Goal: Task Accomplishment & Management: Use online tool/utility

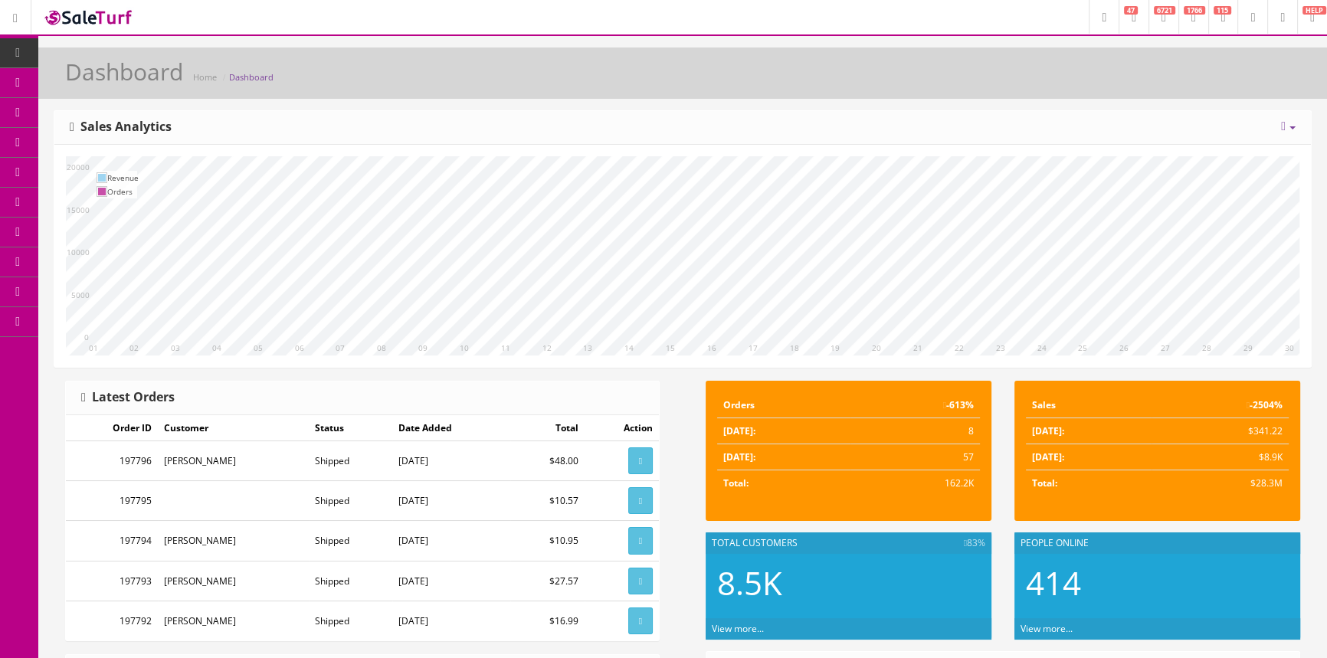
click at [102, 80] on span "Products" at bounding box center [110, 82] width 38 height 13
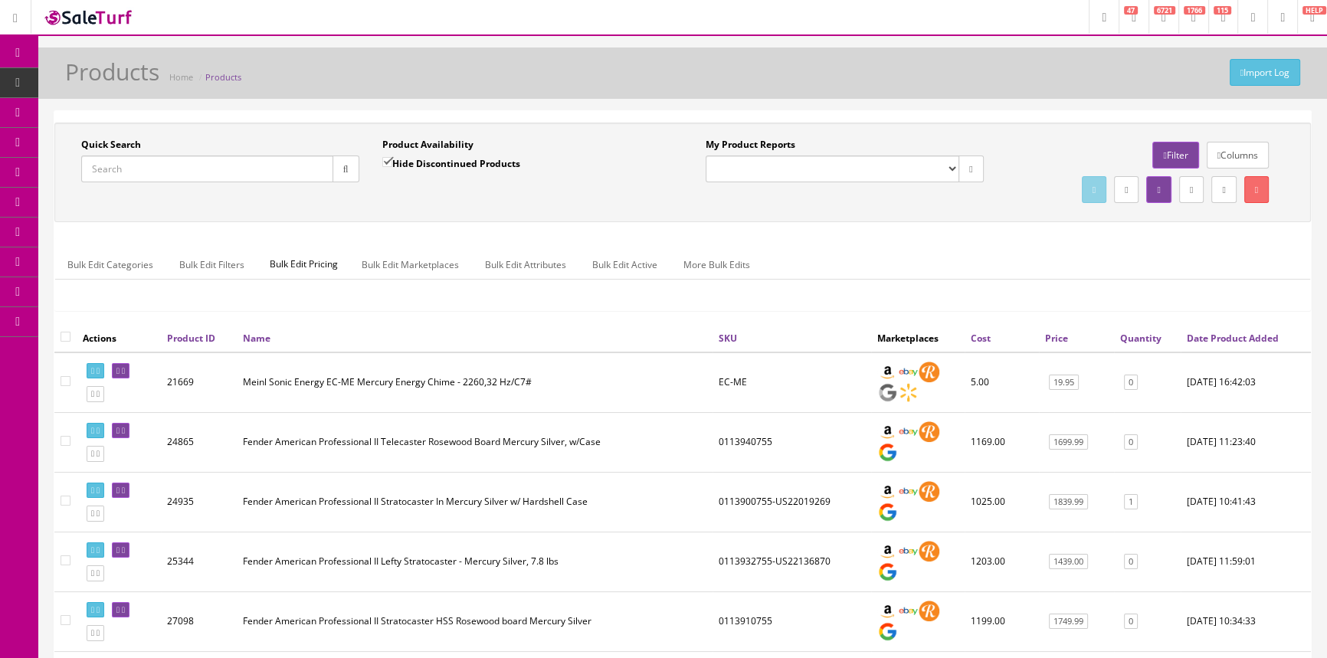
click at [187, 166] on input "Quick Search" at bounding box center [207, 169] width 252 height 27
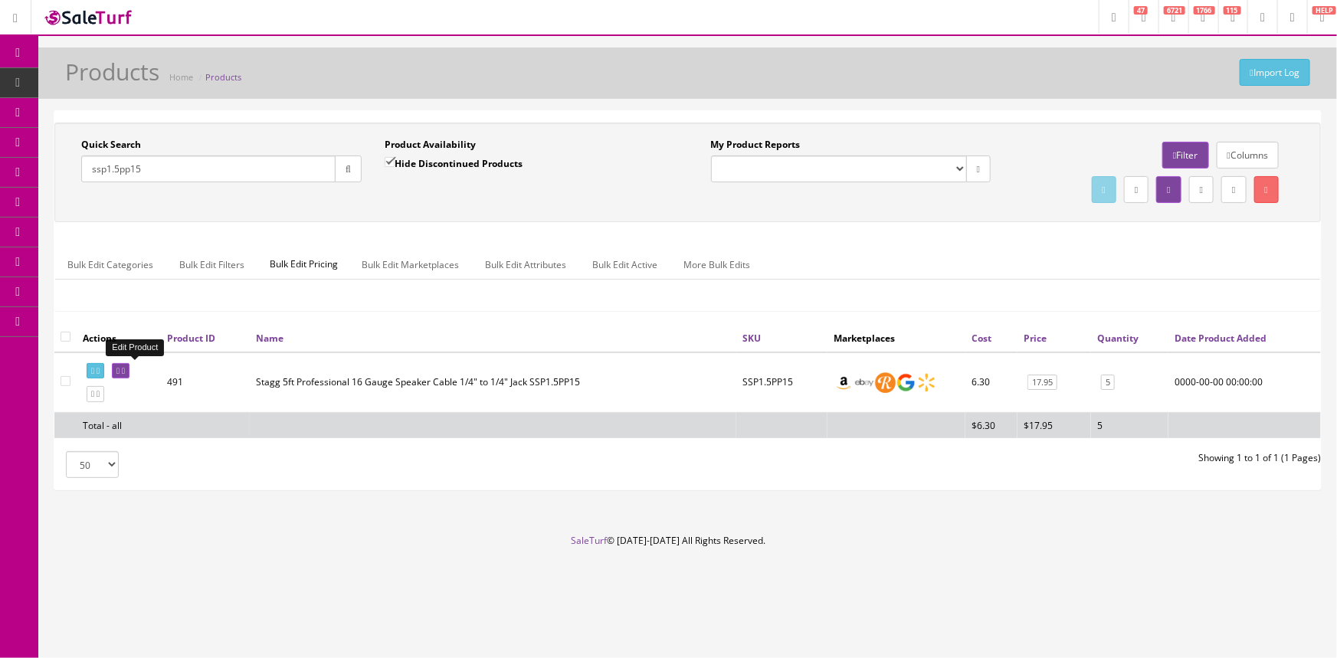
type input "ssp1.5pp15"
click at [125, 372] on icon at bounding box center [123, 371] width 3 height 8
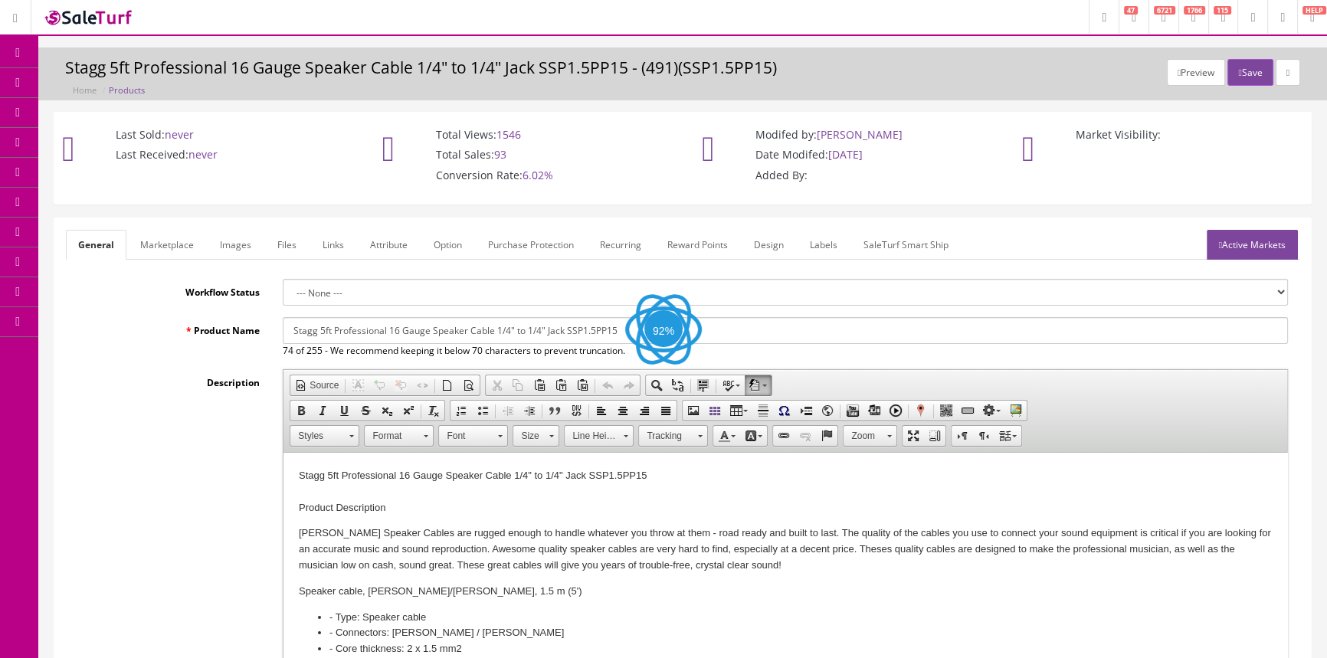
click at [228, 254] on link "Images" at bounding box center [236, 245] width 56 height 30
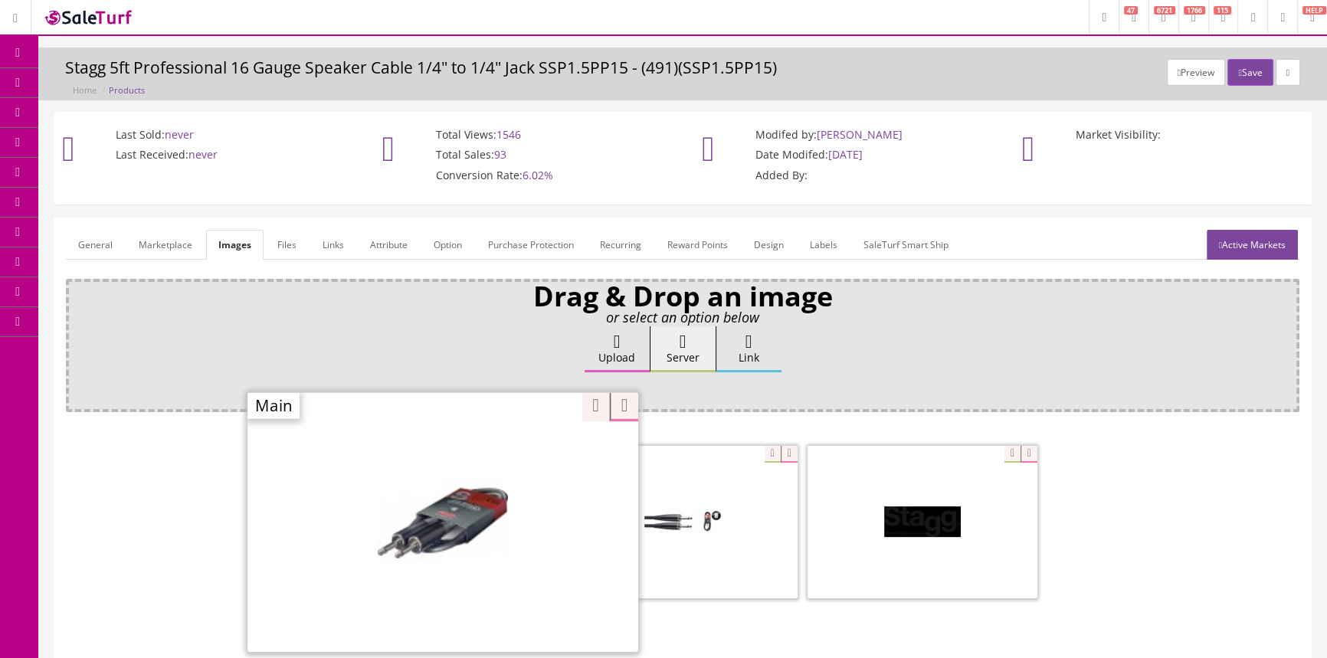
click at [520, 454] on div "Zoom" at bounding box center [443, 522] width 391 height 261
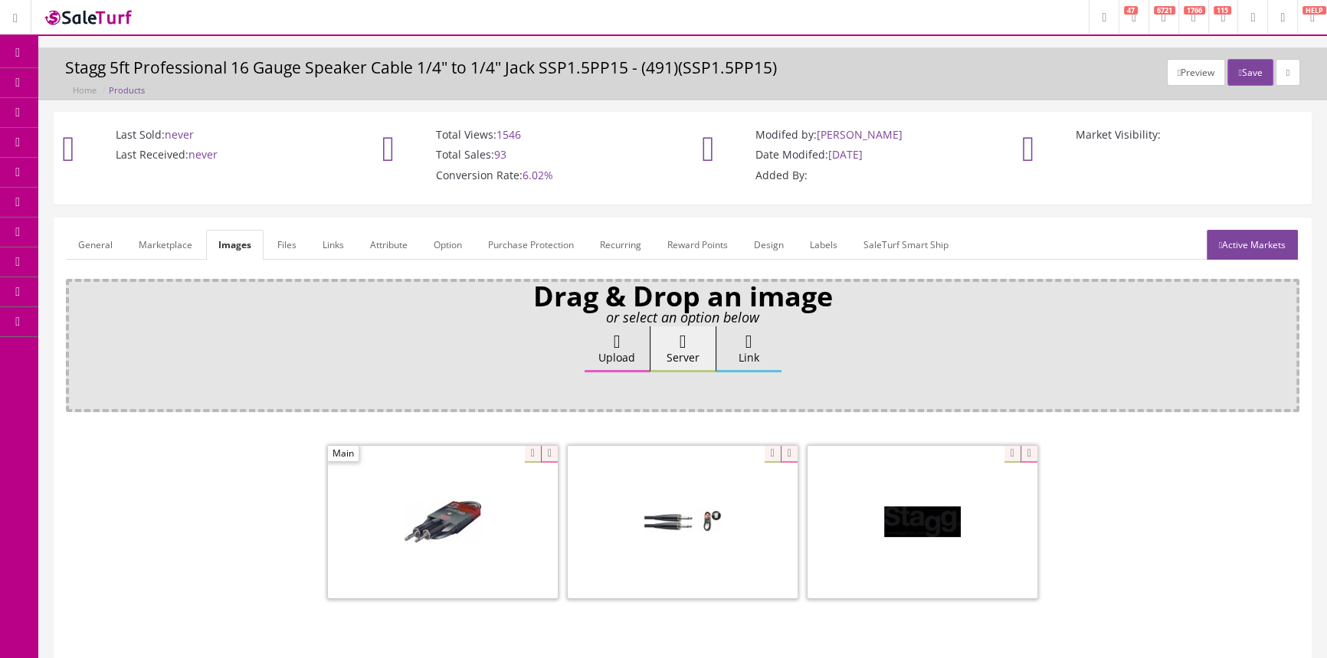
click at [118, 79] on span "Products" at bounding box center [110, 82] width 38 height 13
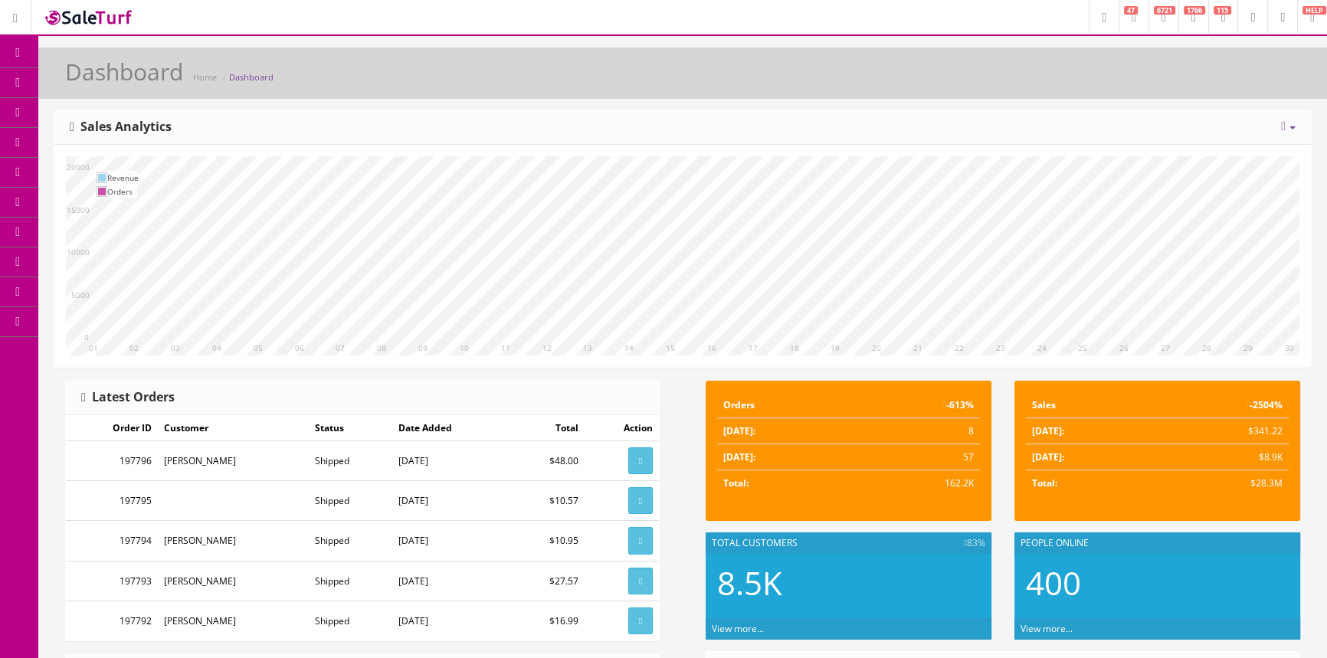
click at [107, 83] on span "Products" at bounding box center [110, 82] width 38 height 13
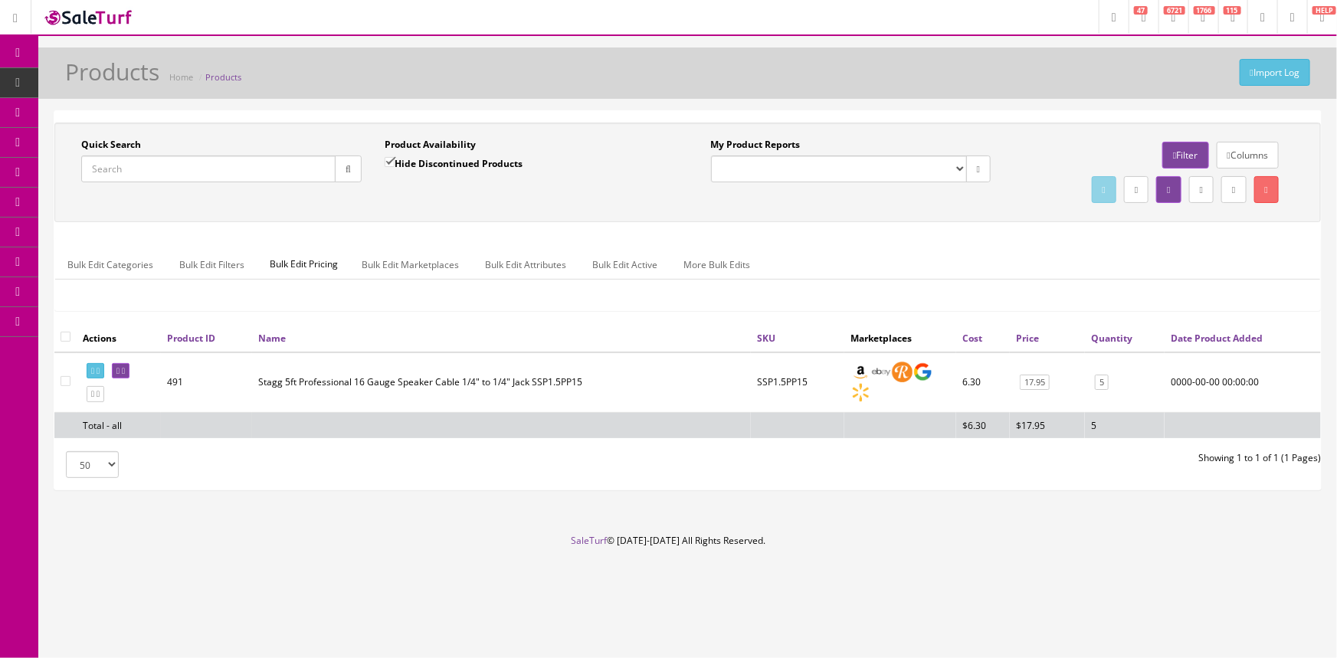
click at [130, 172] on input "Quick Search" at bounding box center [208, 169] width 254 height 27
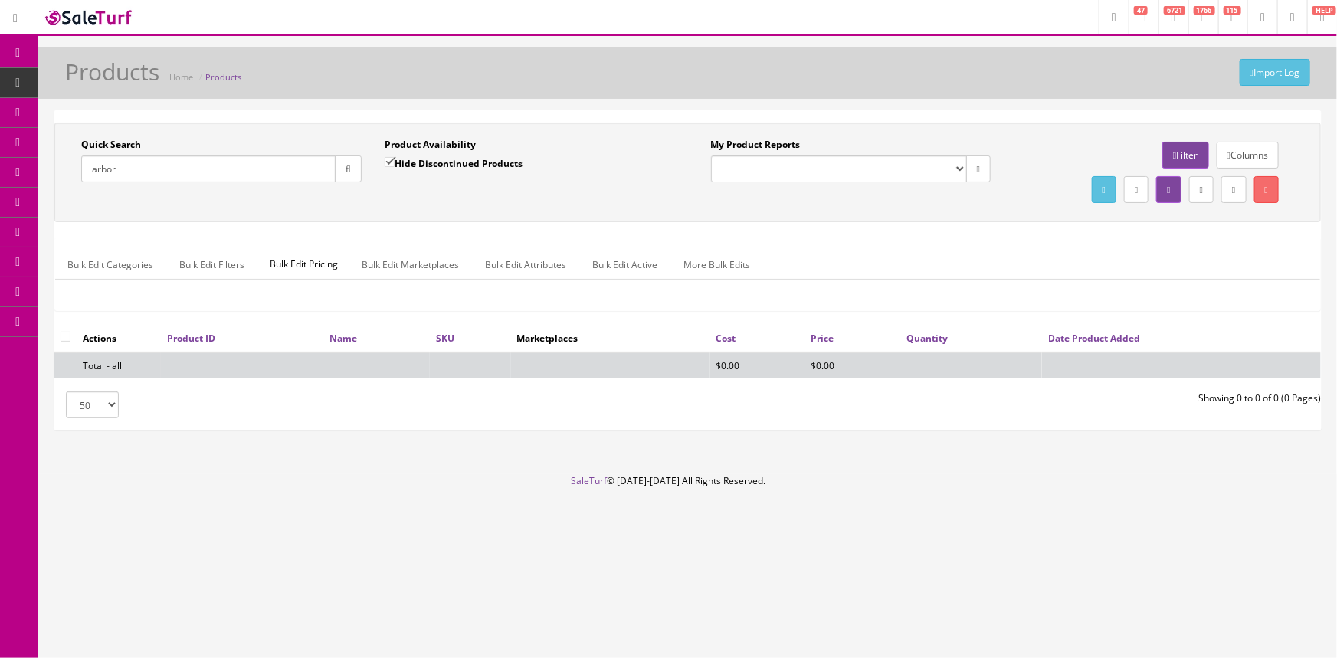
drag, startPoint x: 126, startPoint y: 167, endPoint x: 82, endPoint y: 166, distance: 44.5
click at [82, 166] on input "arbor" at bounding box center [208, 169] width 254 height 27
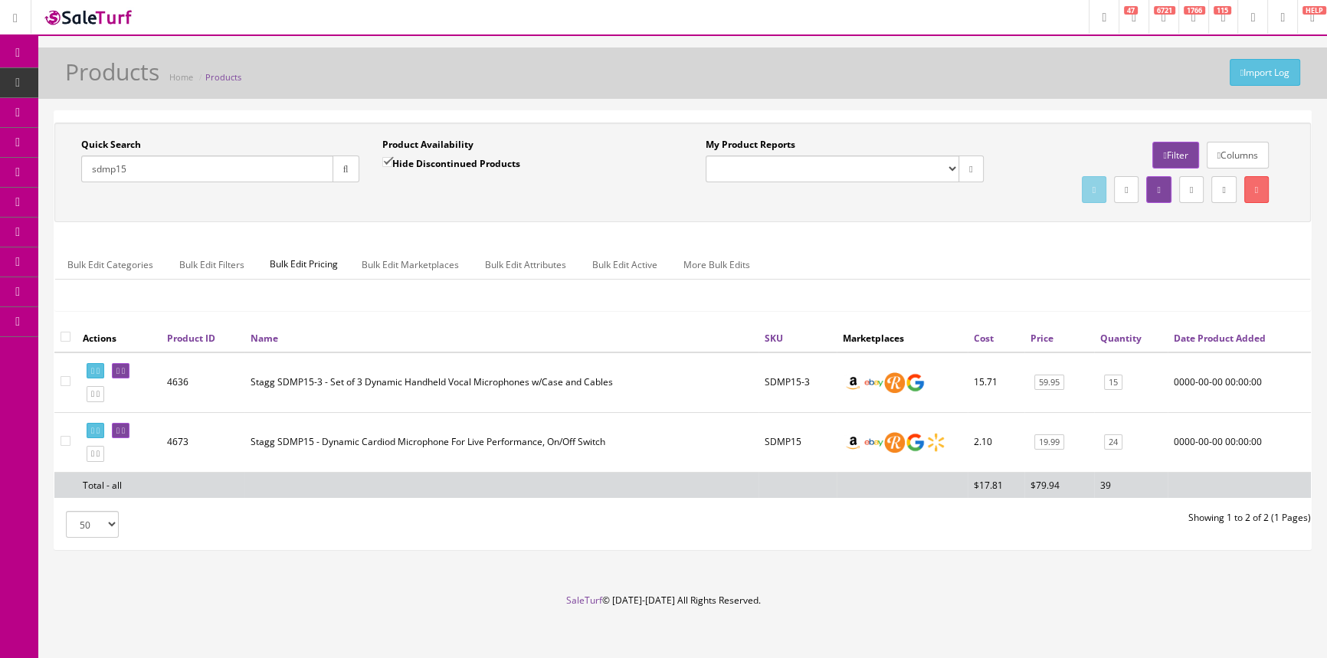
click at [180, 163] on input "sdmp15" at bounding box center [207, 169] width 252 height 27
type input "s"
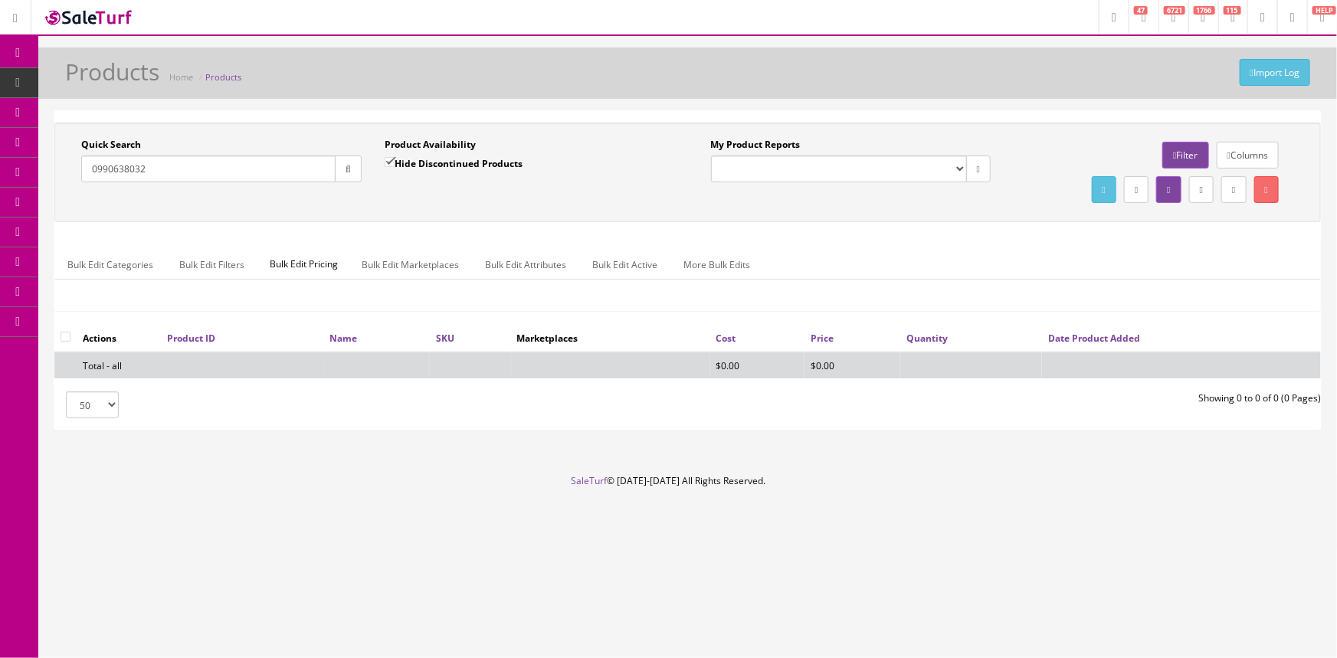
type input "0990638032"
click at [390, 157] on input "Hide Discontinued Products" at bounding box center [390, 162] width 10 height 10
checkbox input "false"
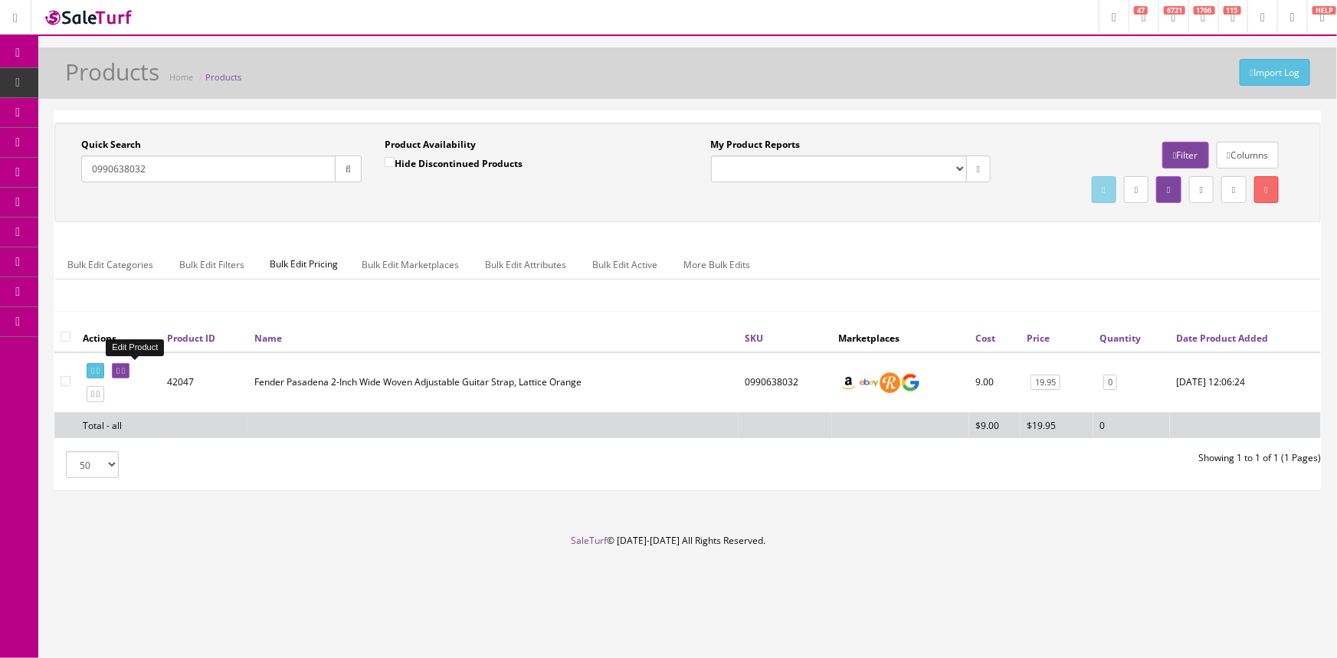
click at [125, 373] on icon at bounding box center [123, 371] width 3 height 8
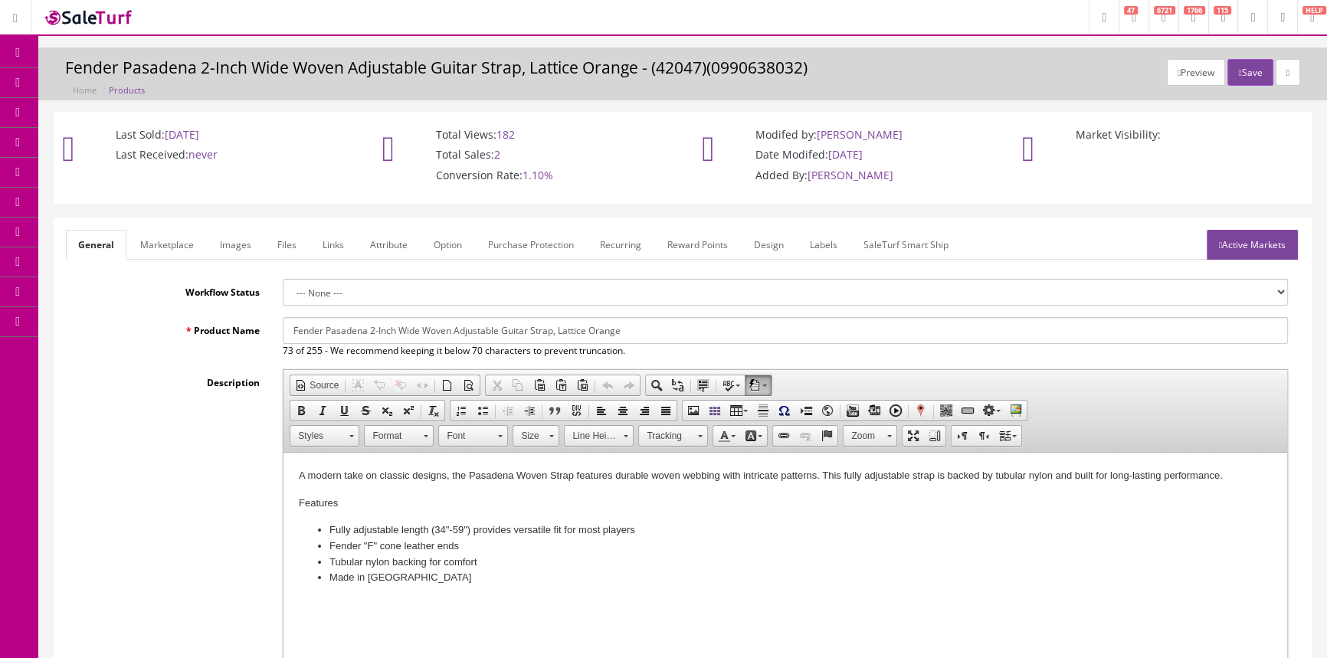
click at [244, 251] on link "Images" at bounding box center [236, 245] width 56 height 30
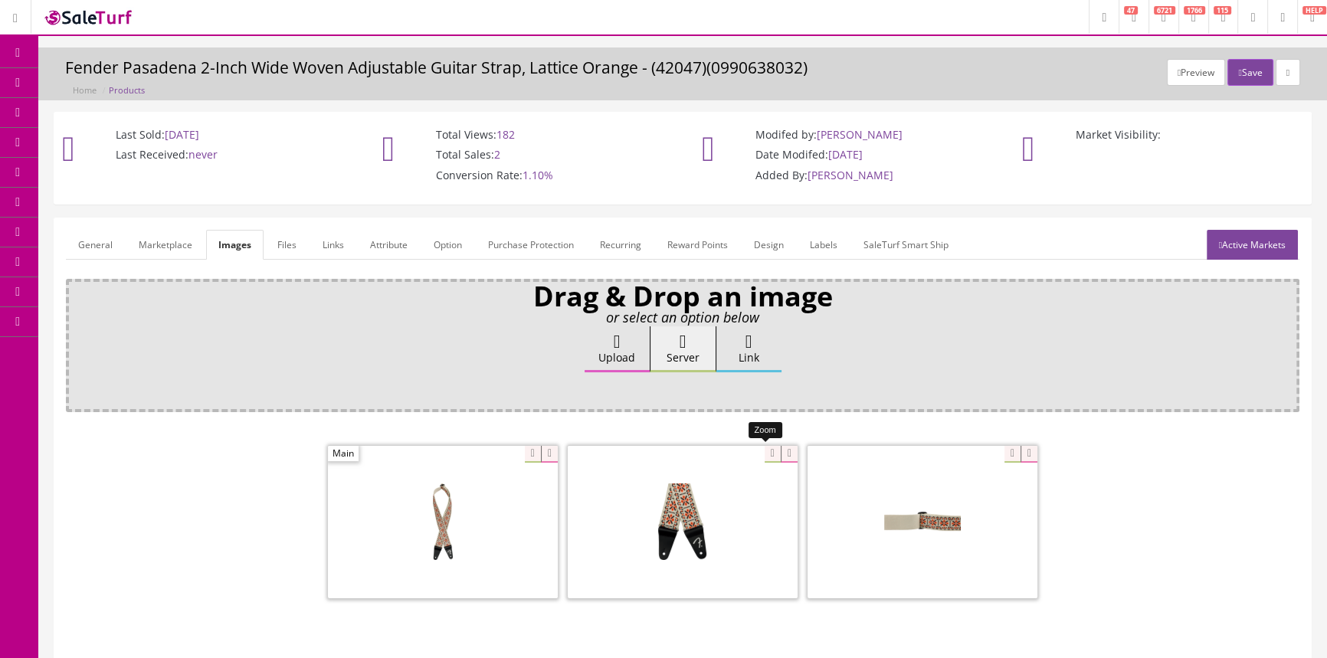
click at [764, 455] on div at bounding box center [683, 521] width 230 height 153
click at [151, 82] on link "Products" at bounding box center [118, 83] width 161 height 30
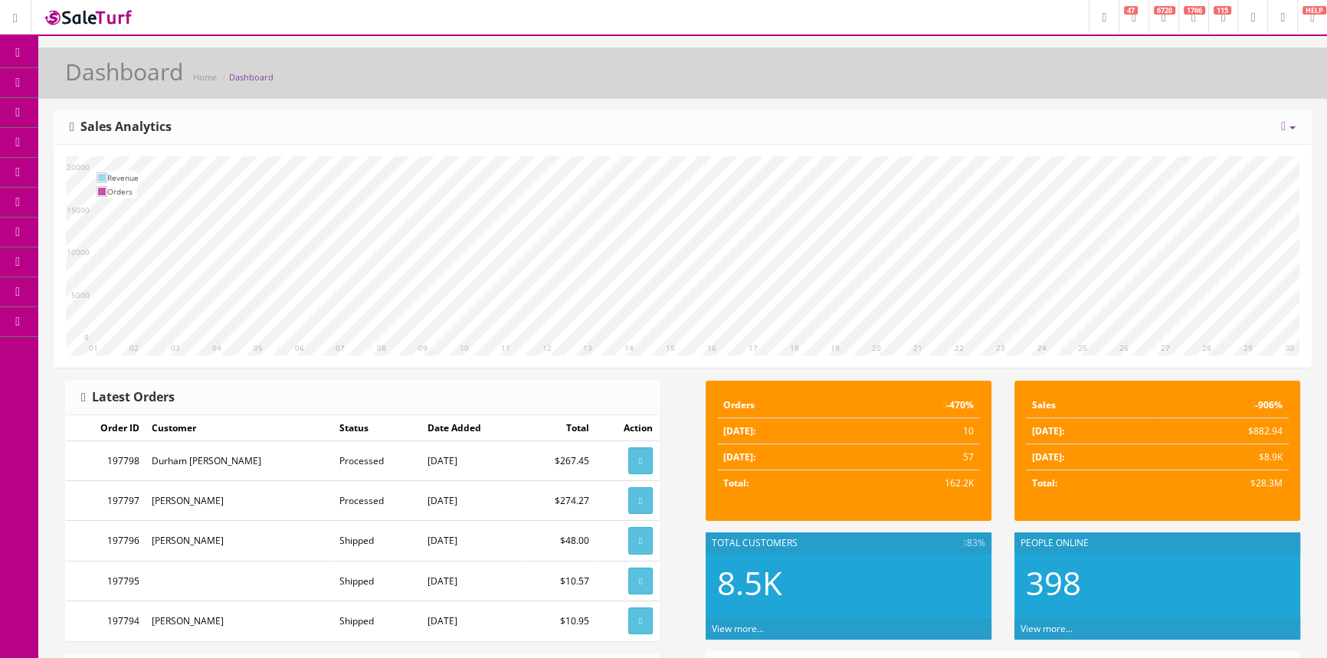
click at [108, 79] on span "Products" at bounding box center [110, 82] width 38 height 13
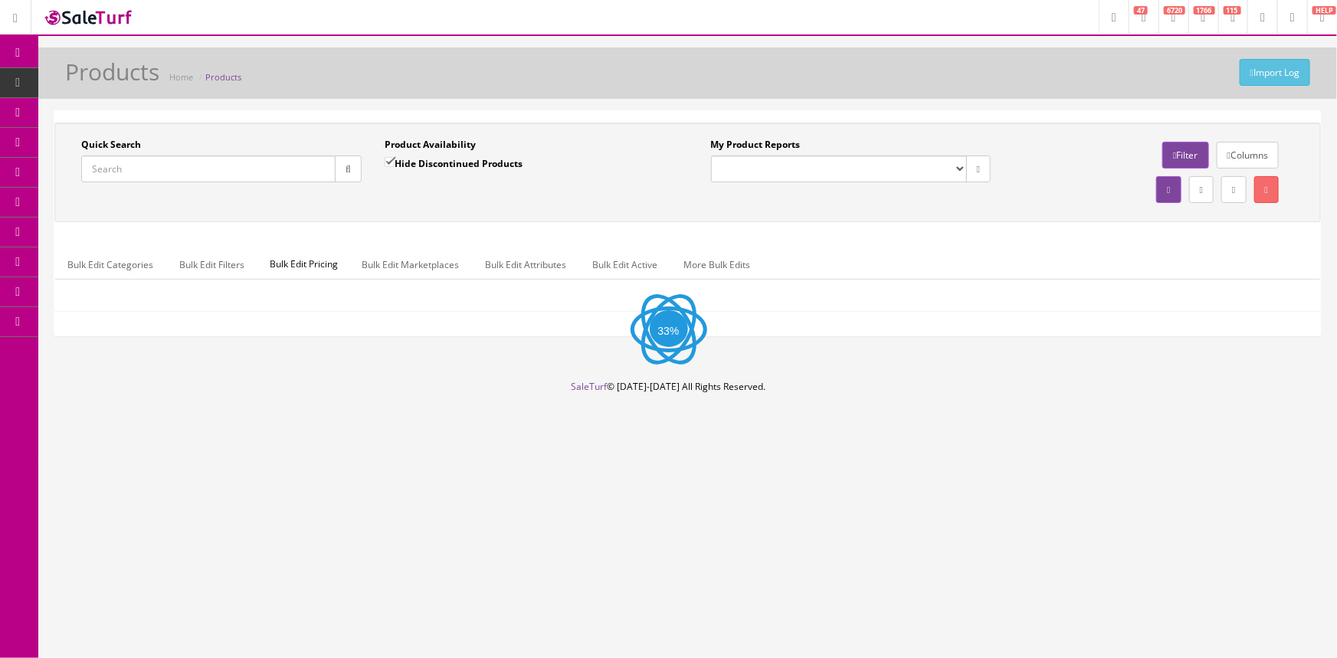
click at [136, 174] on input "Quick Search" at bounding box center [208, 169] width 254 height 27
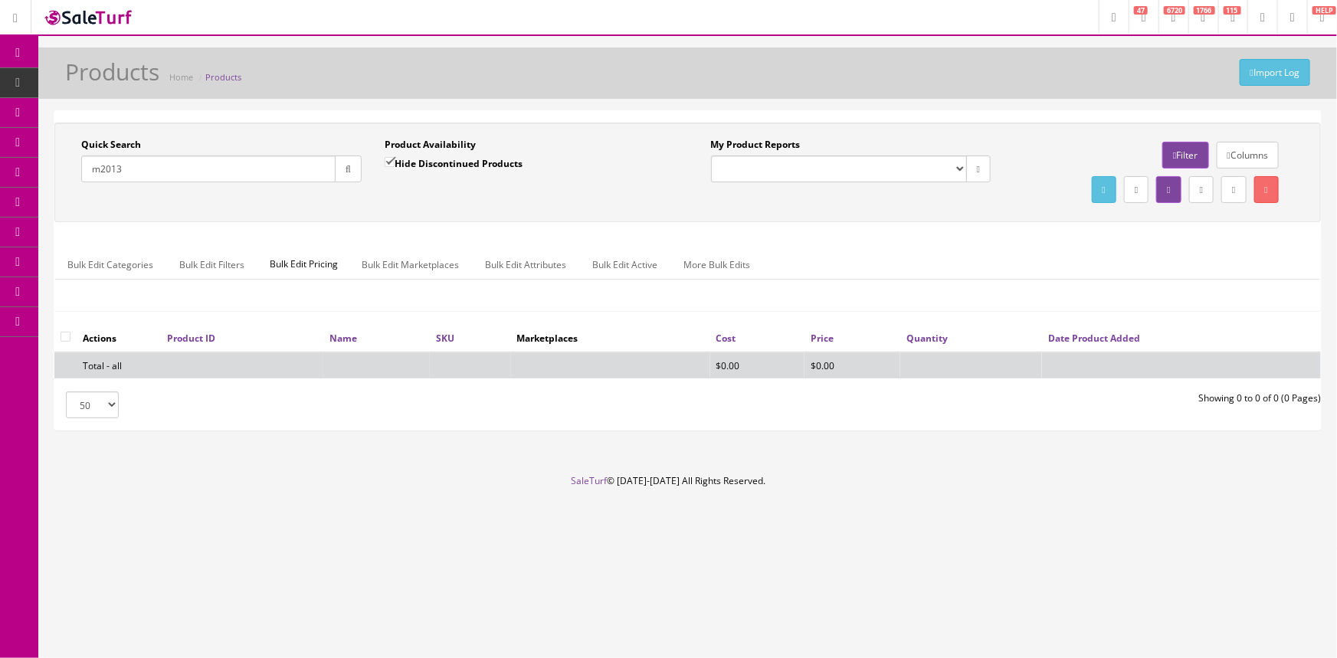
type input "m2013"
click at [392, 160] on input "Hide Discontinued Products" at bounding box center [390, 162] width 10 height 10
checkbox input "false"
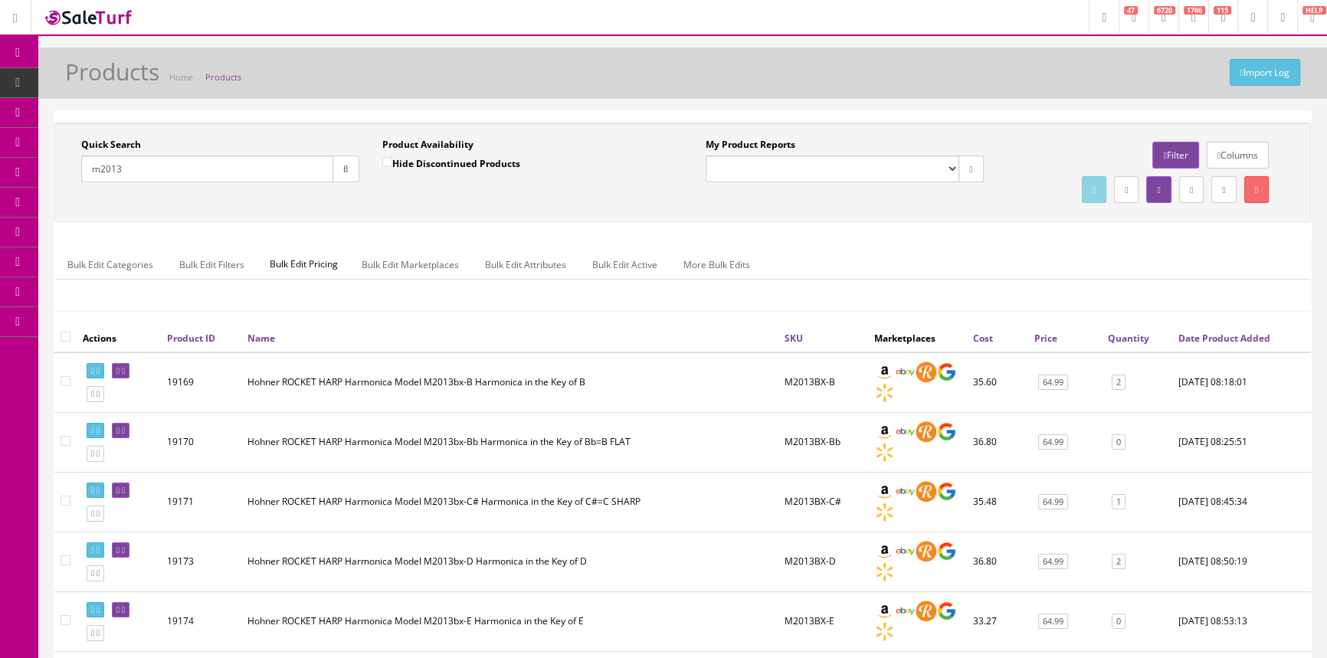
drag, startPoint x: 149, startPoint y: 162, endPoint x: 71, endPoint y: 176, distance: 79.4
click at [71, 176] on div "Quick Search m2013 Date From" at bounding box center [220, 166] width 301 height 56
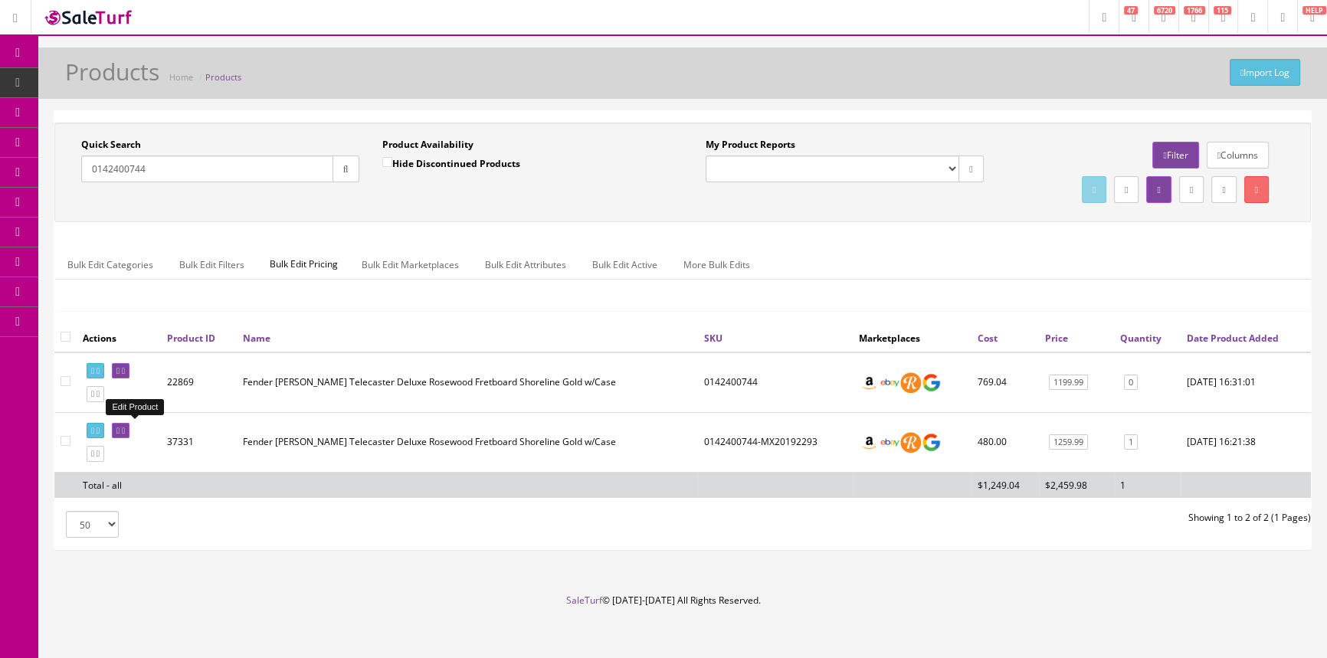
type input "0142400744"
click at [120, 431] on icon at bounding box center [117, 431] width 3 height 8
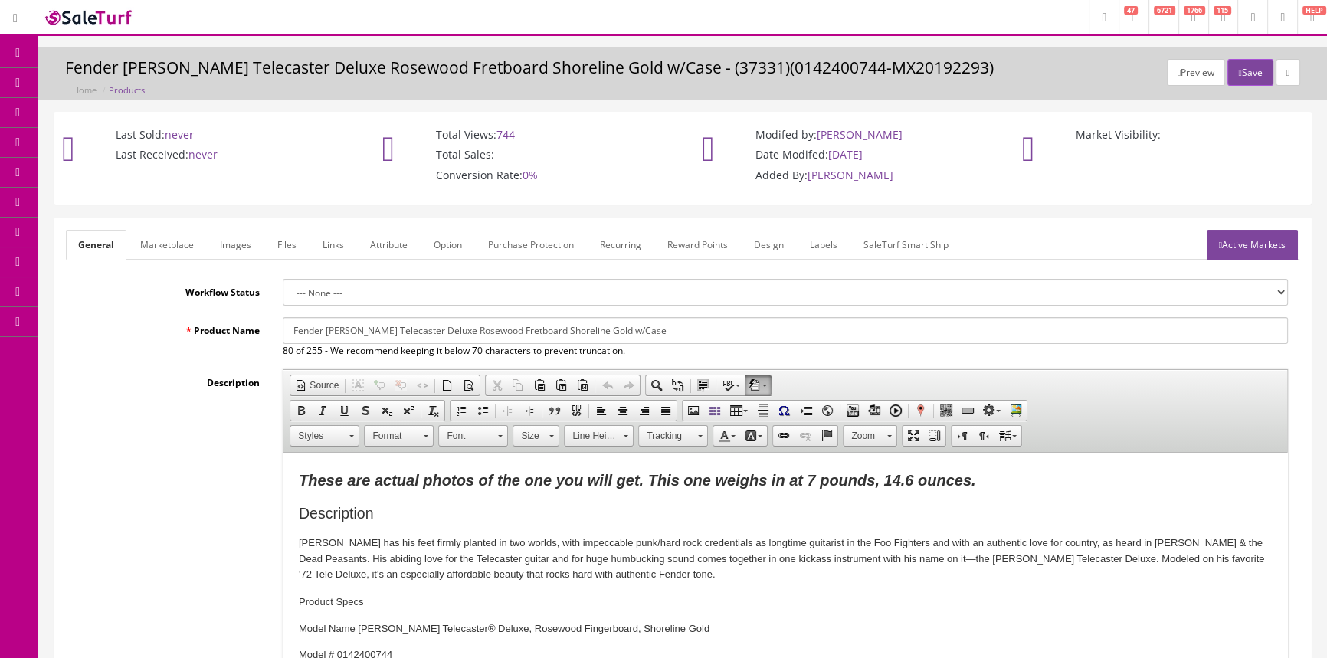
click at [827, 238] on link "Labels" at bounding box center [824, 245] width 52 height 30
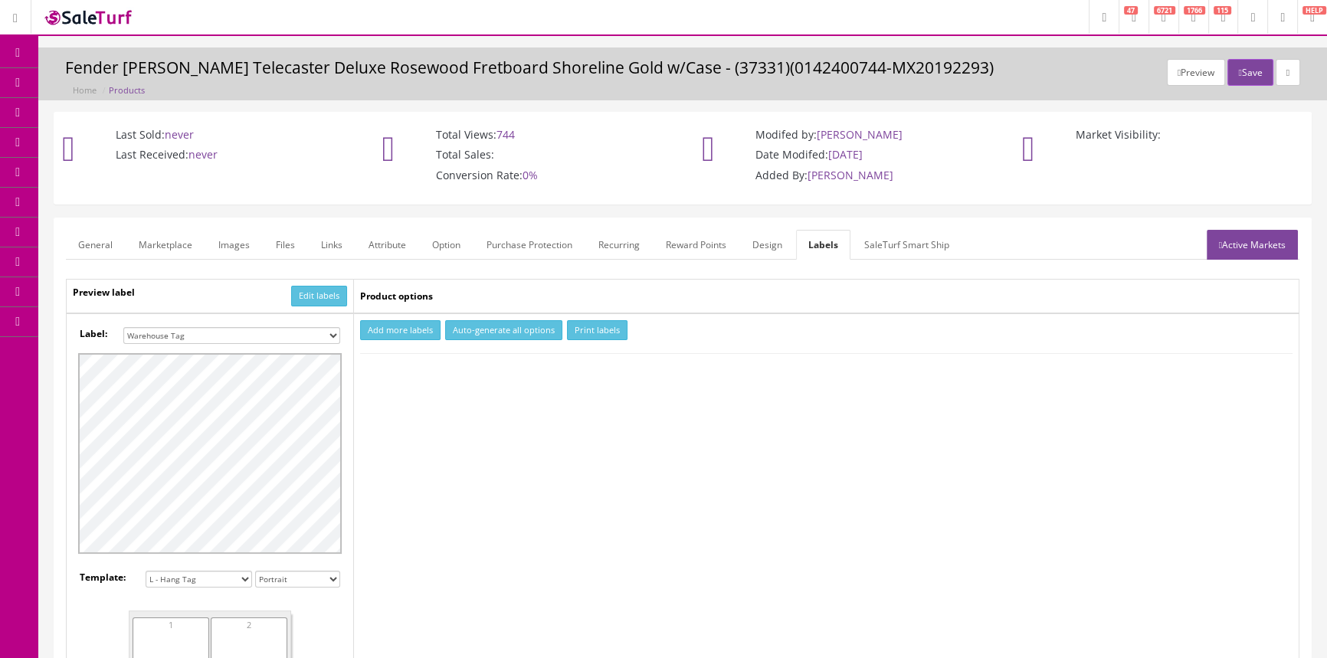
click at [273, 333] on select "Small Label 2 x 1 Label Shoe label 100 barcodes Dymo Label 2 X 1 Sticker Labels…" at bounding box center [231, 335] width 217 height 17
select select "16"
click at [123, 327] on select "Small Label 2 x 1 Label Shoe label 100 barcodes Dymo Label 2 X 1 Sticker Labels…" at bounding box center [231, 335] width 217 height 17
click at [398, 324] on button "Add more labels" at bounding box center [400, 330] width 80 height 21
type input "1"
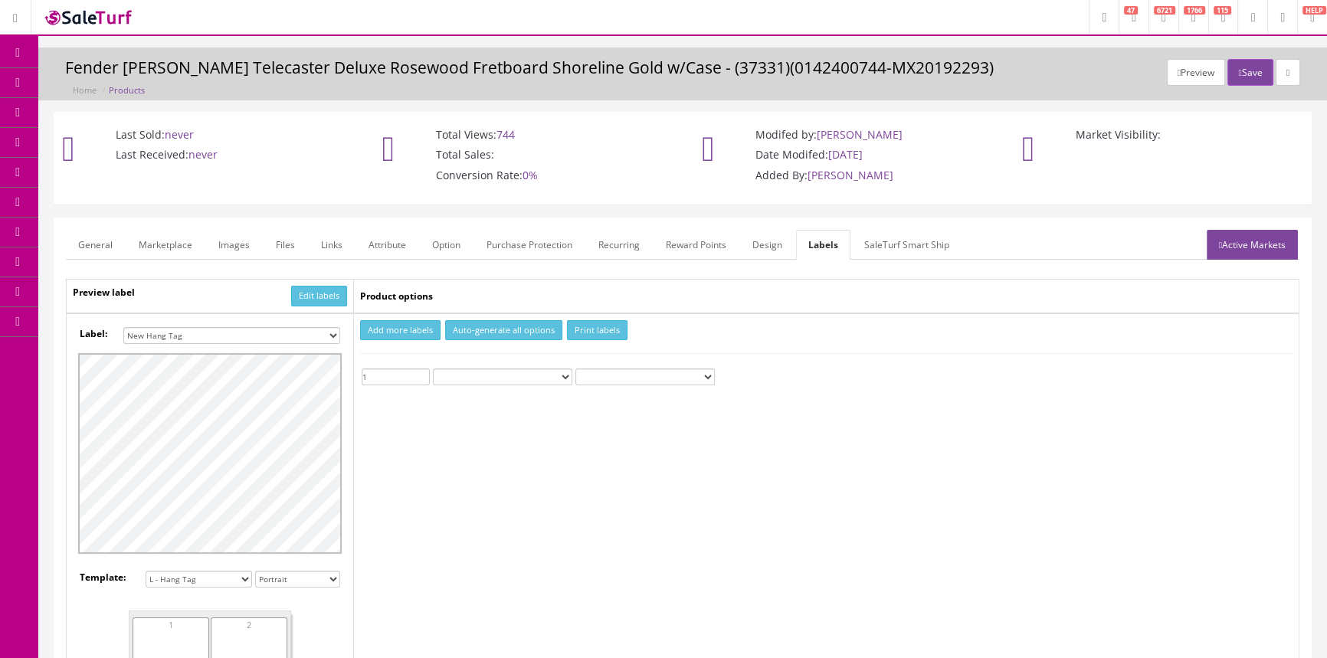
click at [424, 372] on input "1" at bounding box center [396, 377] width 68 height 17
click at [584, 328] on button "Print labels" at bounding box center [597, 330] width 61 height 21
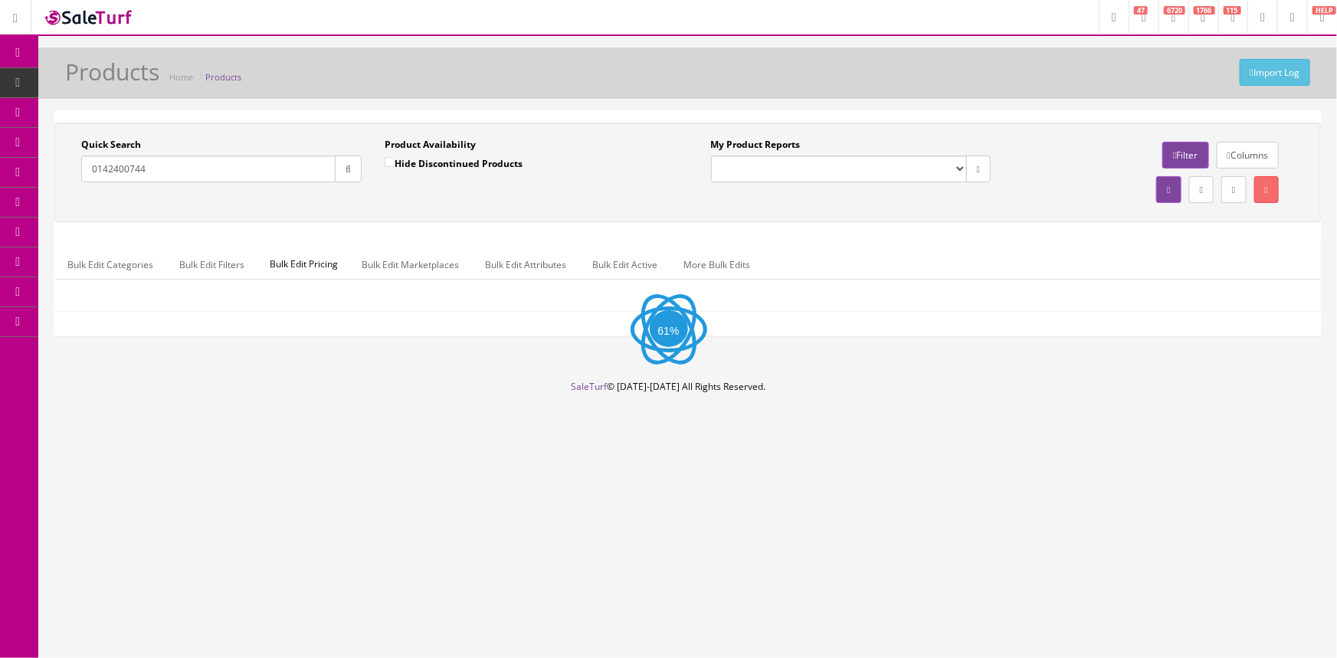
click at [220, 158] on input "0142400744" at bounding box center [208, 169] width 254 height 27
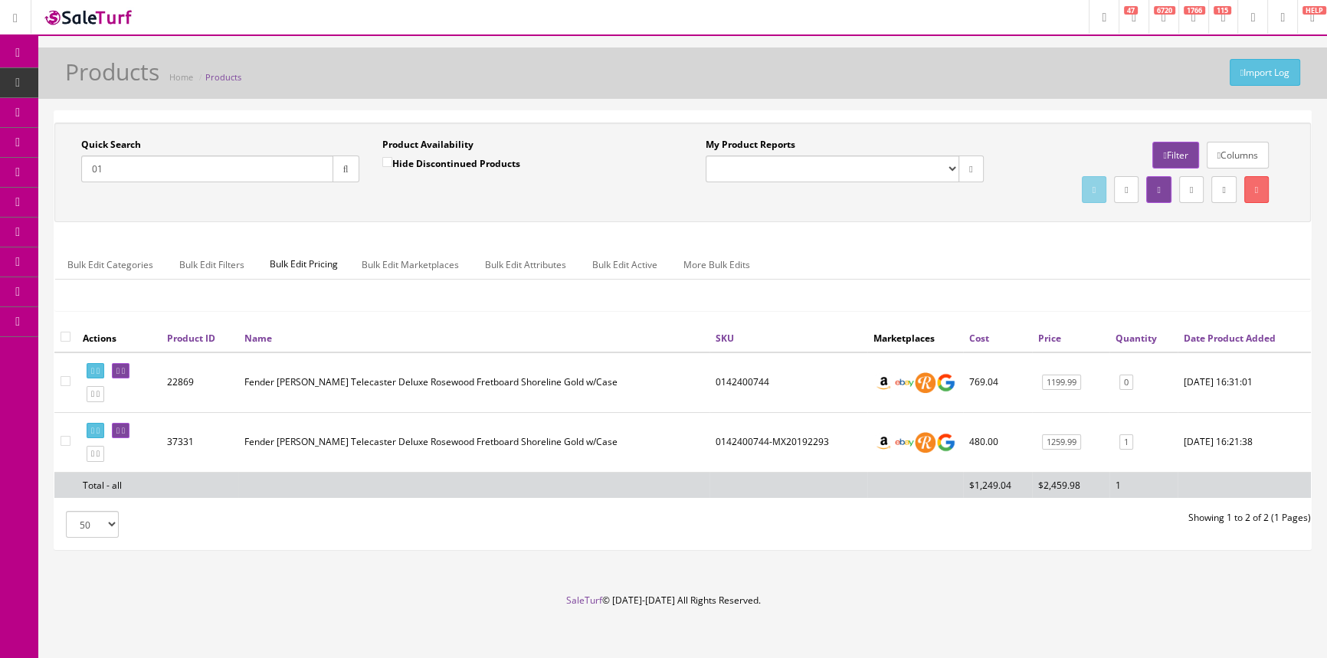
type input "0"
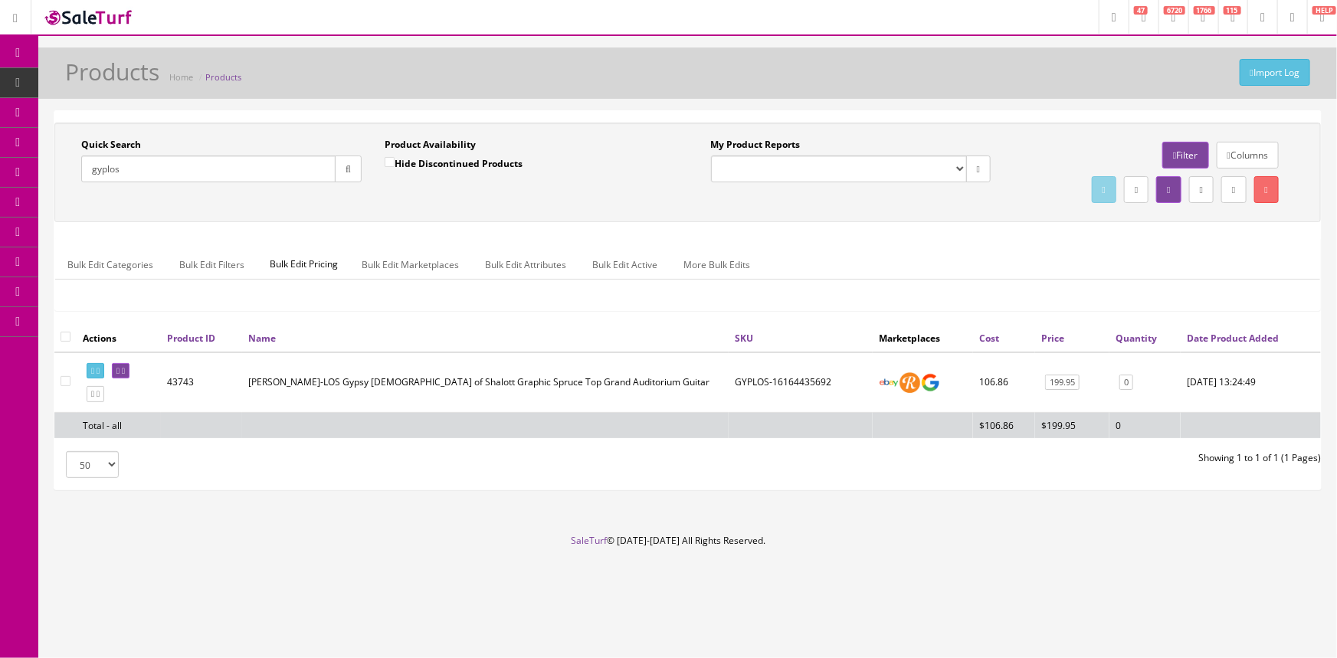
type input "gyplos"
click at [387, 161] on input "Hide Discontinued Products" at bounding box center [390, 162] width 10 height 10
checkbox input "false"
click at [125, 369] on icon at bounding box center [123, 371] width 3 height 8
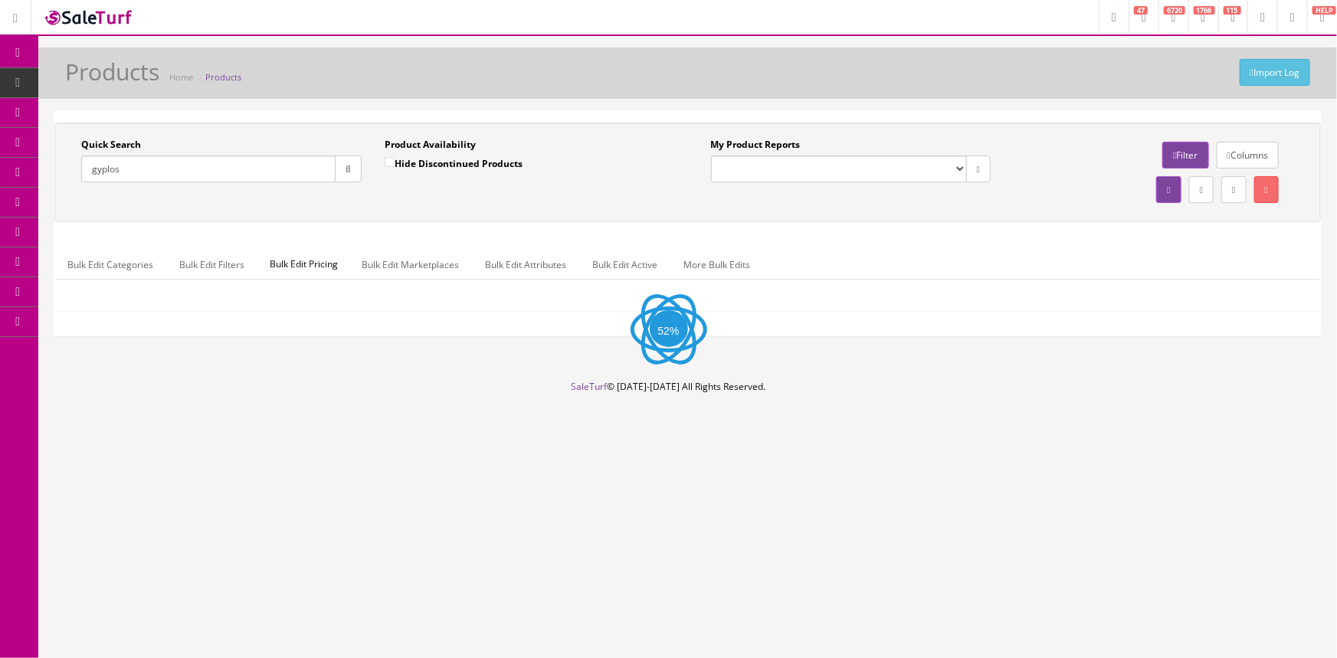
click at [153, 169] on input "gyplos" at bounding box center [208, 169] width 254 height 27
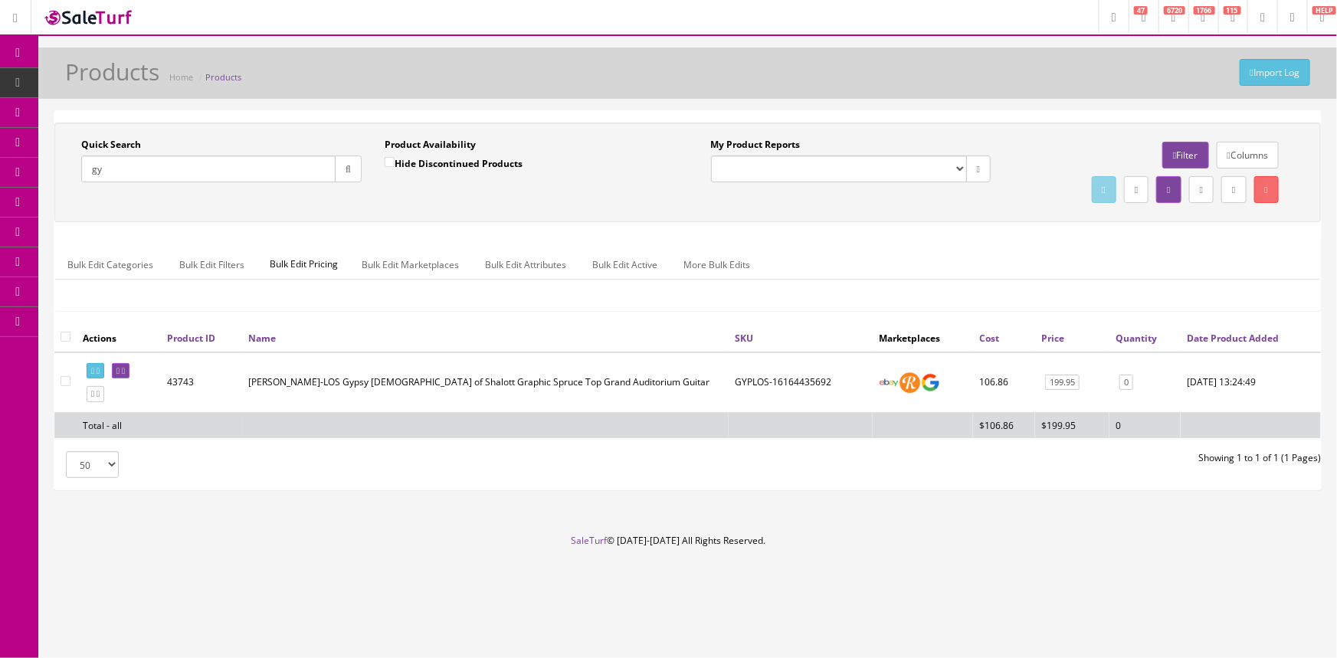
type input "g"
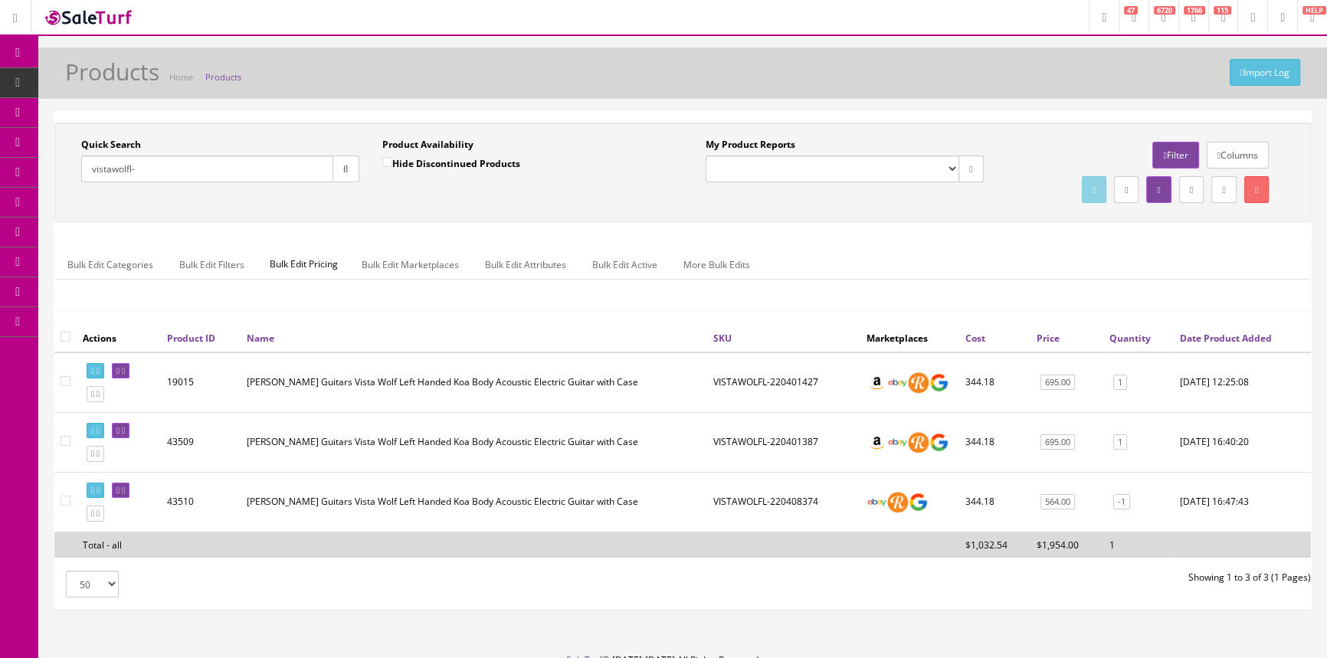
type input "vistawolfl-"
click at [133, 172] on span "Order List" at bounding box center [112, 172] width 42 height 13
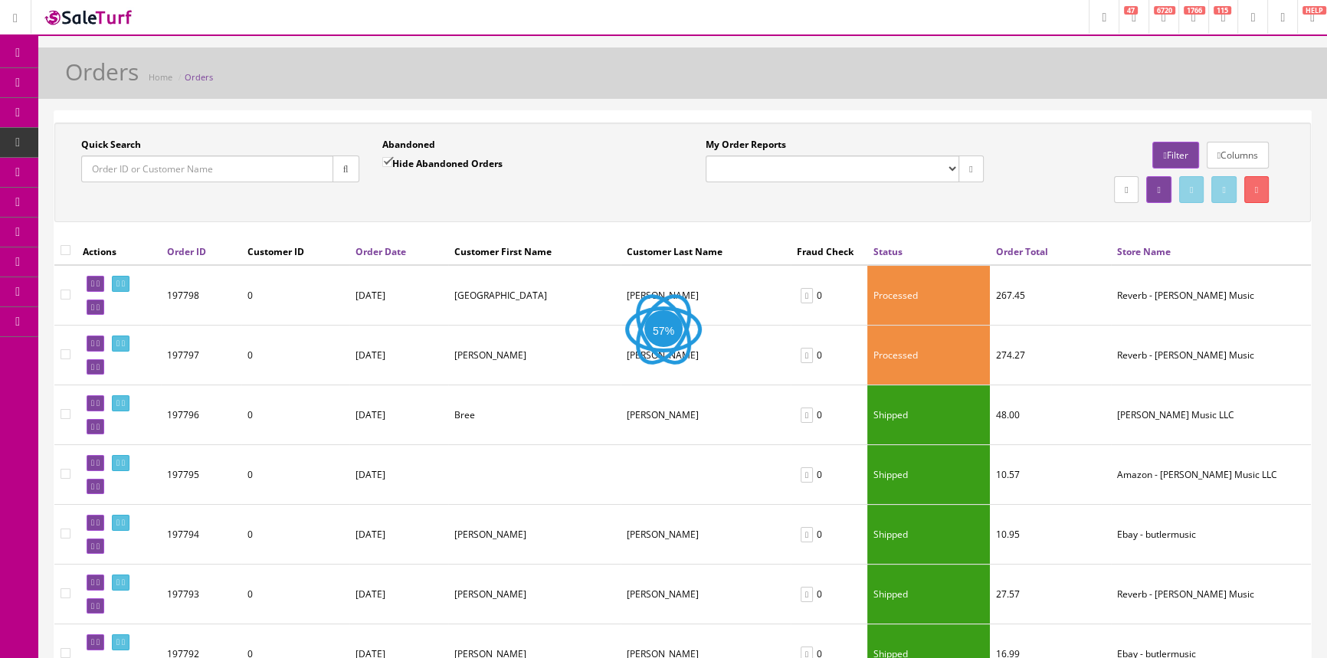
click at [158, 168] on input "Quick Search" at bounding box center [207, 169] width 252 height 27
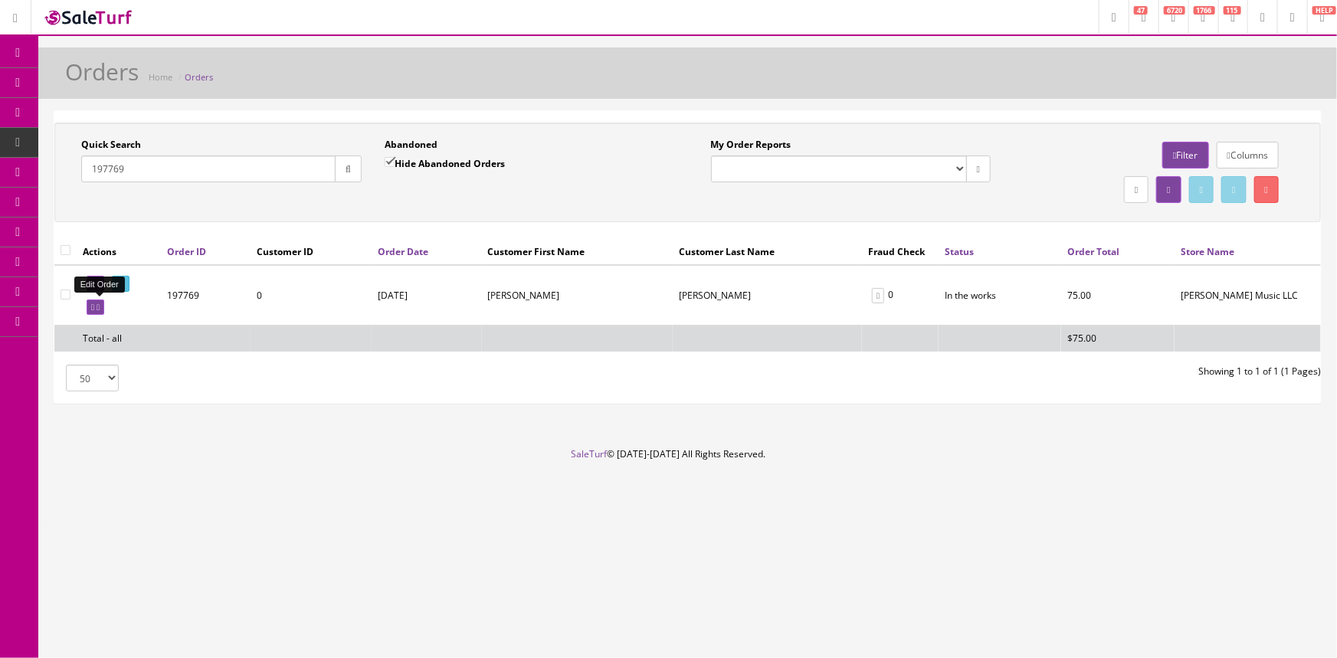
type input "197769"
click at [91, 307] on icon at bounding box center [92, 307] width 3 height 8
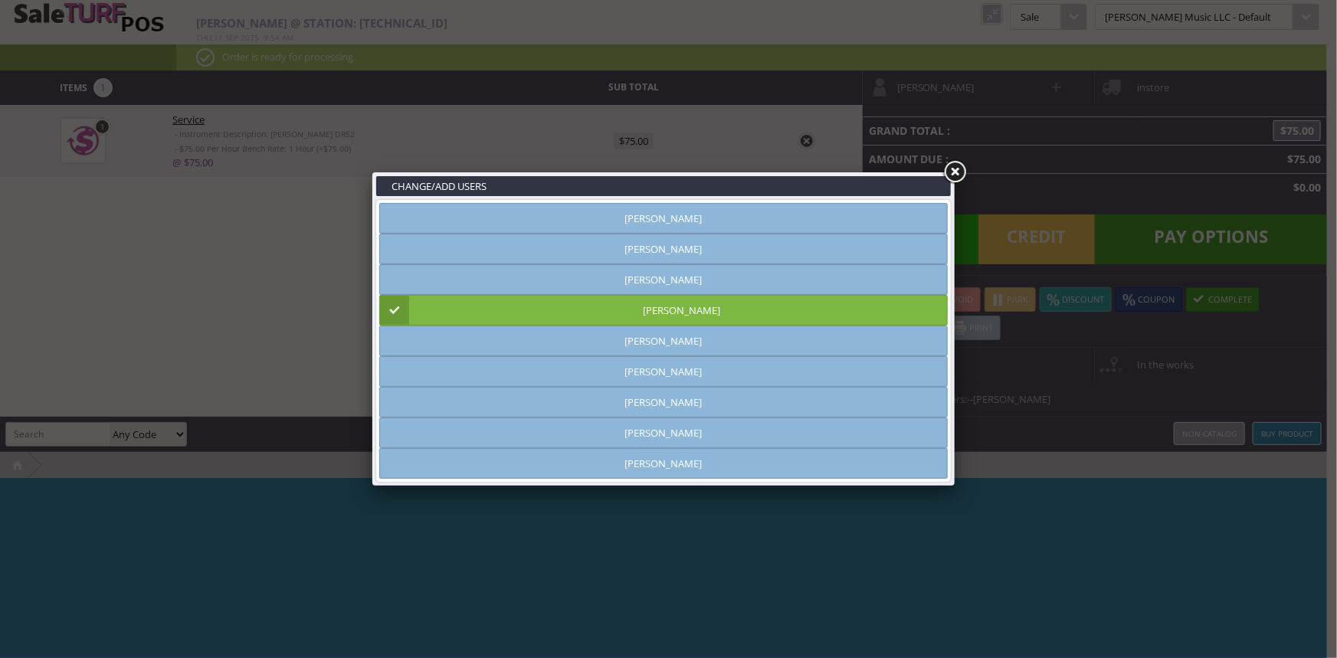
type input "[PERSON_NAME]"
click at [956, 170] on link at bounding box center [955, 173] width 28 height 28
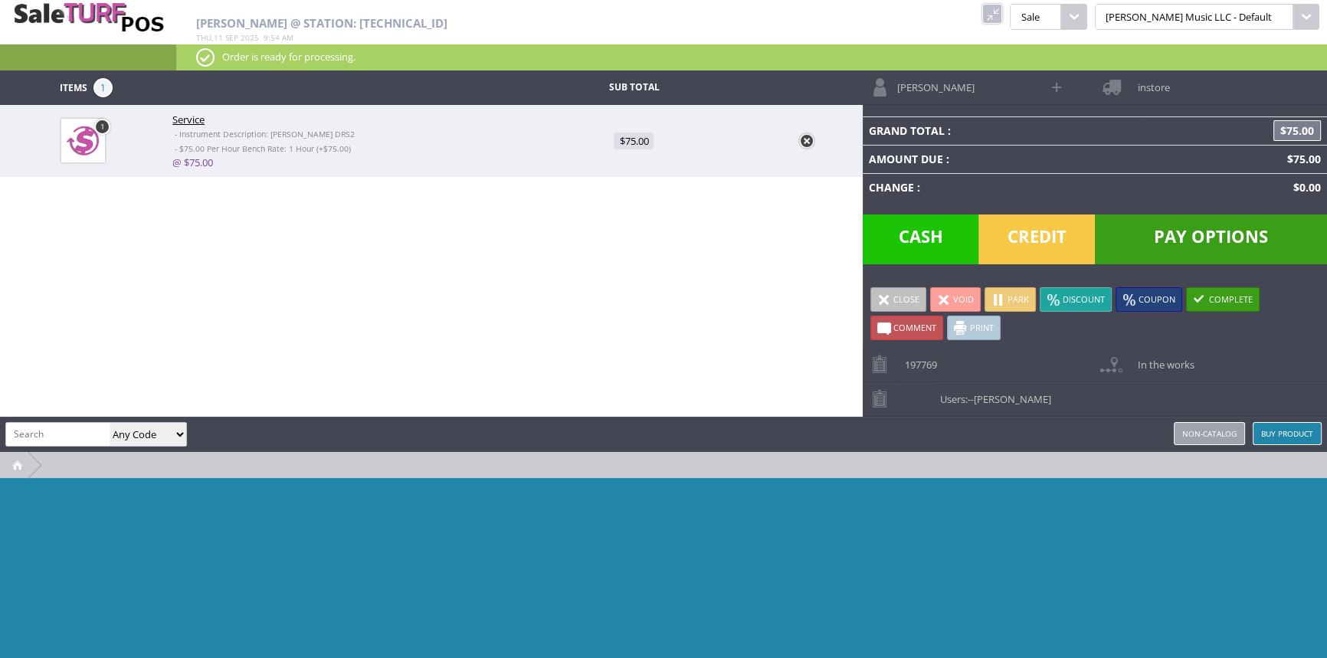
click at [1208, 230] on span "Pay Options" at bounding box center [1211, 240] width 232 height 50
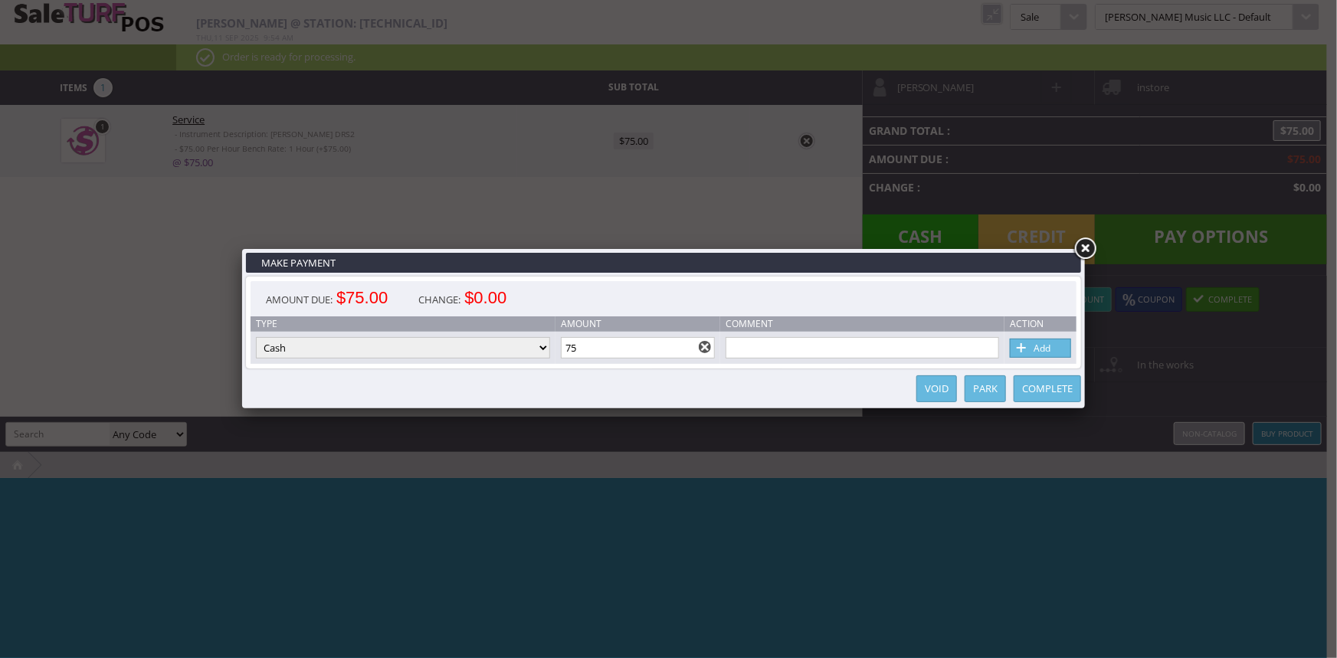
click at [543, 346] on select "Cash Credit Card Cheque or Money Order" at bounding box center [403, 347] width 294 height 21
select select "credit_card"
click at [256, 338] on select "Cash Credit Card Cheque or Money Order" at bounding box center [403, 347] width 294 height 21
click at [1036, 349] on link "Add" at bounding box center [1040, 348] width 61 height 19
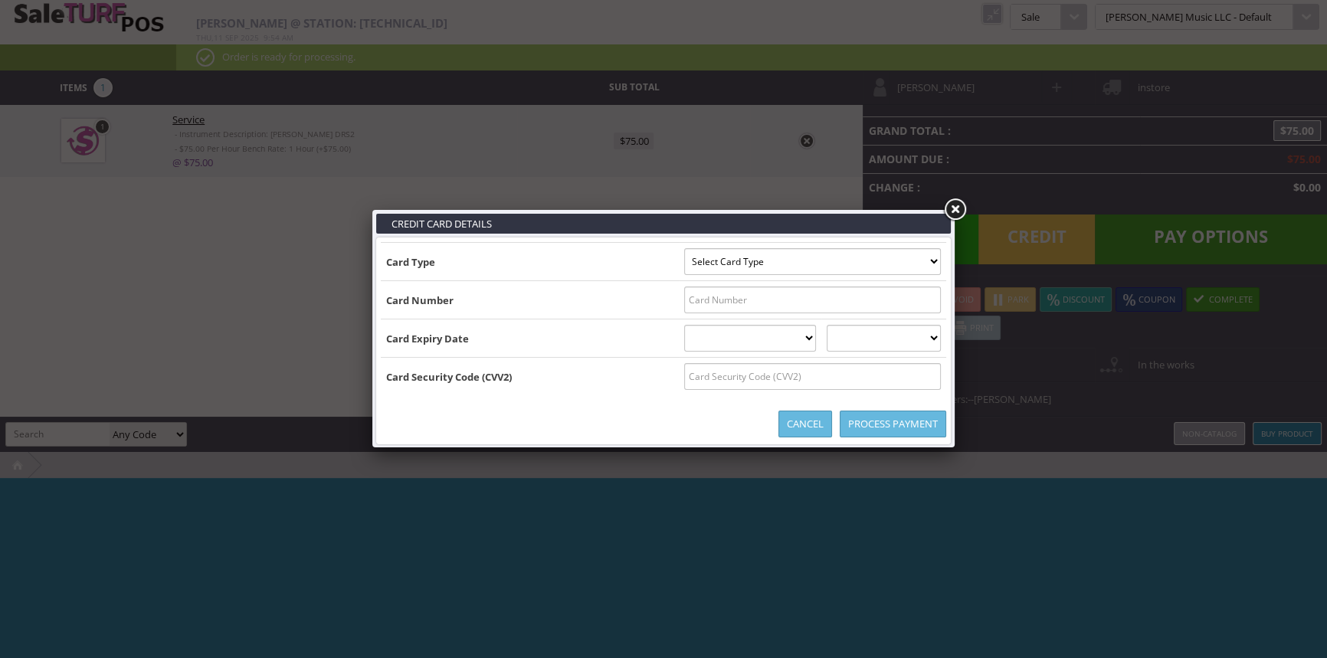
click at [860, 261] on select "Select Card Type Visa MasterCard Discover Card American Express Maestro Solo" at bounding box center [812, 261] width 257 height 27
click at [900, 261] on select "Select Card Type Visa MasterCard Discover Card American Express Maestro Solo" at bounding box center [812, 261] width 257 height 27
select select "AMEX"
click at [684, 248] on select "Select Card Type Visa MasterCard Discover Card American Express Maestro Solo" at bounding box center [812, 261] width 257 height 27
click at [912, 300] on input "text" at bounding box center [812, 300] width 257 height 27
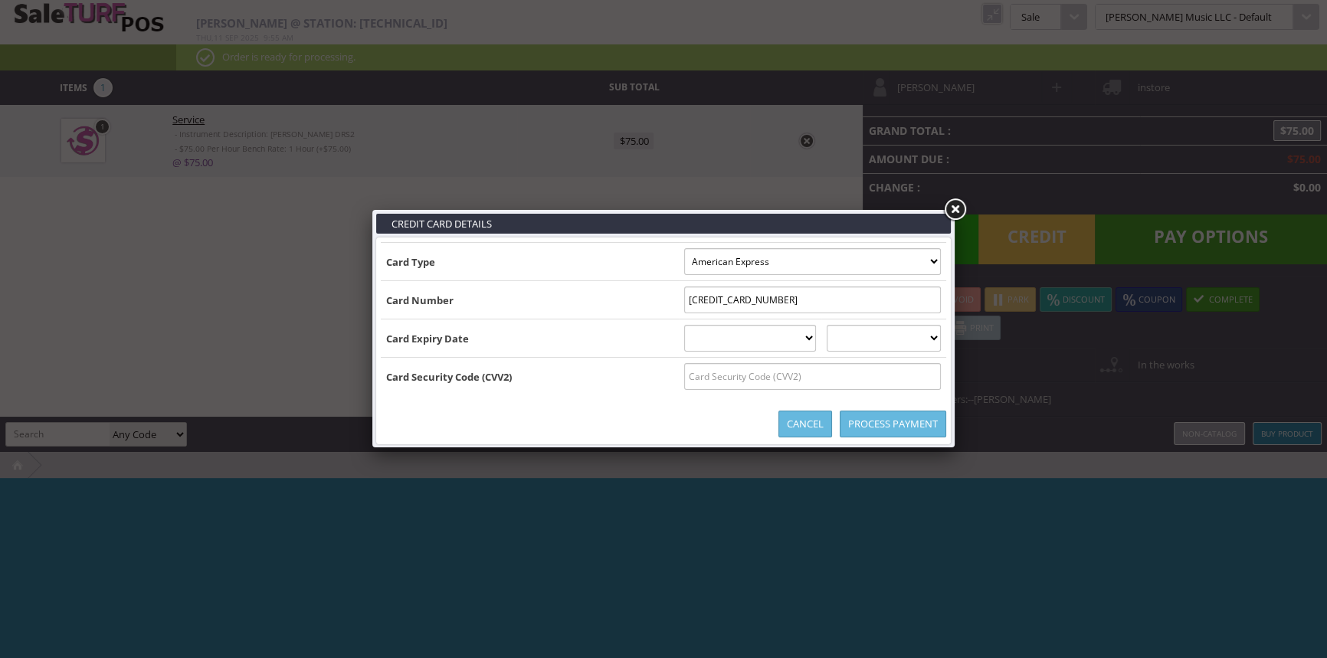
type input "[CREDIT_CARD_NUMBER]"
click at [759, 342] on select "[DATE] February [DATE] April [DATE] June [DATE] August [DATE] October [DATE] De…" at bounding box center [750, 338] width 133 height 27
select select "04"
click at [684, 325] on select "[DATE] February [DATE] April [DATE] June [DATE] August [DATE] October [DATE] De…" at bounding box center [750, 338] width 133 height 27
click at [866, 343] on select "2025 2026 2027 2028 2029 2030 2031 2032 2033 2034 2035" at bounding box center [884, 338] width 114 height 27
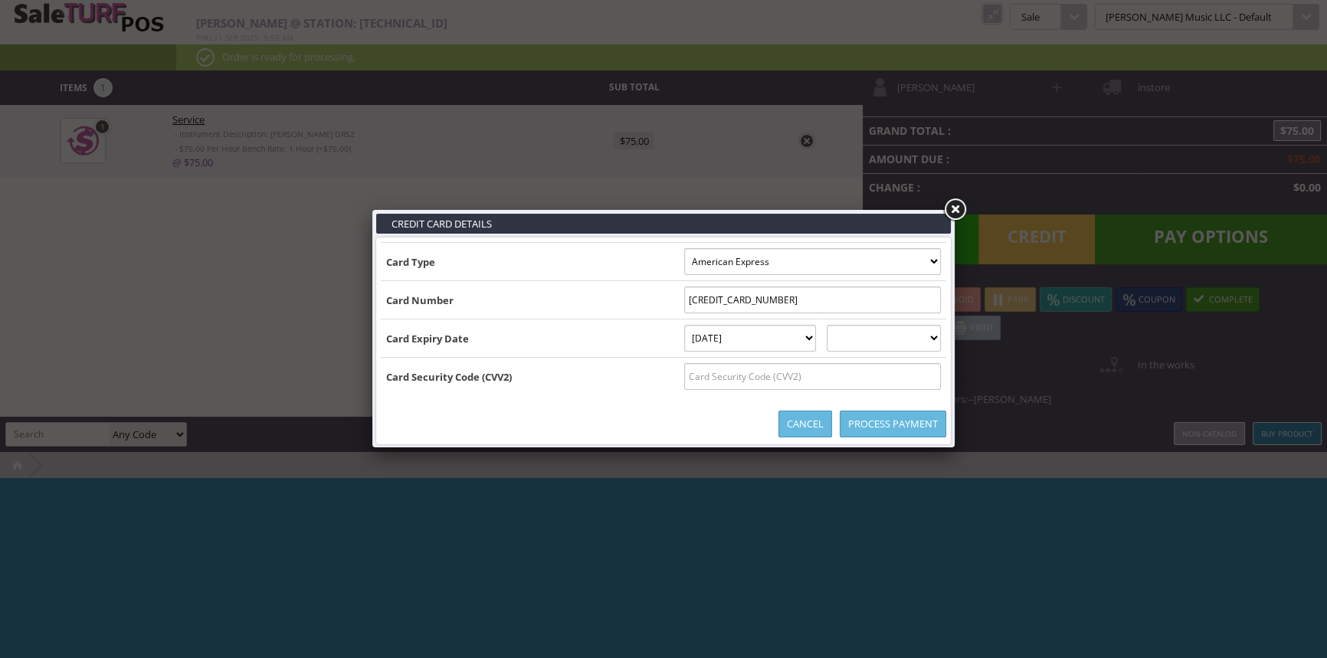
select select "2028"
click at [842, 325] on select "2025 2026 2027 2028 2029 2030 2031 2032 2033 2034 2035" at bounding box center [884, 338] width 114 height 27
click at [860, 372] on input "text" at bounding box center [812, 376] width 257 height 27
type input "6844"
click at [881, 428] on link "Process Payment" at bounding box center [893, 424] width 107 height 27
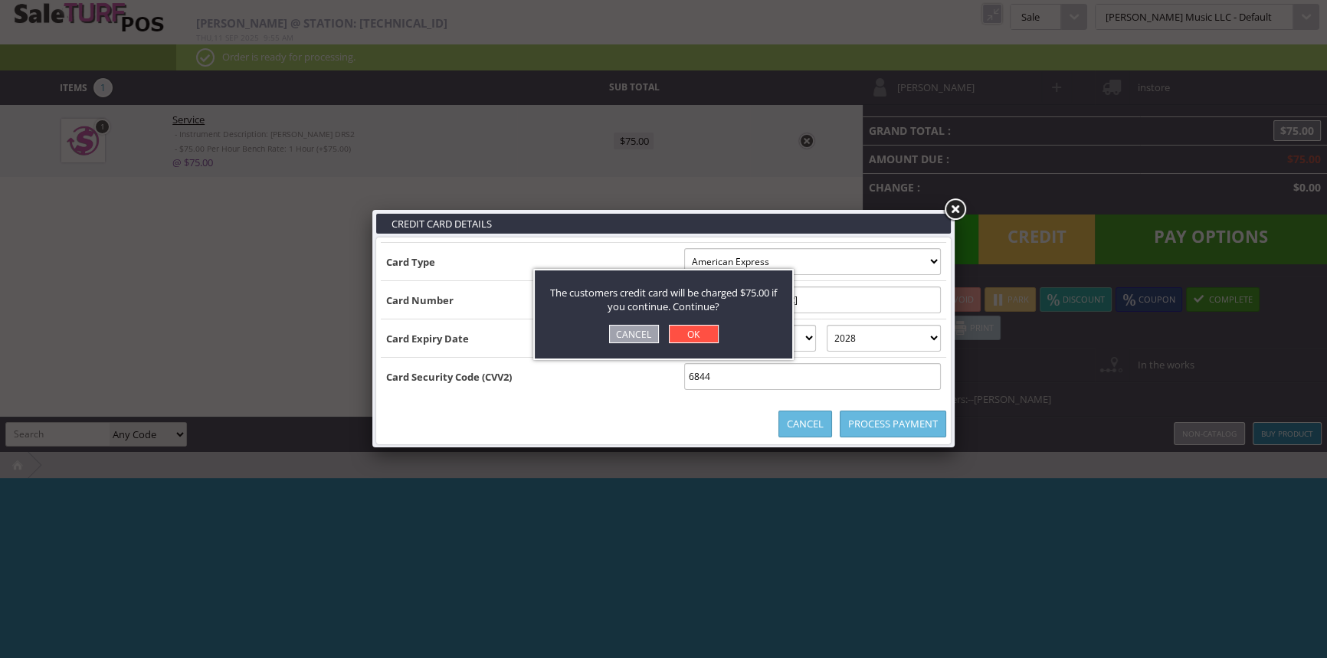
click at [707, 325] on link "OK" at bounding box center [694, 334] width 50 height 18
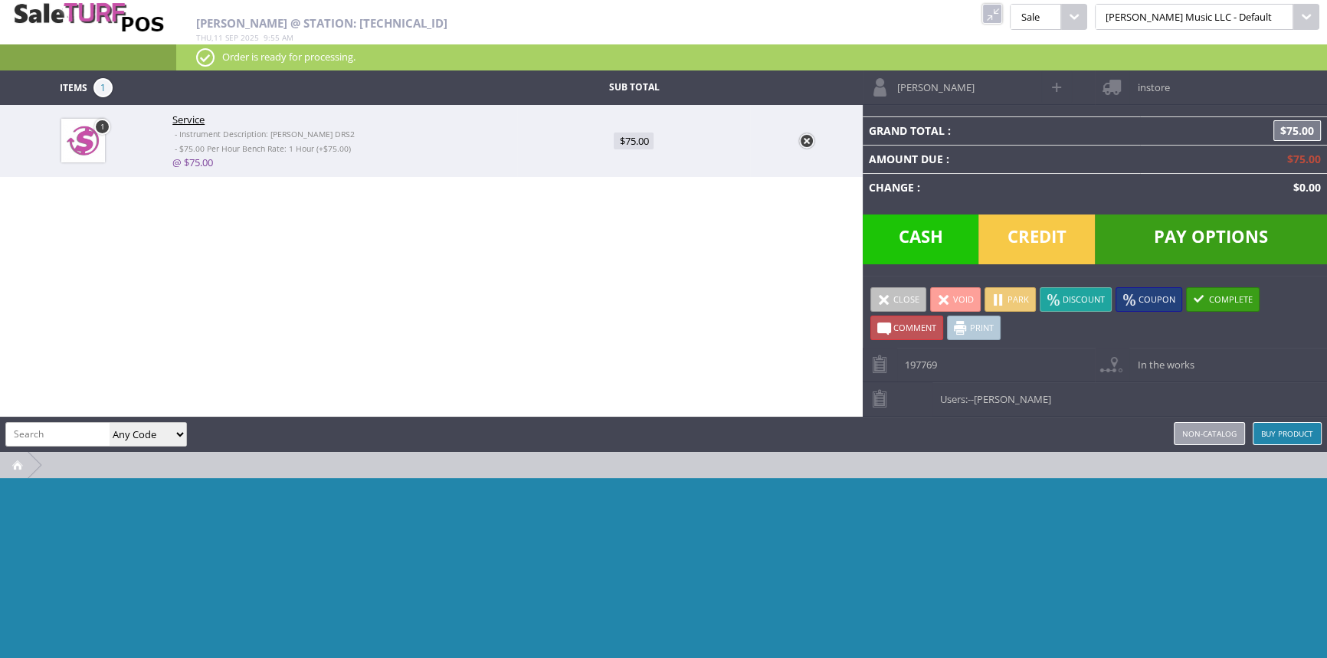
type input "0"
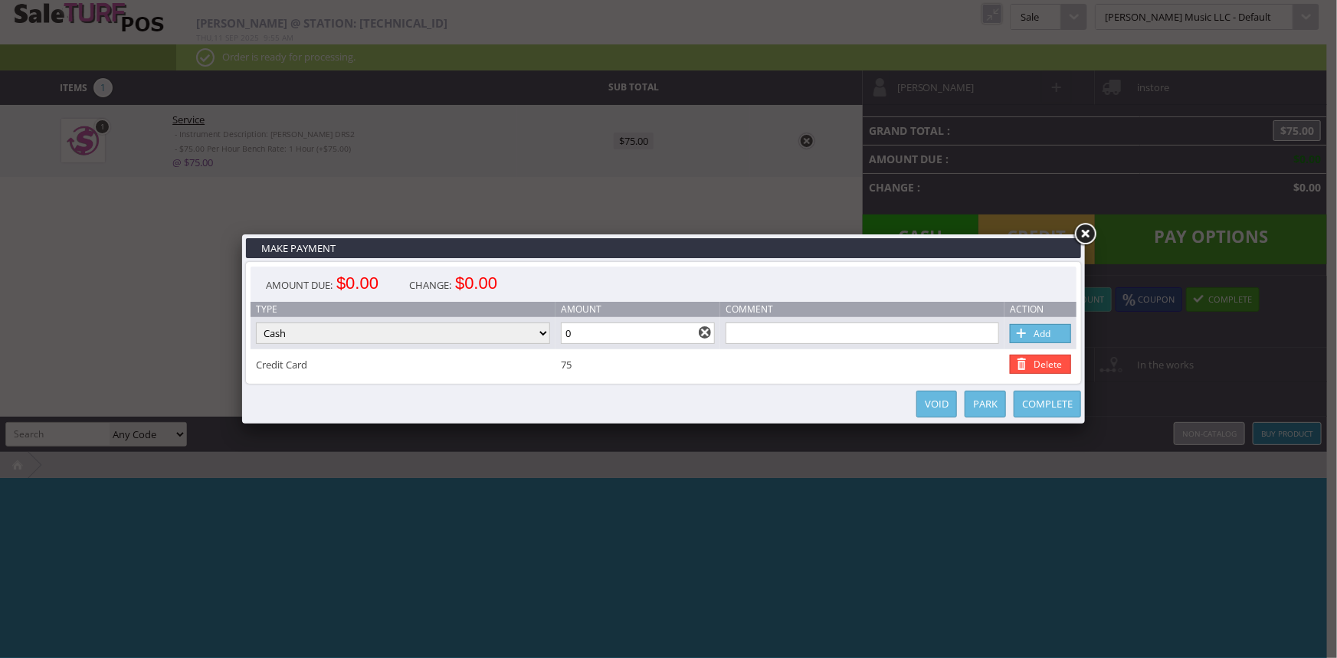
click at [1060, 401] on link "Complete" at bounding box center [1047, 404] width 67 height 27
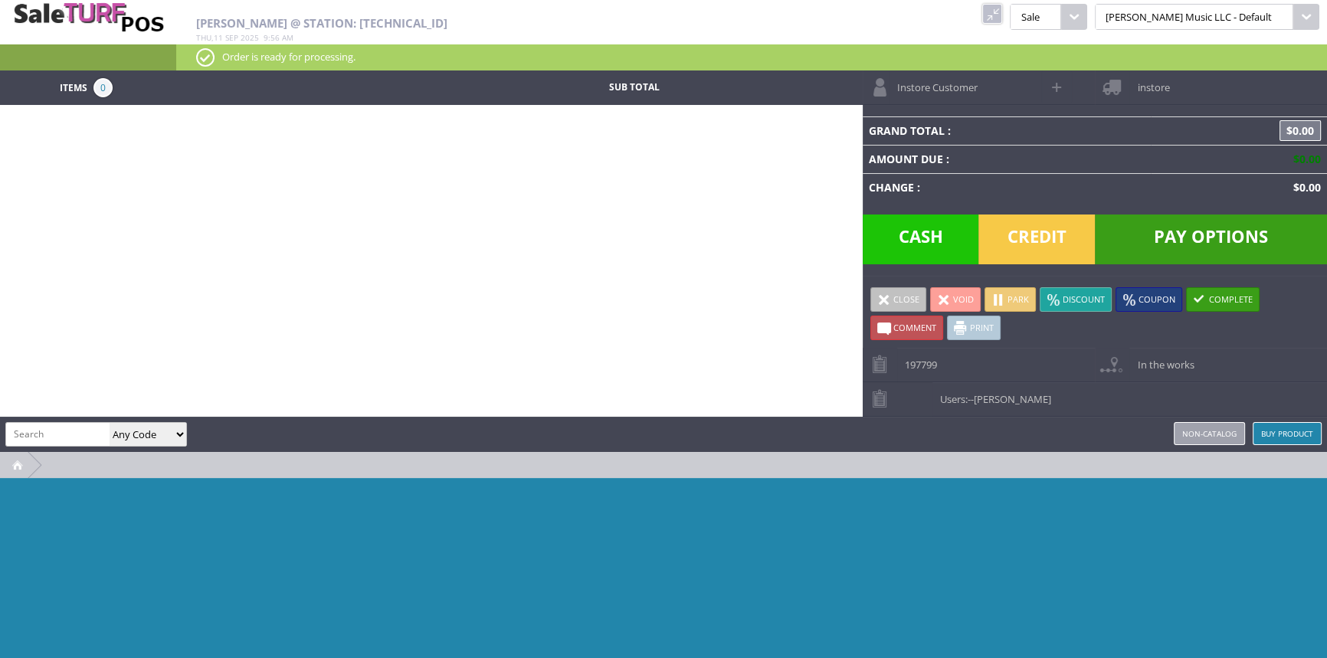
click at [1002, 8] on link at bounding box center [992, 14] width 20 height 20
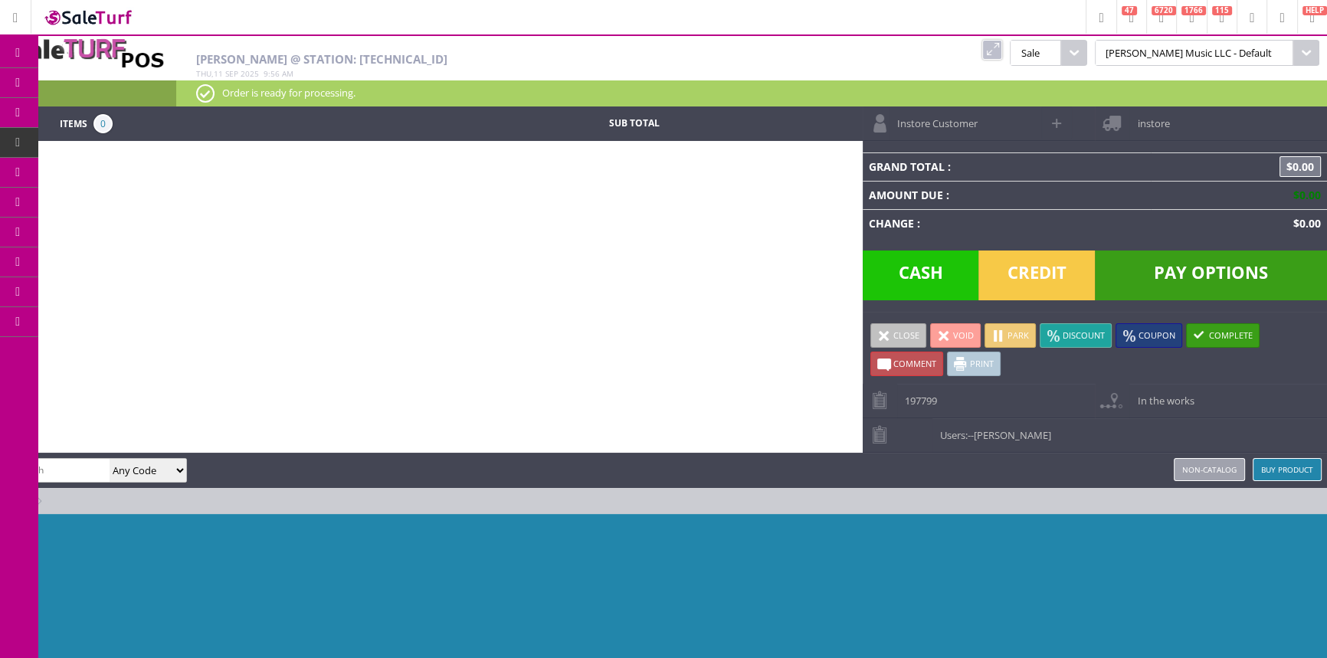
click at [165, 136] on link "POS Console" at bounding box center [118, 143] width 161 height 31
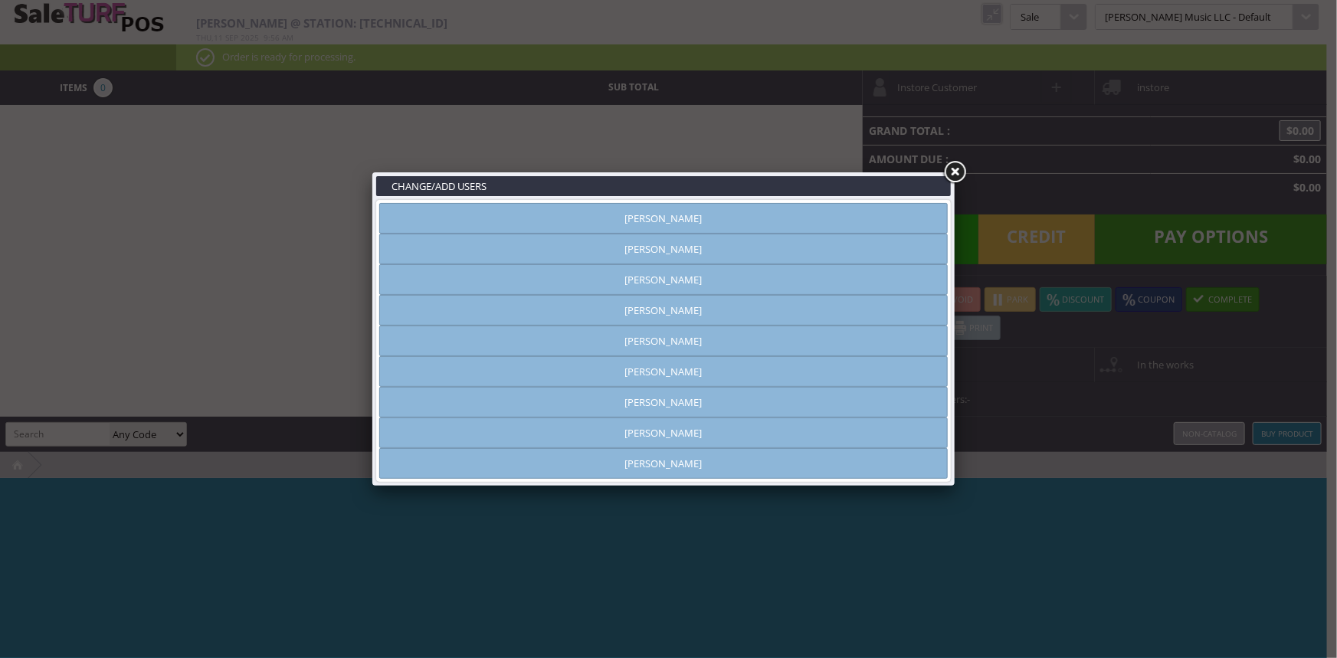
type input "amber helgren"
click at [558, 212] on link "[PERSON_NAME]" at bounding box center [663, 218] width 569 height 31
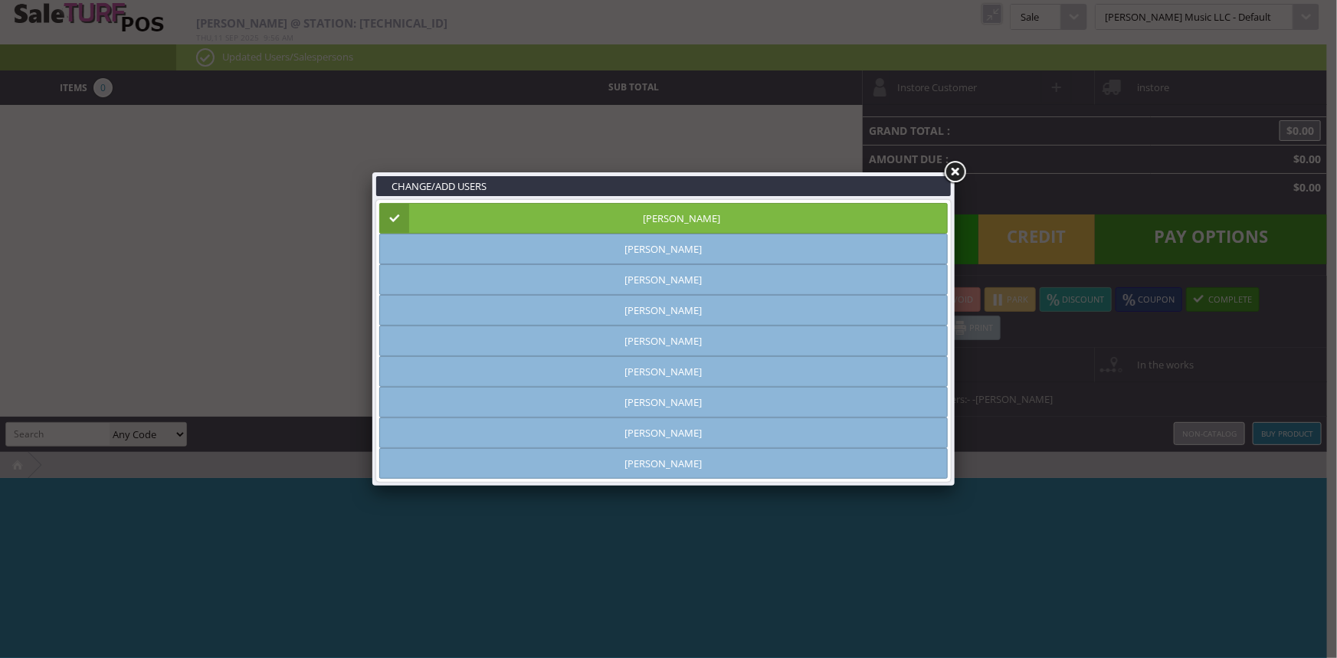
click at [956, 172] on link at bounding box center [955, 173] width 28 height 28
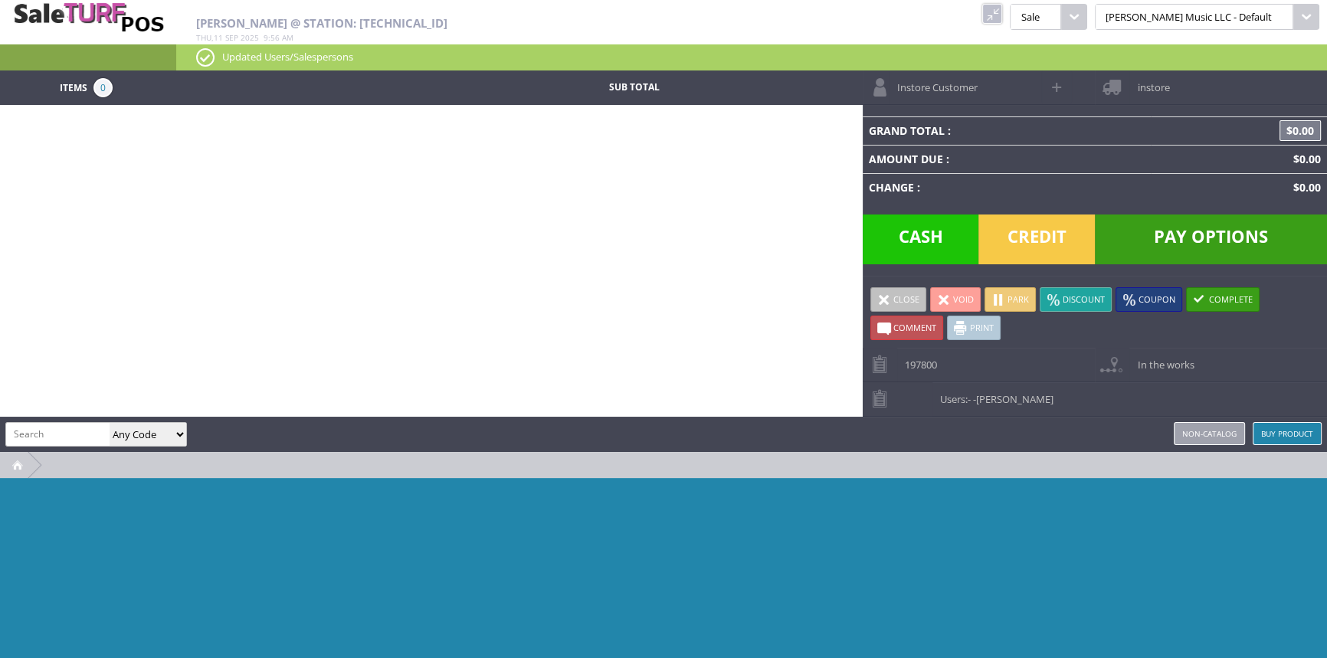
click at [1002, 17] on link at bounding box center [992, 14] width 20 height 20
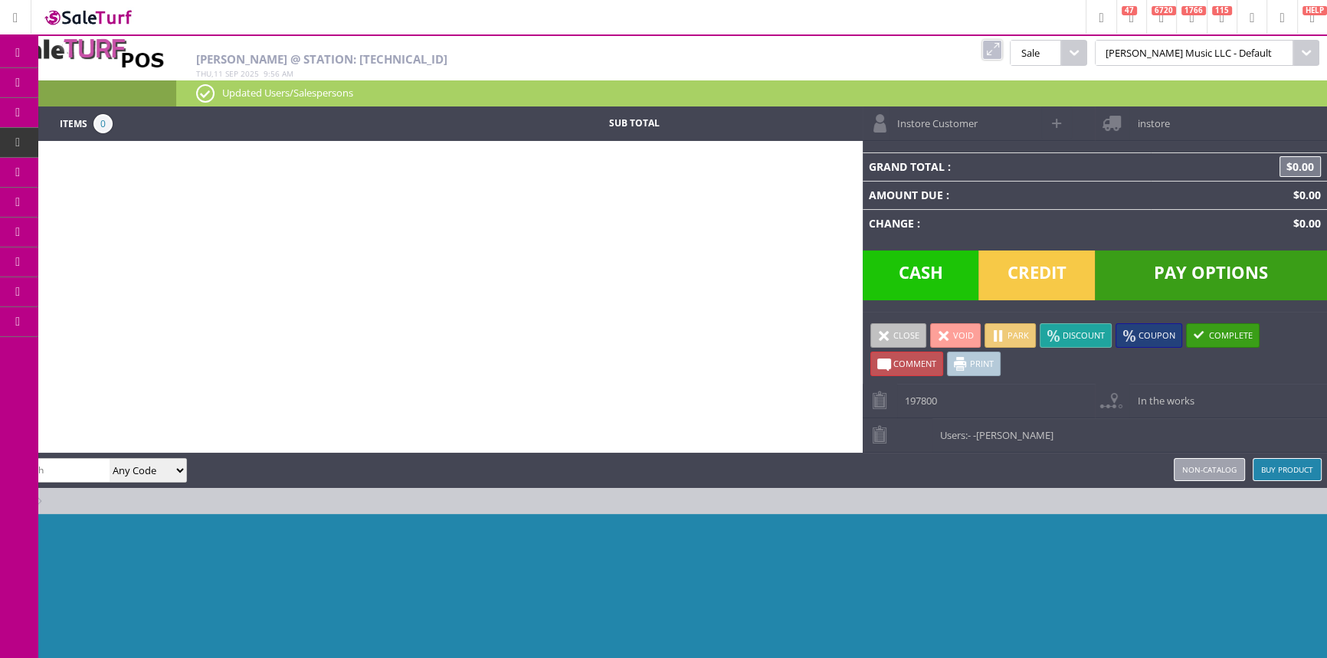
click at [133, 80] on span "Products" at bounding box center [111, 83] width 41 height 14
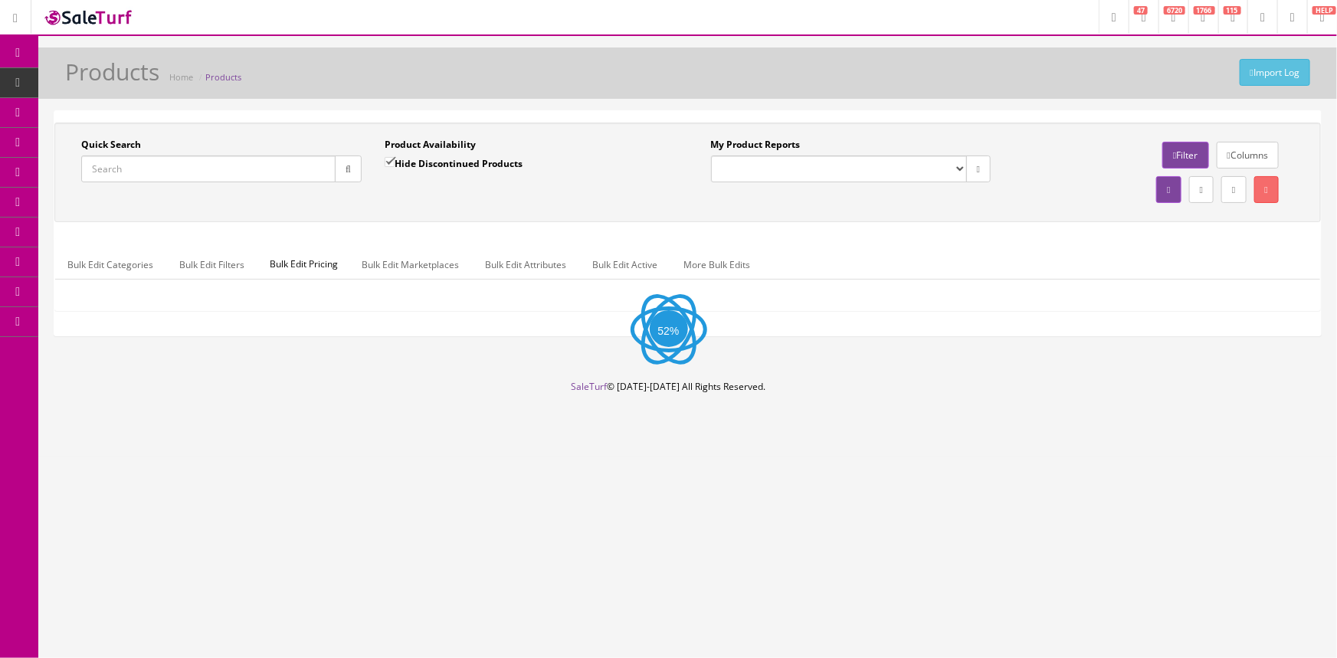
click at [251, 163] on input "Quick Search" at bounding box center [208, 169] width 254 height 27
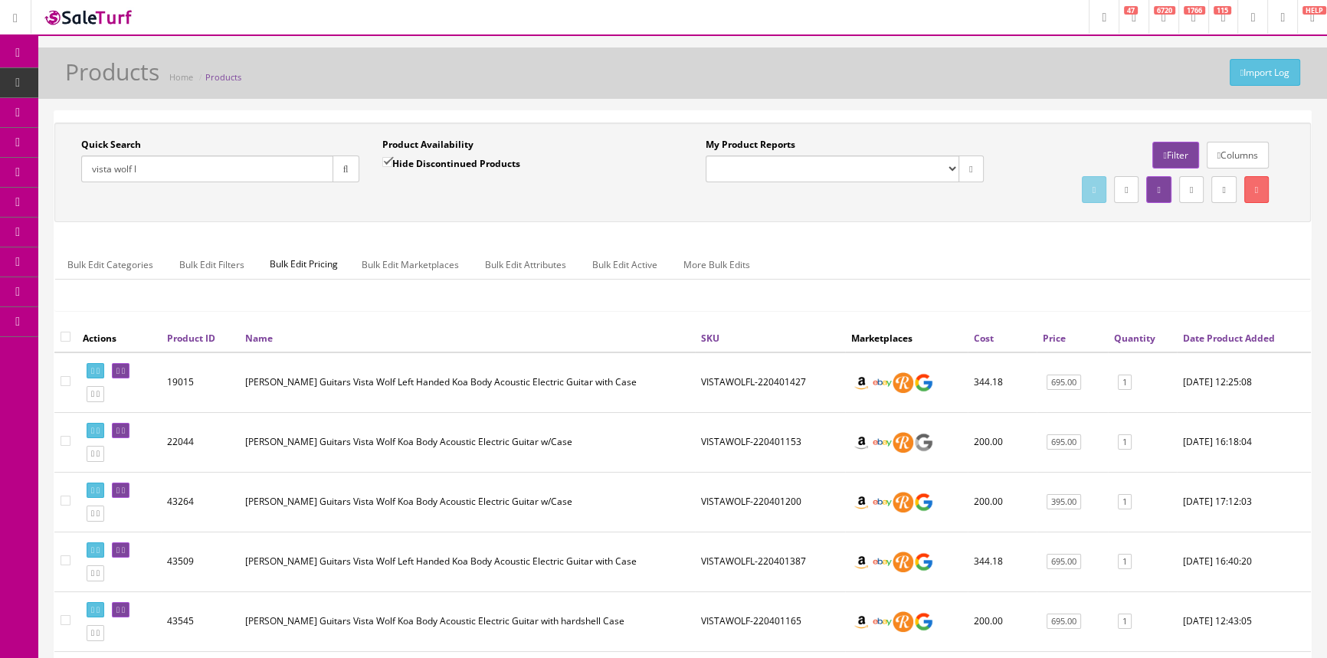
type input "vista wolf l"
click at [387, 161] on input "Hide Discontinued Products" at bounding box center [387, 162] width 10 height 10
checkbox input "false"
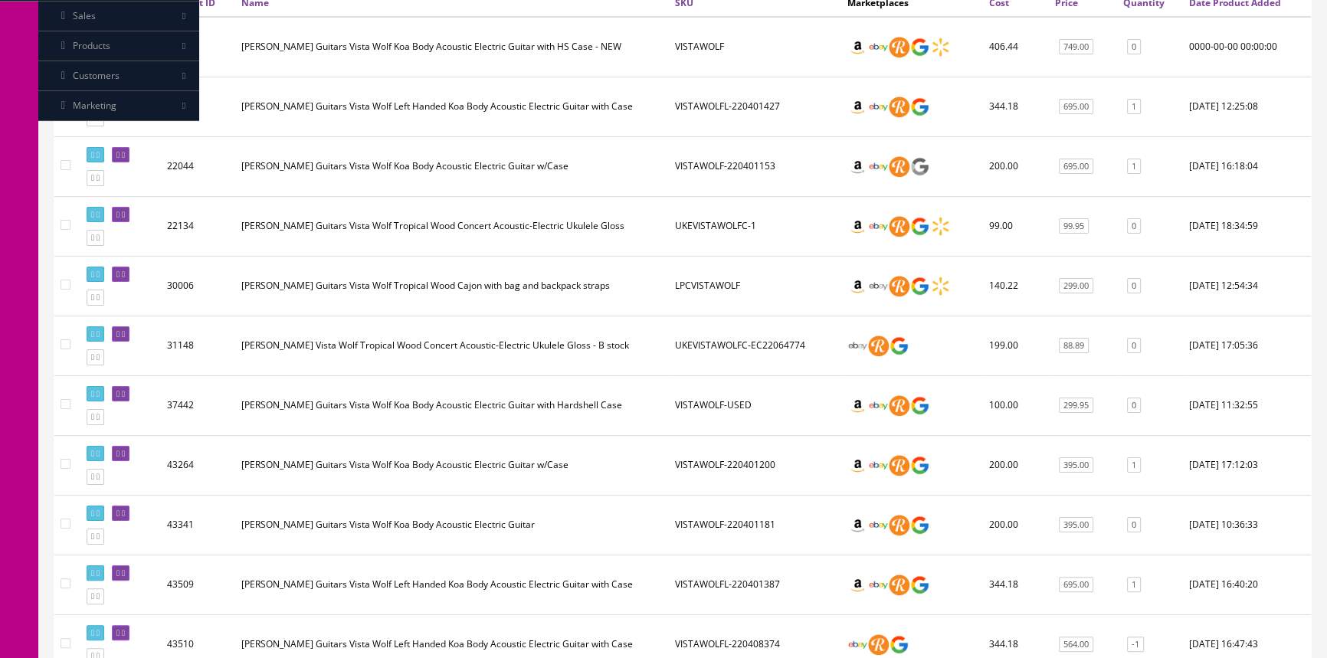
scroll to position [348, 0]
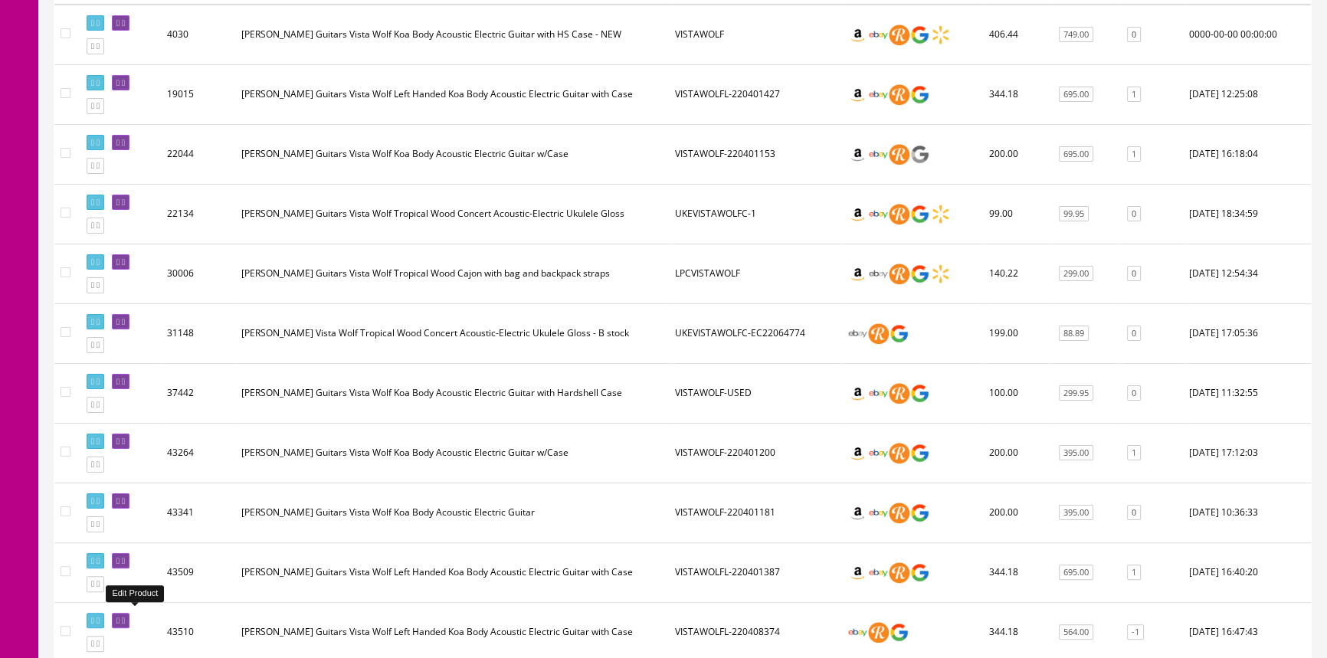
click at [120, 617] on icon at bounding box center [117, 621] width 3 height 8
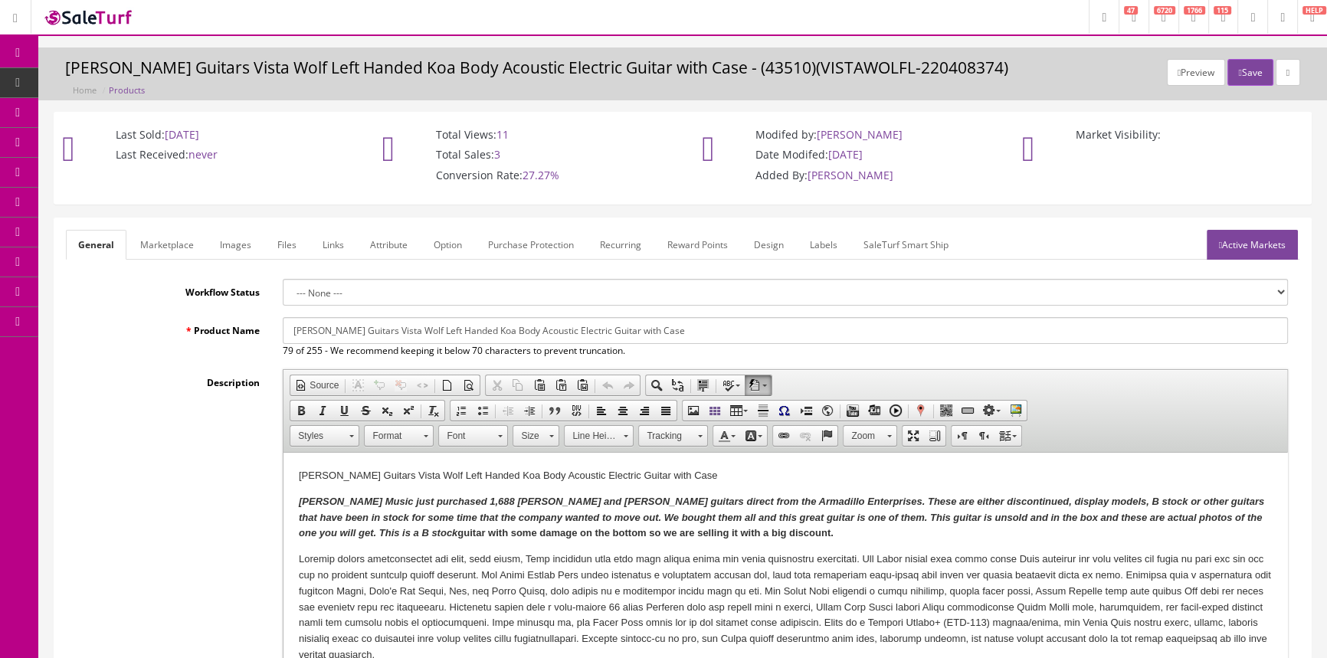
click at [234, 243] on link "Images" at bounding box center [236, 245] width 56 height 30
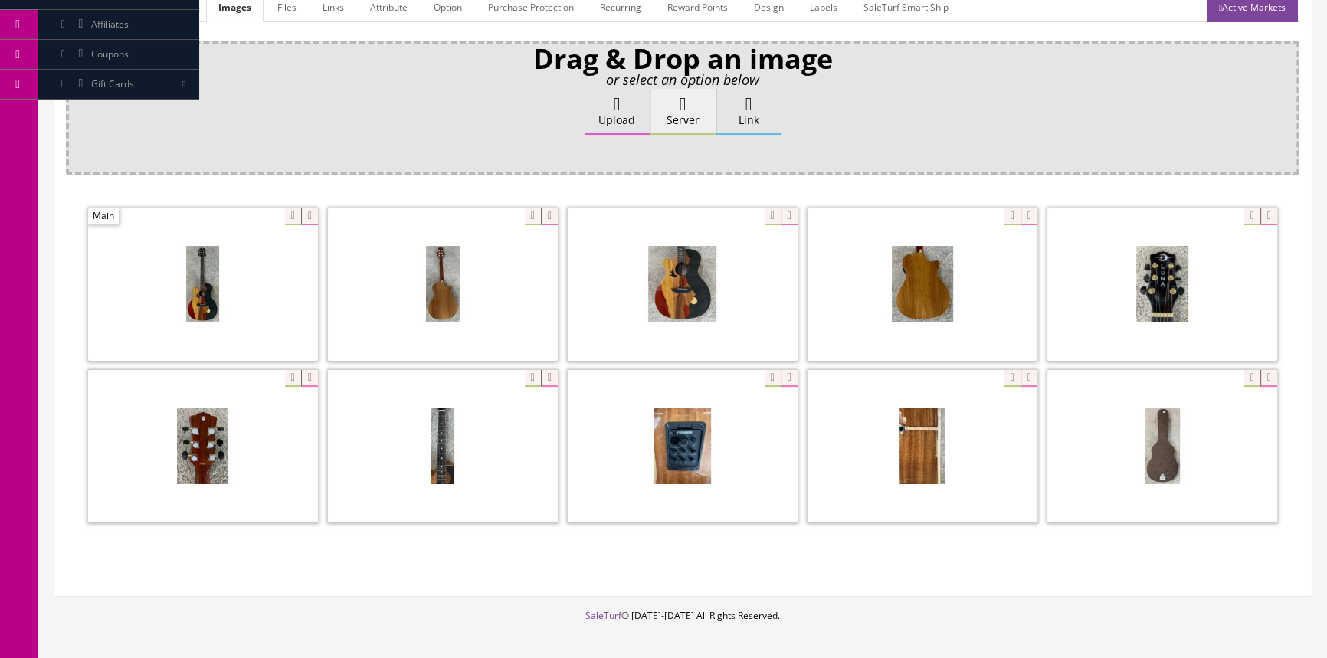
scroll to position [278, 0]
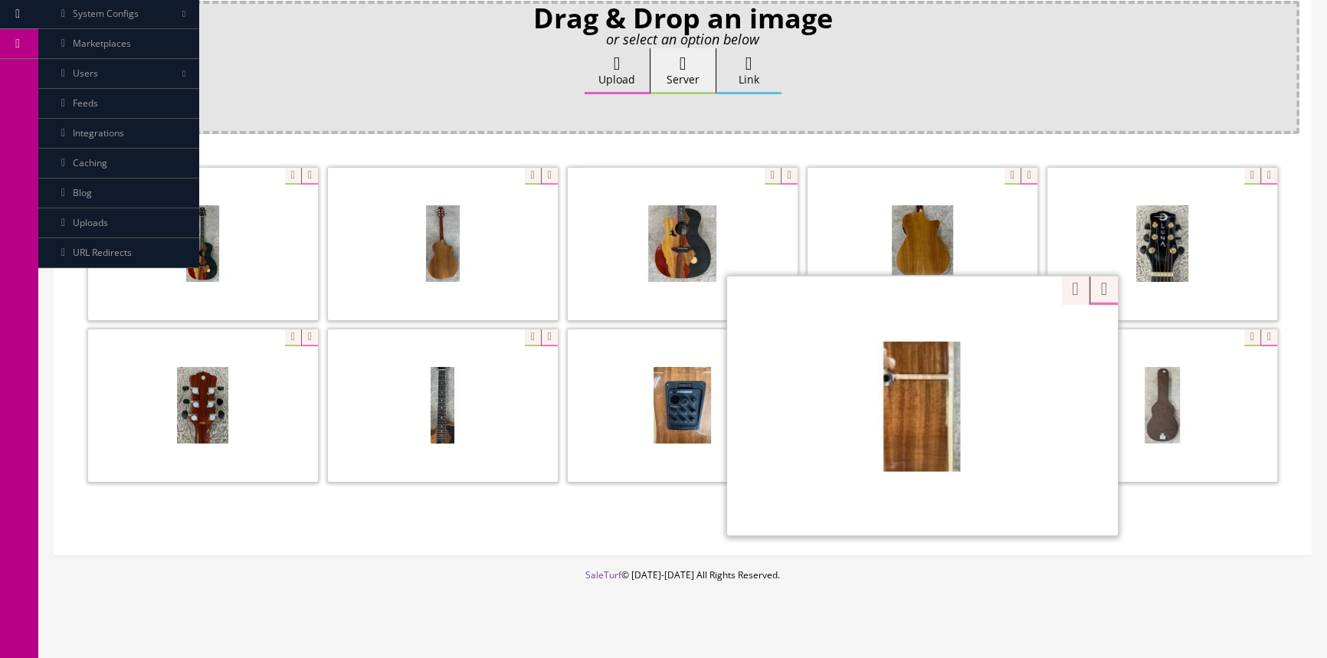
click at [1001, 332] on div "Zoom" at bounding box center [922, 405] width 391 height 261
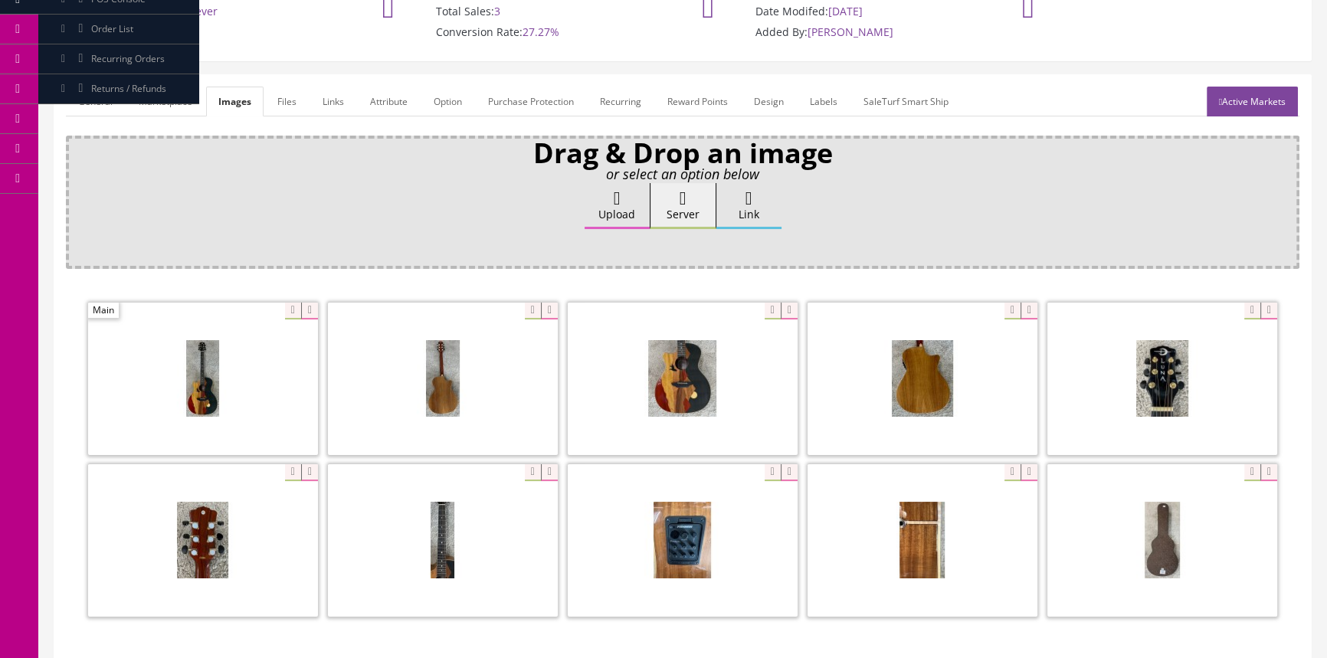
scroll to position [0, 0]
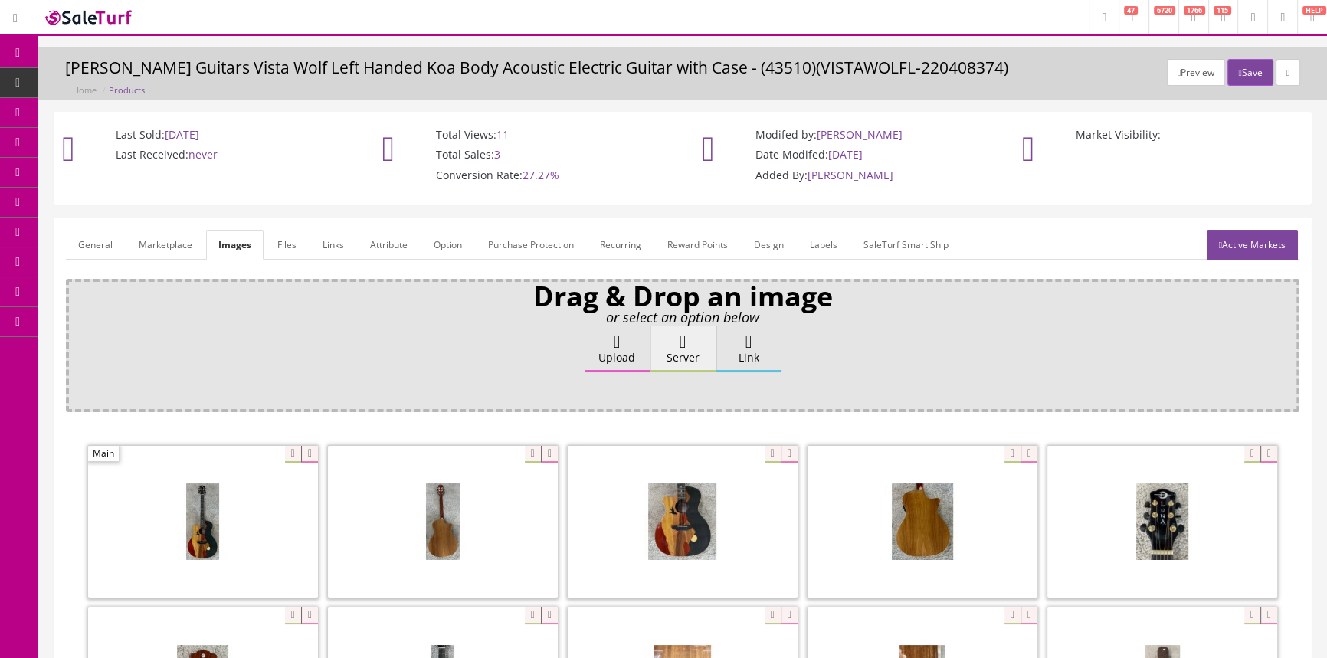
click at [98, 236] on link "General" at bounding box center [95, 245] width 59 height 30
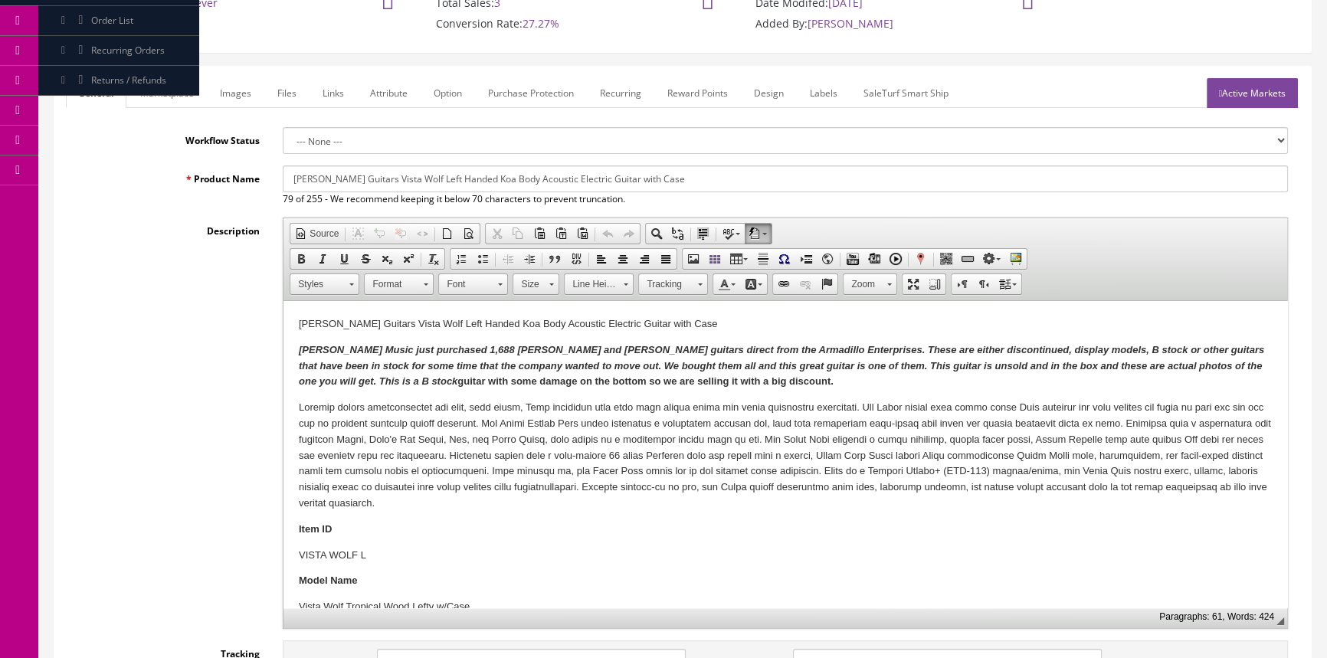
scroll to position [139, 0]
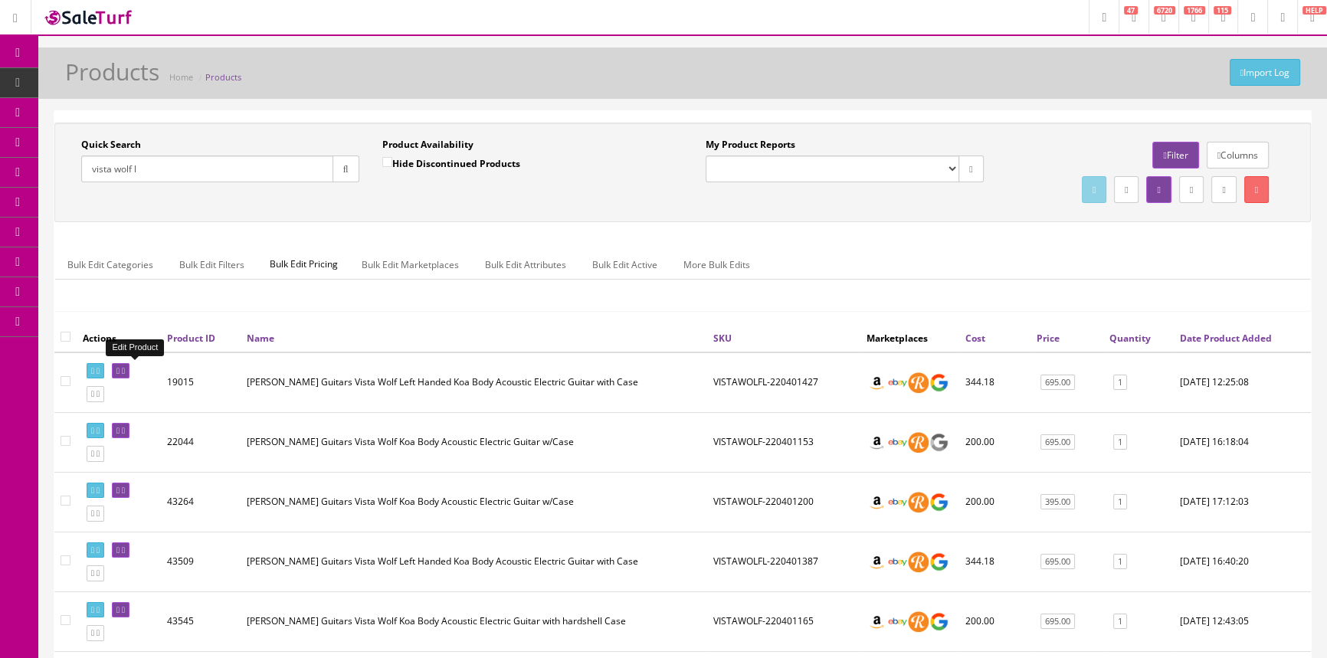
click at [120, 369] on icon at bounding box center [117, 371] width 3 height 8
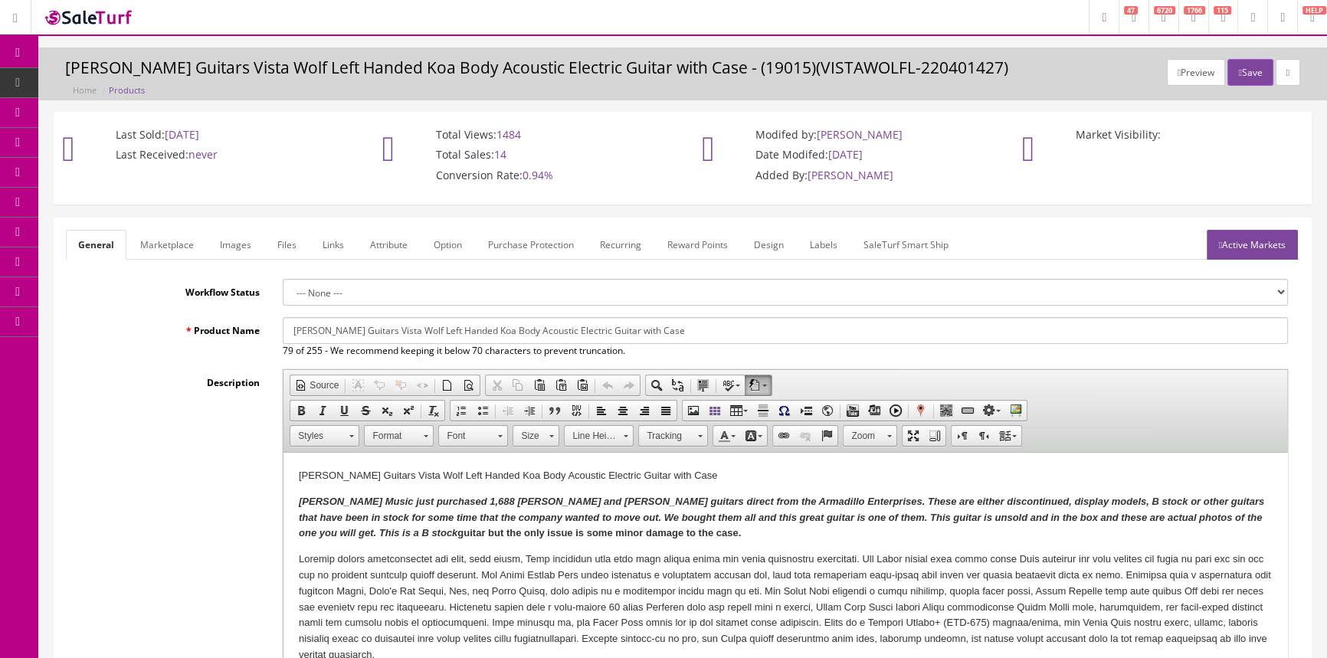
click at [228, 241] on link "Images" at bounding box center [236, 245] width 56 height 30
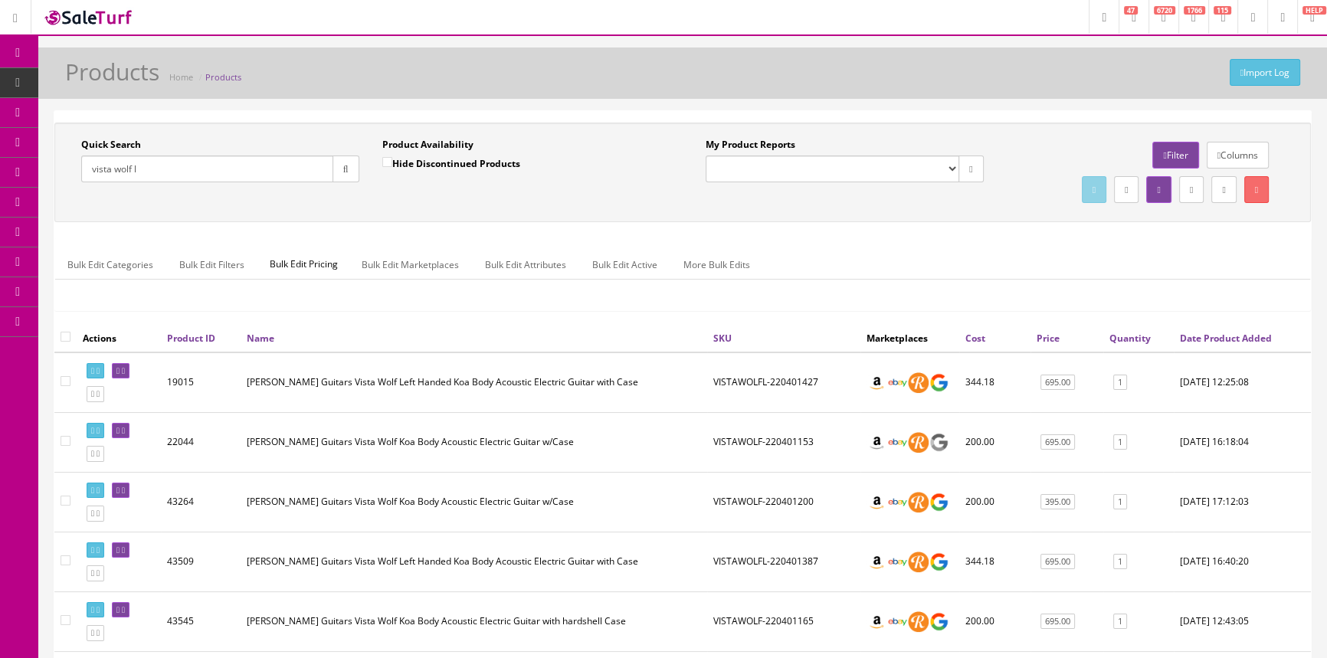
click at [176, 164] on input "vista wolf l" at bounding box center [207, 169] width 252 height 27
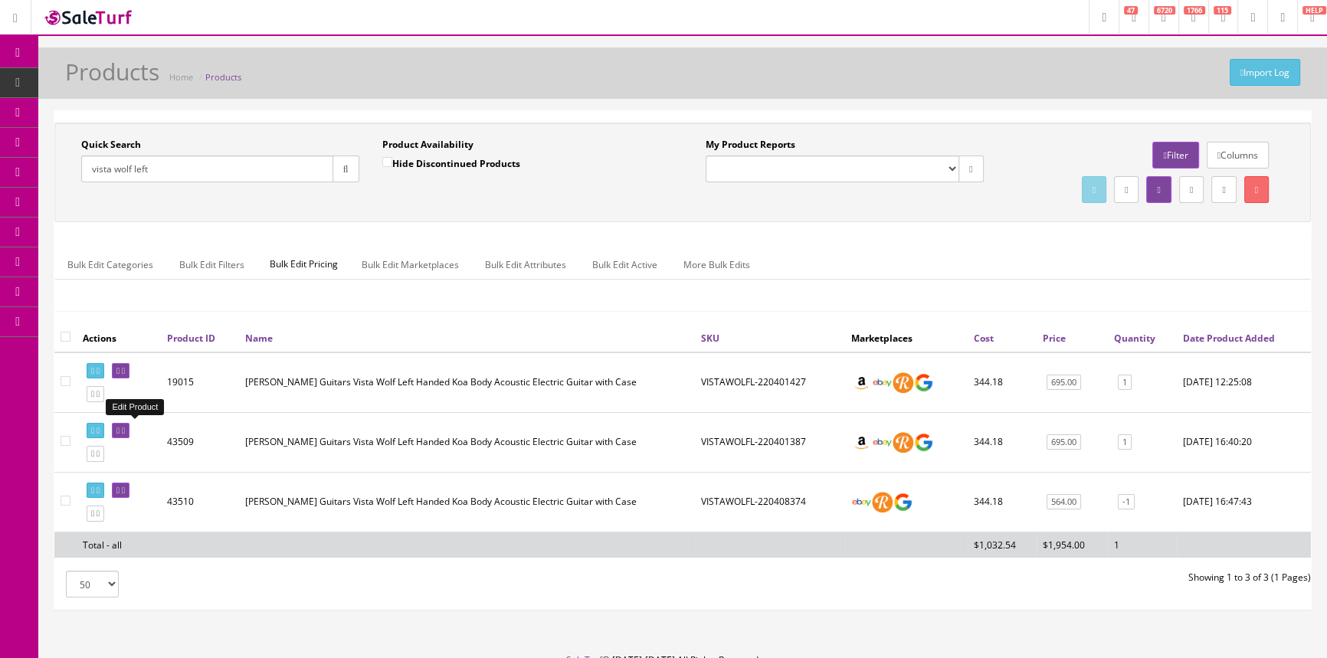
type input "vista wolf left"
click at [125, 428] on link at bounding box center [121, 431] width 18 height 16
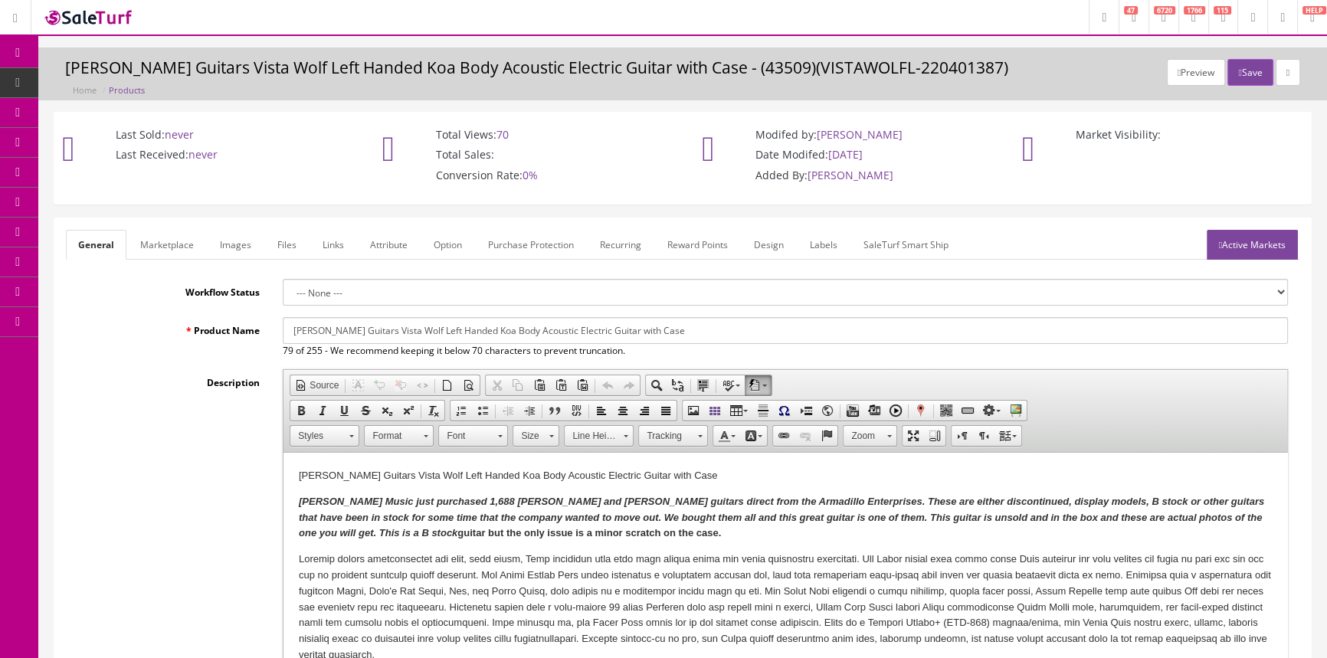
click at [236, 244] on link "Images" at bounding box center [236, 245] width 56 height 30
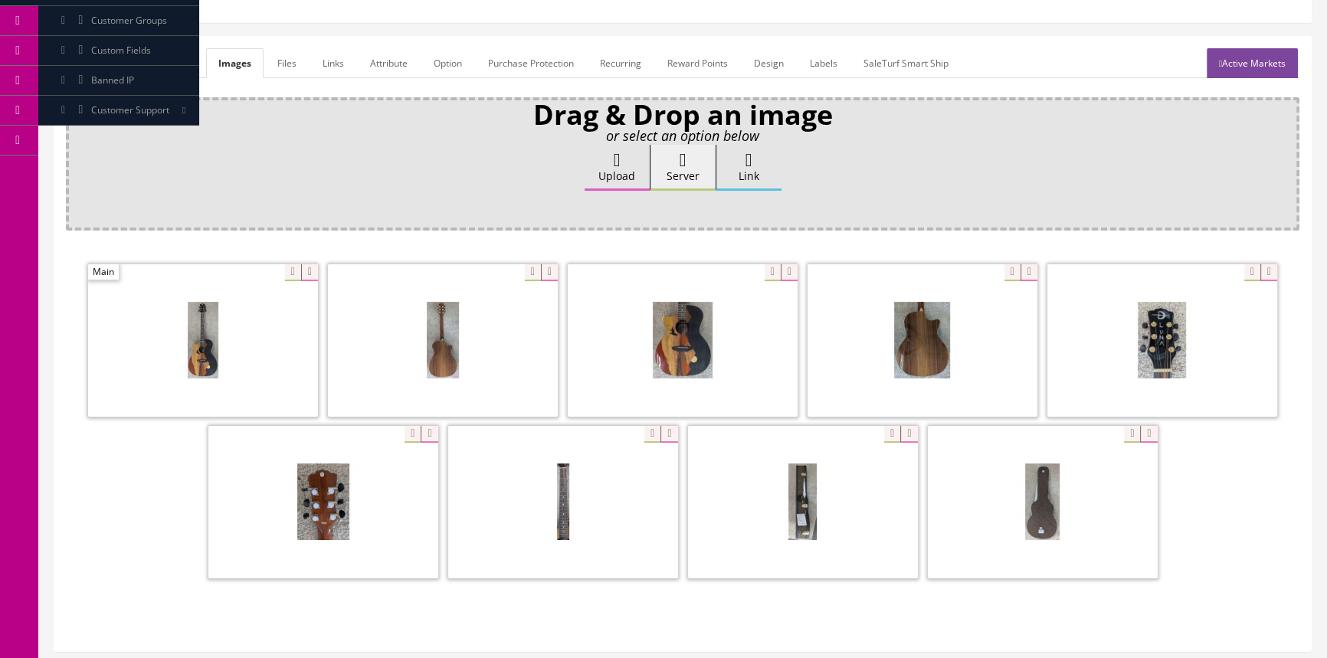
scroll to position [208, 0]
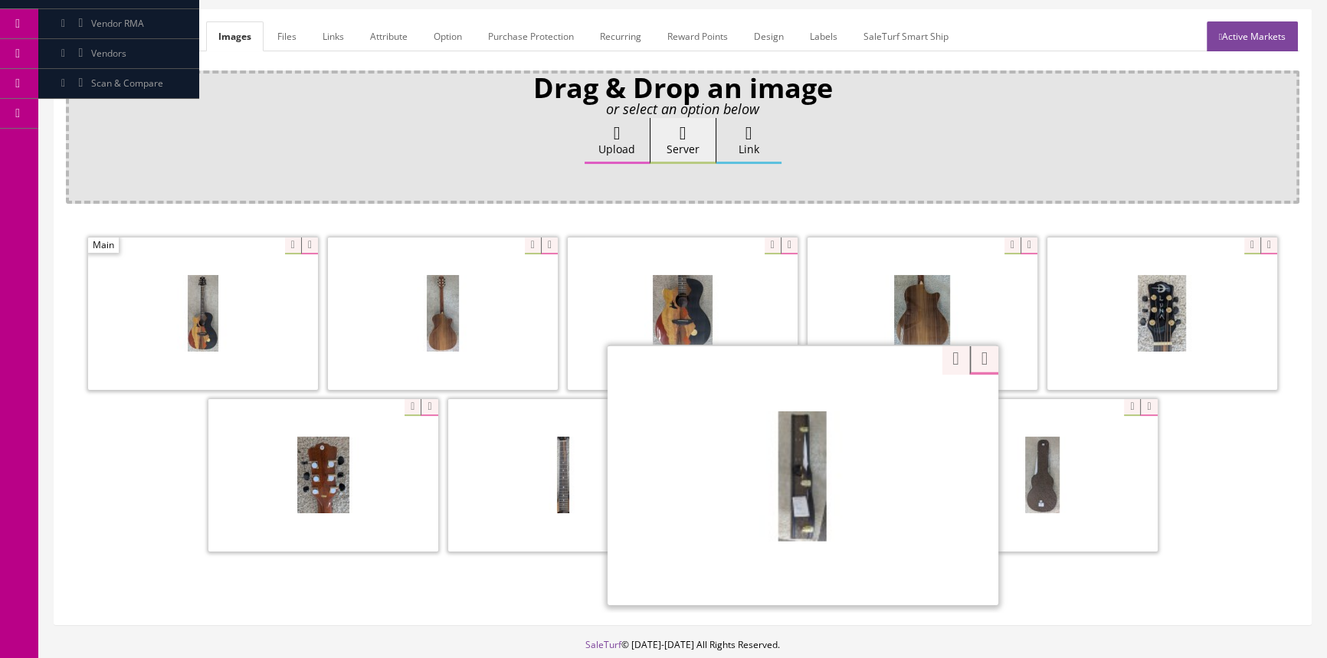
click at [885, 405] on div "Zoom" at bounding box center [803, 475] width 391 height 261
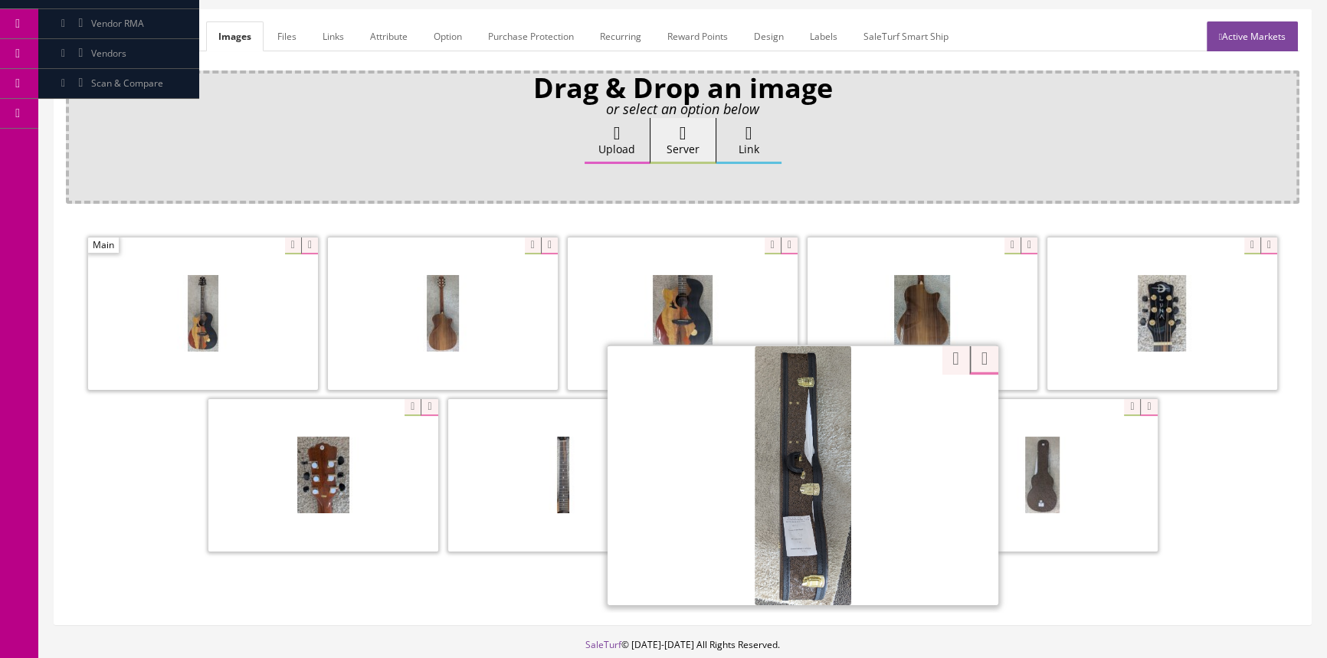
click at [944, 361] on div at bounding box center [683, 395] width 1234 height 323
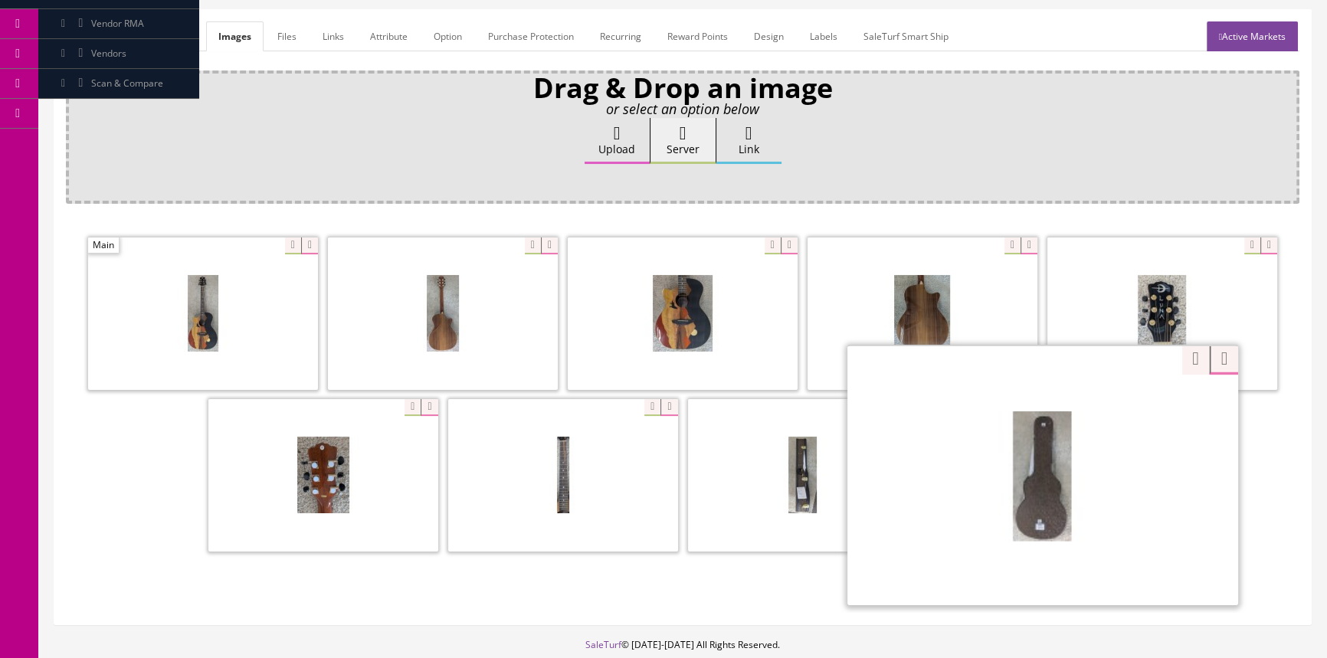
click at [1126, 405] on div "Zoom" at bounding box center [1043, 475] width 391 height 261
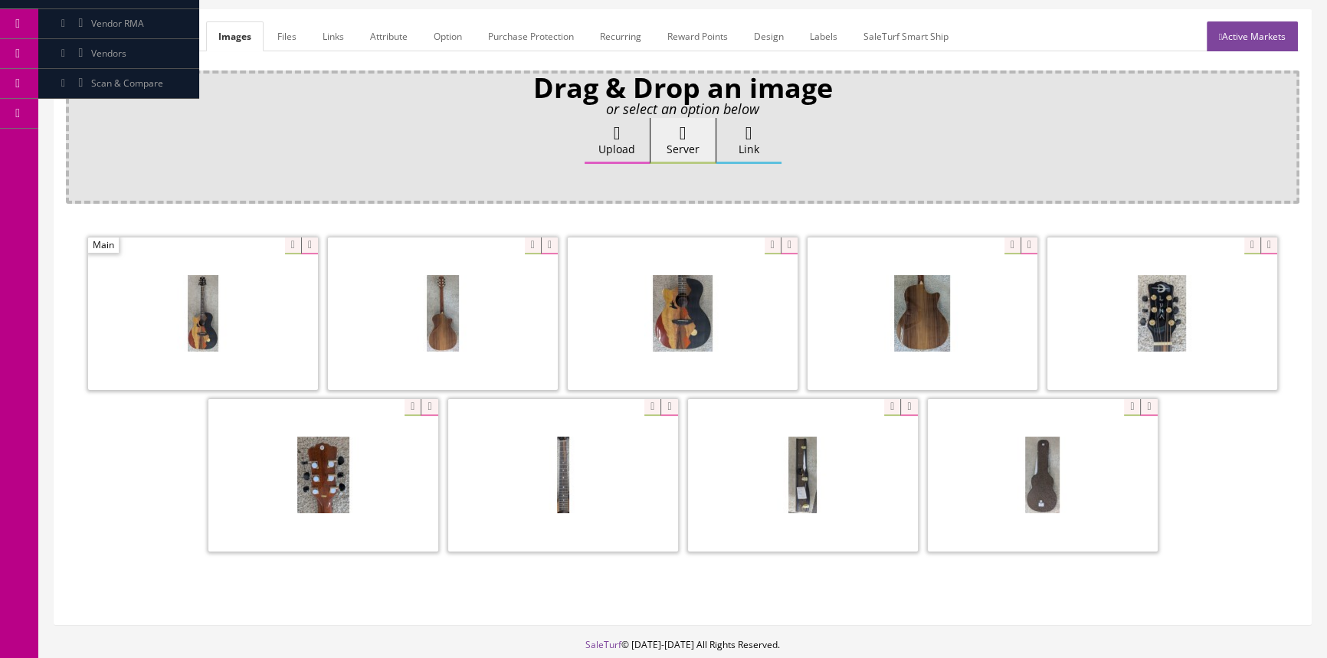
click at [1179, 358] on div "Zoom" at bounding box center [683, 395] width 1234 height 323
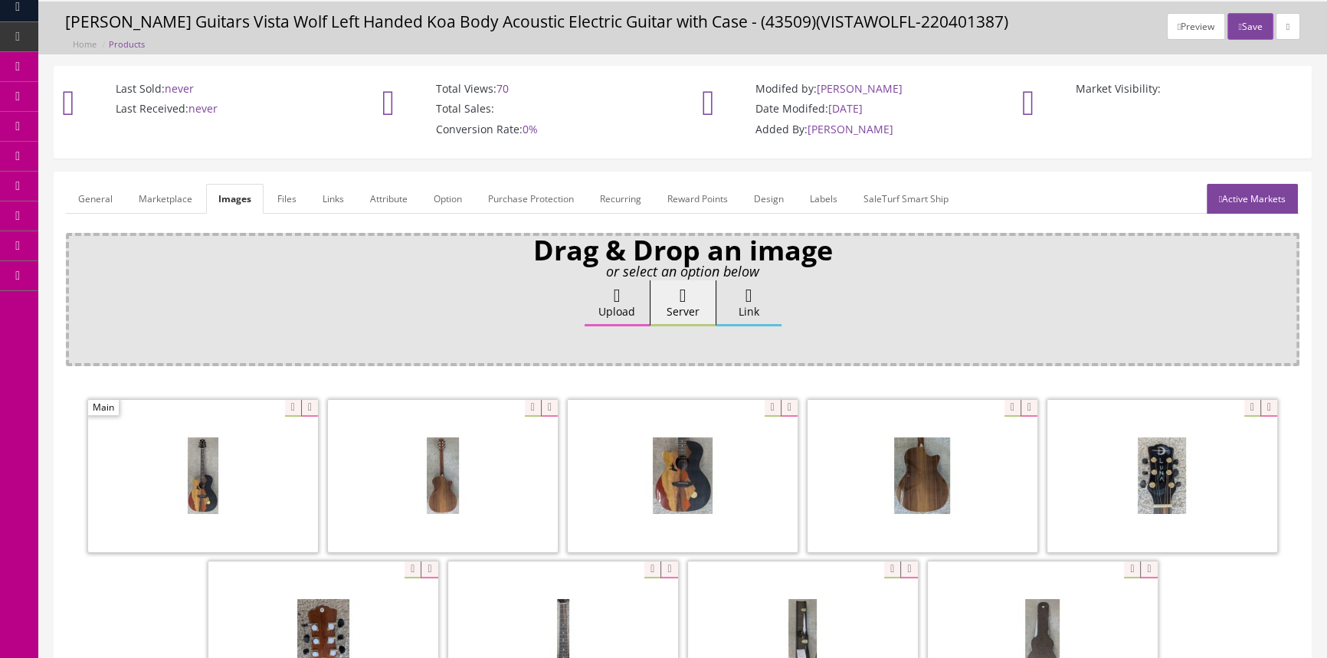
scroll to position [0, 0]
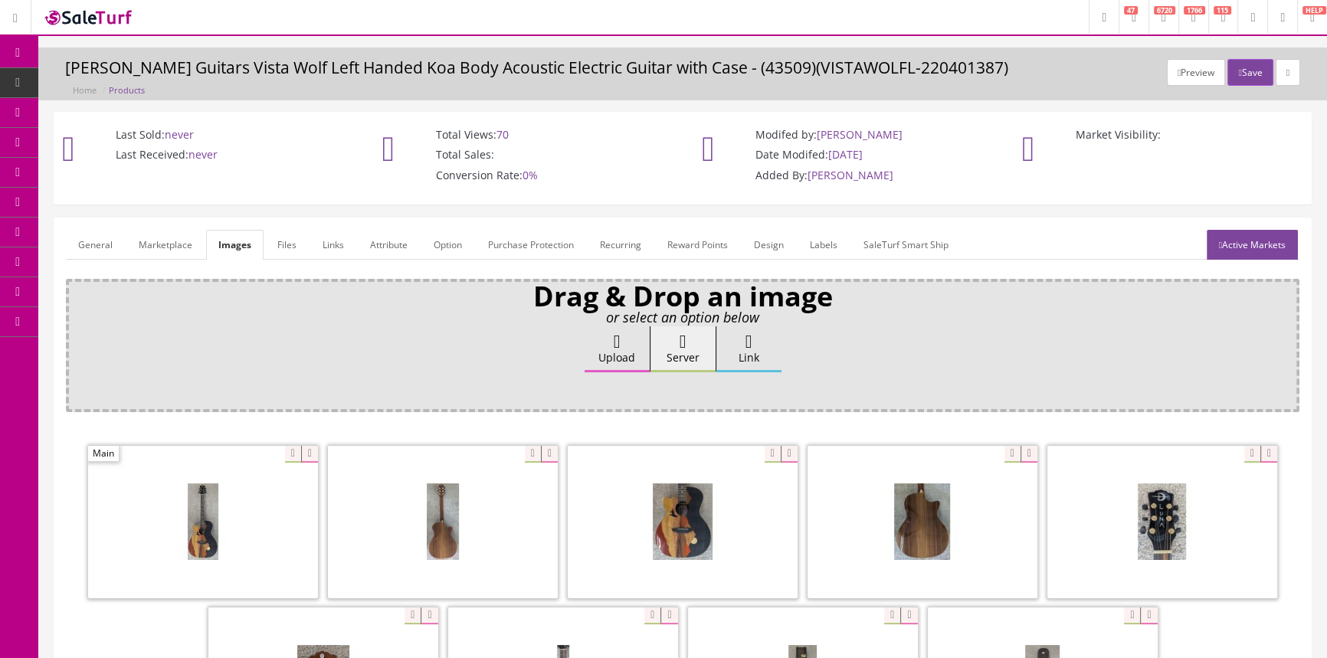
click at [87, 235] on link "General" at bounding box center [95, 245] width 59 height 30
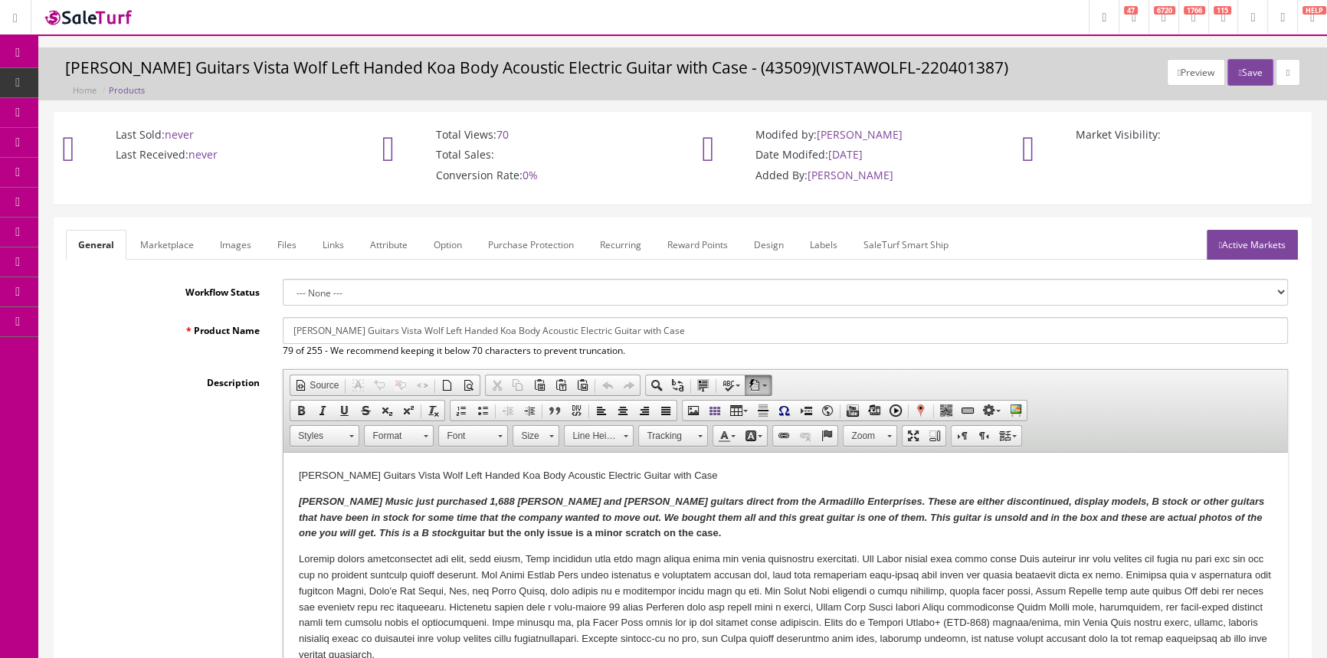
click at [825, 244] on link "Labels" at bounding box center [824, 245] width 52 height 30
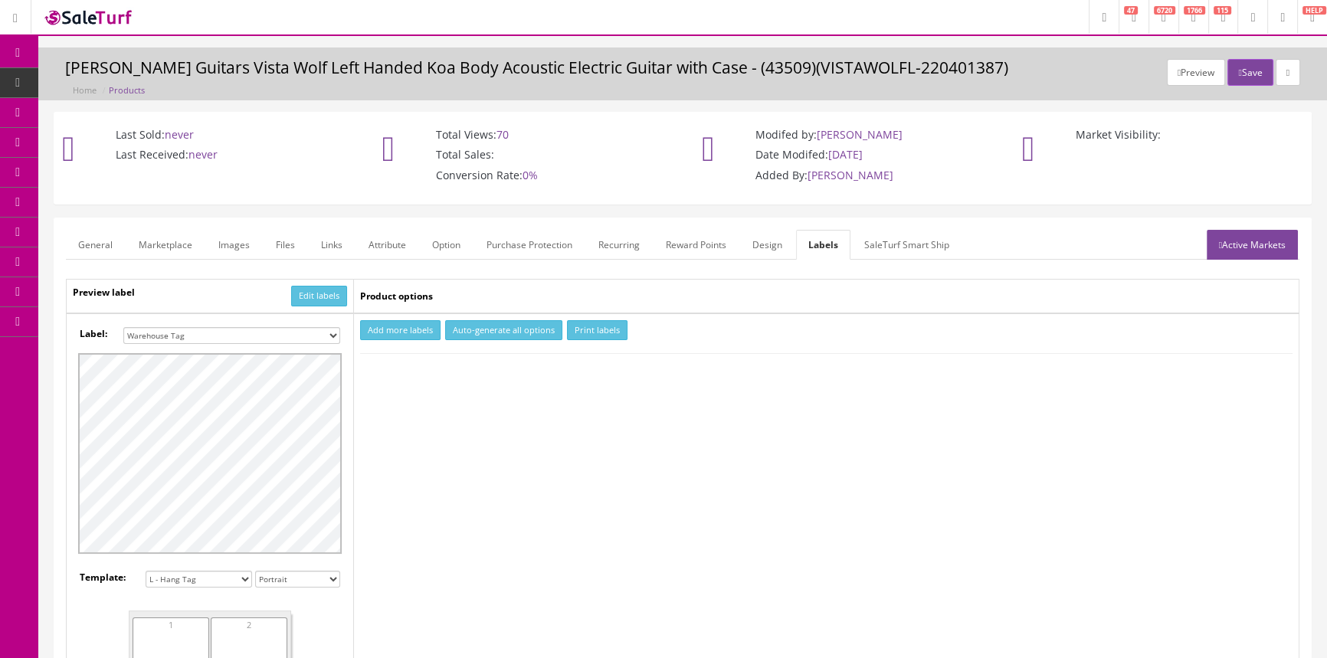
click at [380, 329] on button "Add more labels" at bounding box center [400, 330] width 80 height 21
type input "1"
click at [425, 370] on input "1" at bounding box center [396, 377] width 68 height 17
click at [589, 328] on button "Print labels" at bounding box center [597, 330] width 61 height 21
click at [97, 238] on link "General" at bounding box center [95, 245] width 59 height 30
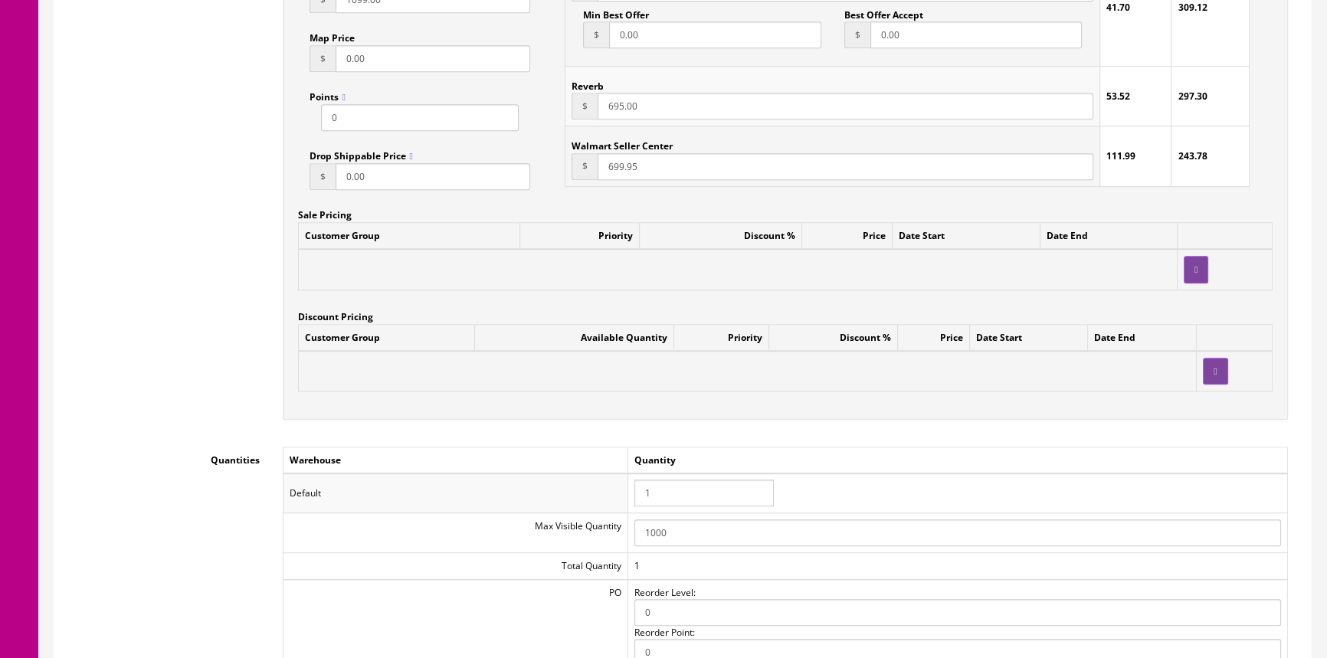
scroll to position [1254, 0]
drag, startPoint x: 681, startPoint y: 490, endPoint x: 758, endPoint y: 457, distance: 83.4
click at [681, 491] on input "1" at bounding box center [704, 491] width 139 height 27
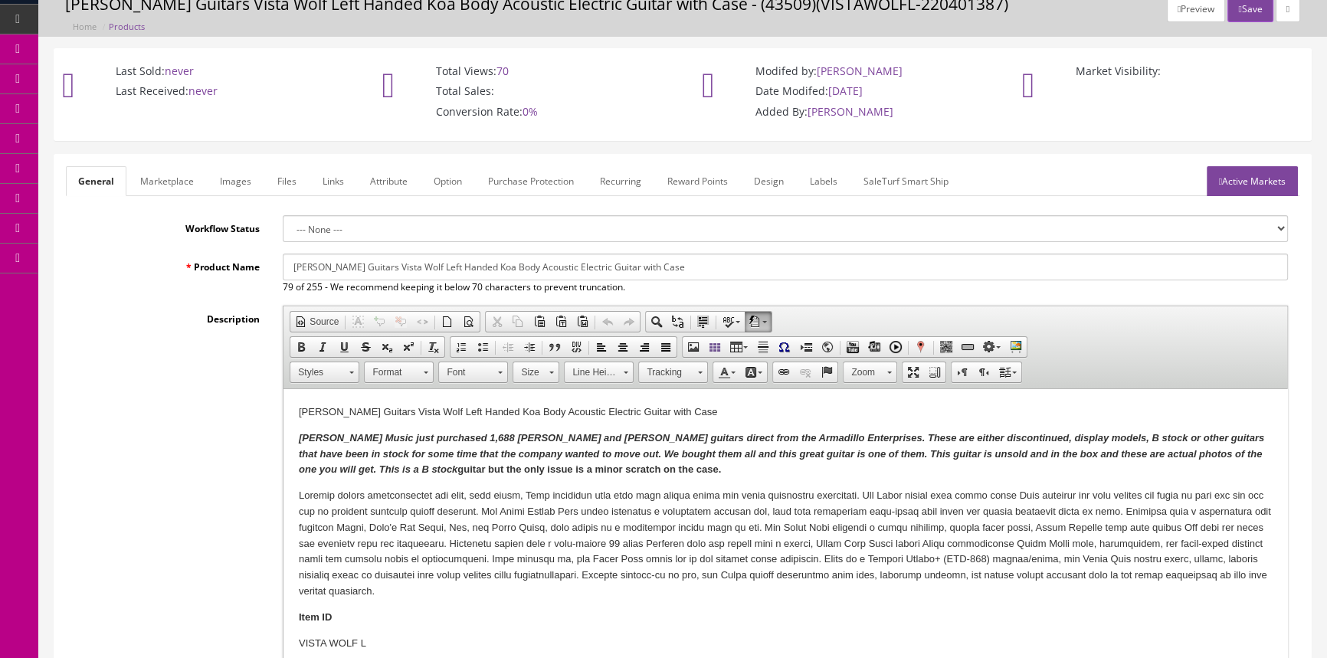
scroll to position [0, 0]
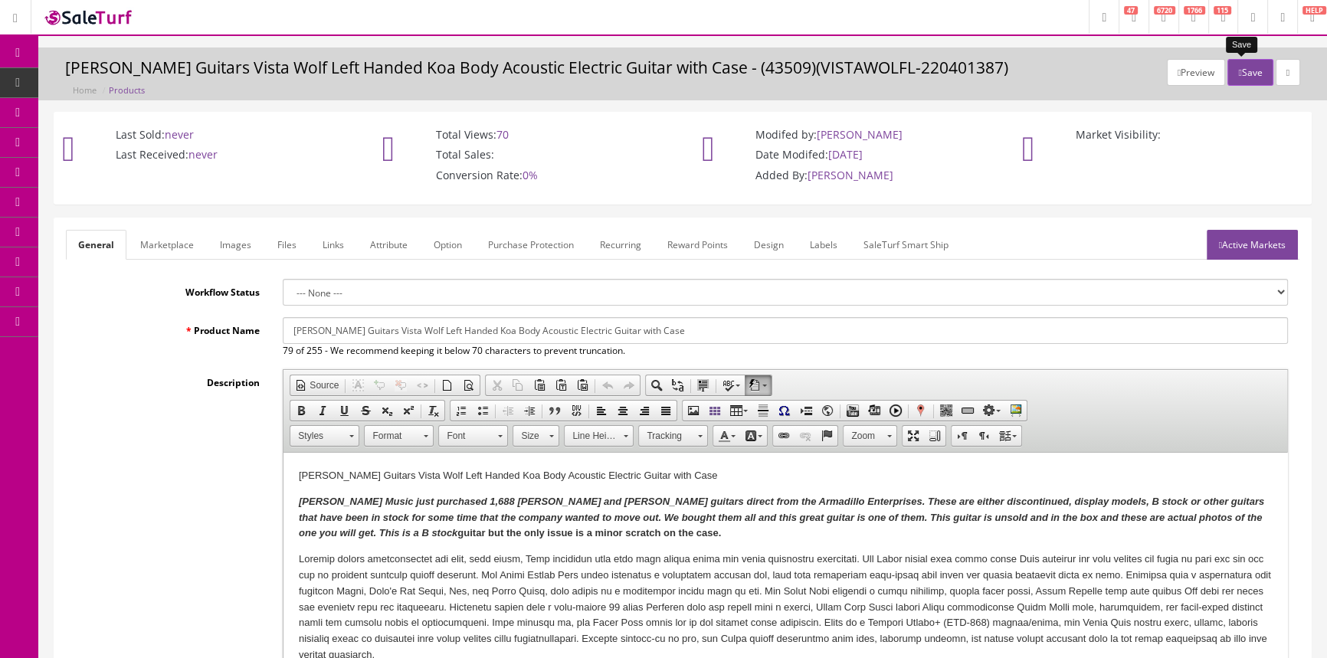
type input "0"
click at [1241, 72] on button "Save" at bounding box center [1250, 72] width 45 height 27
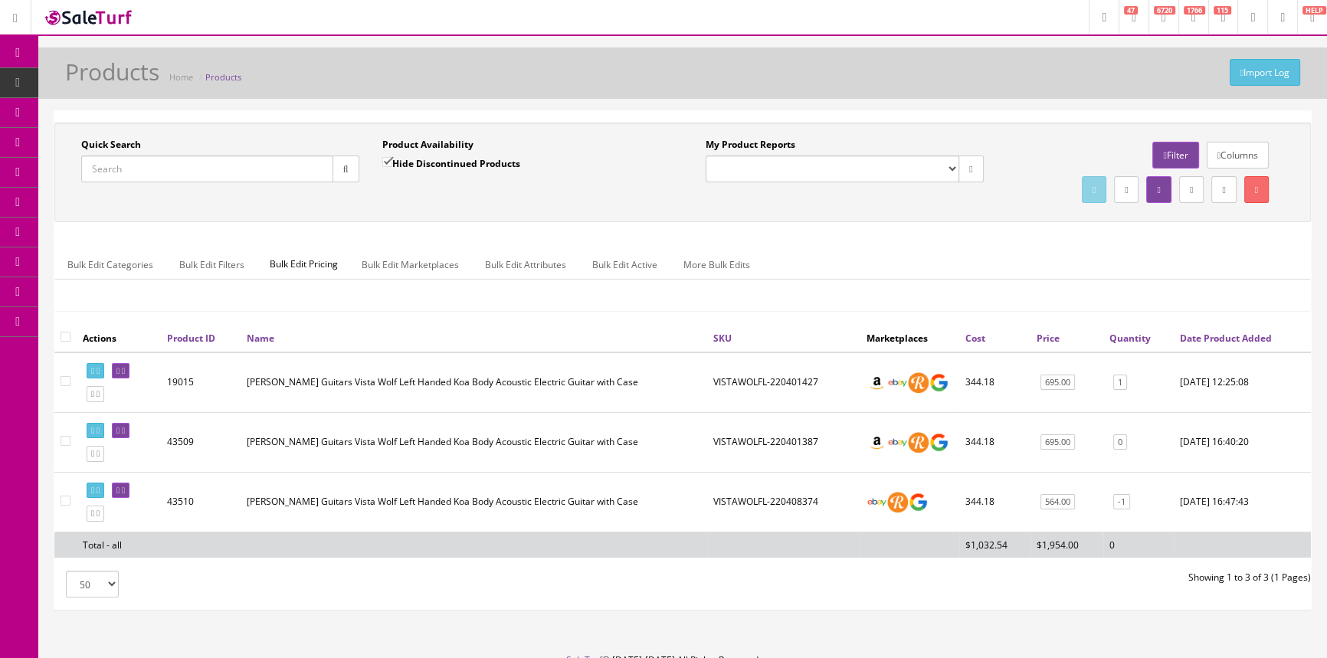
click at [192, 164] on input "Quick Search" at bounding box center [207, 169] width 252 height 27
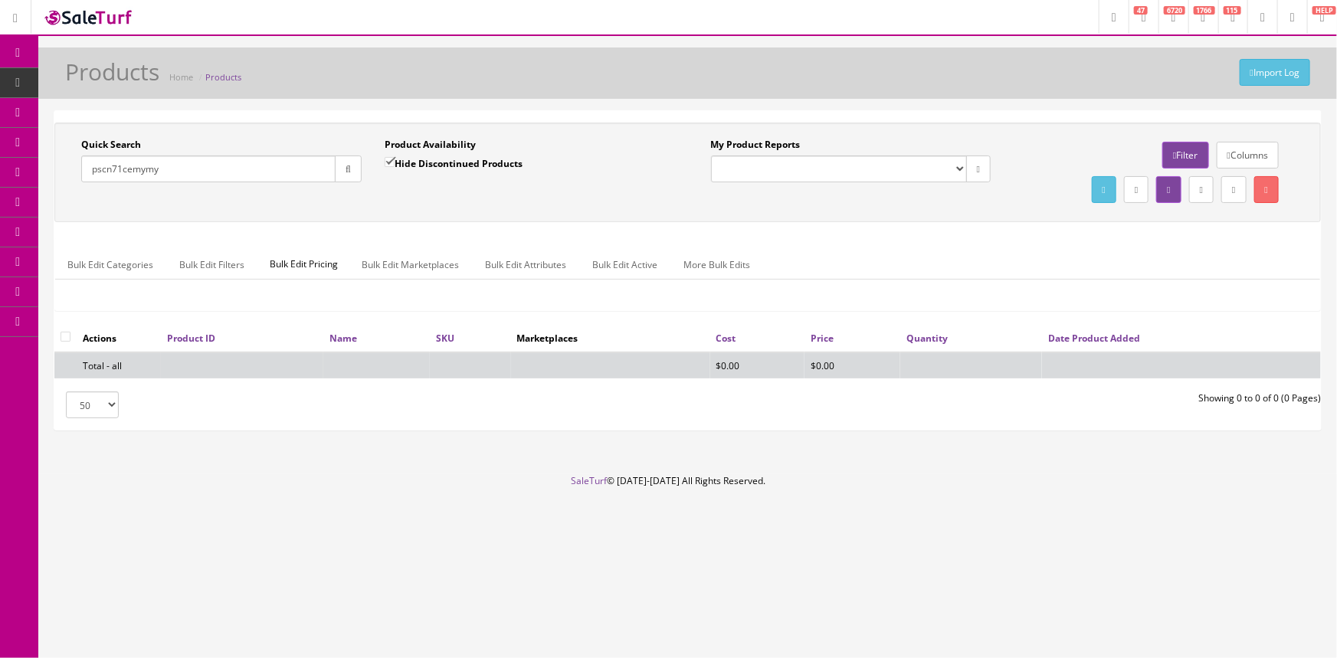
type input "pscn71cemymy"
click at [389, 159] on input "Hide Discontinued Products" at bounding box center [390, 162] width 10 height 10
checkbox input "false"
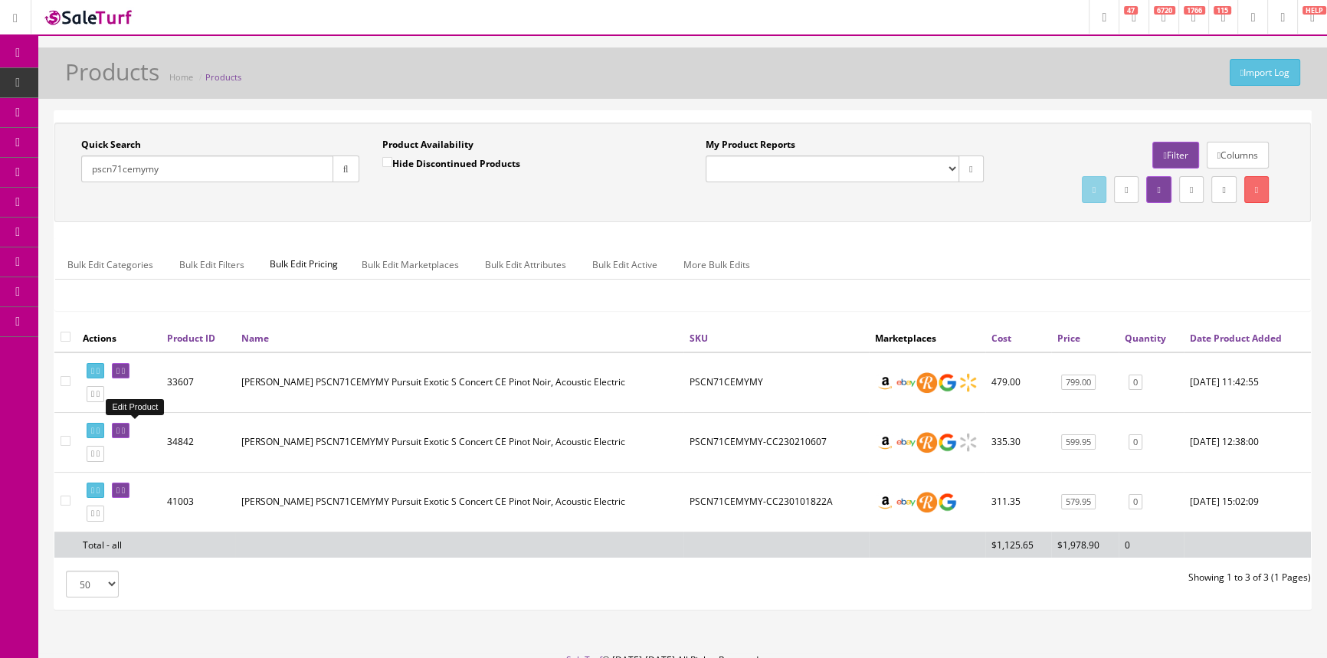
click at [125, 428] on icon at bounding box center [123, 431] width 3 height 8
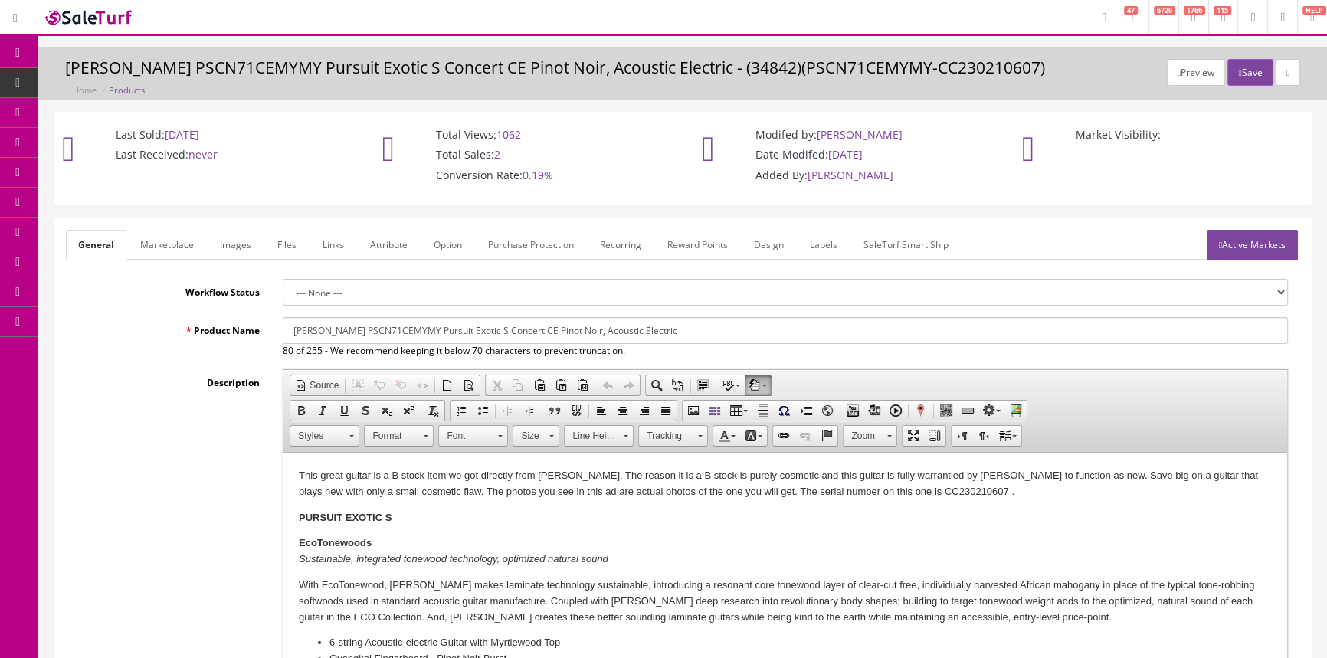
click at [241, 244] on link "Images" at bounding box center [236, 245] width 56 height 30
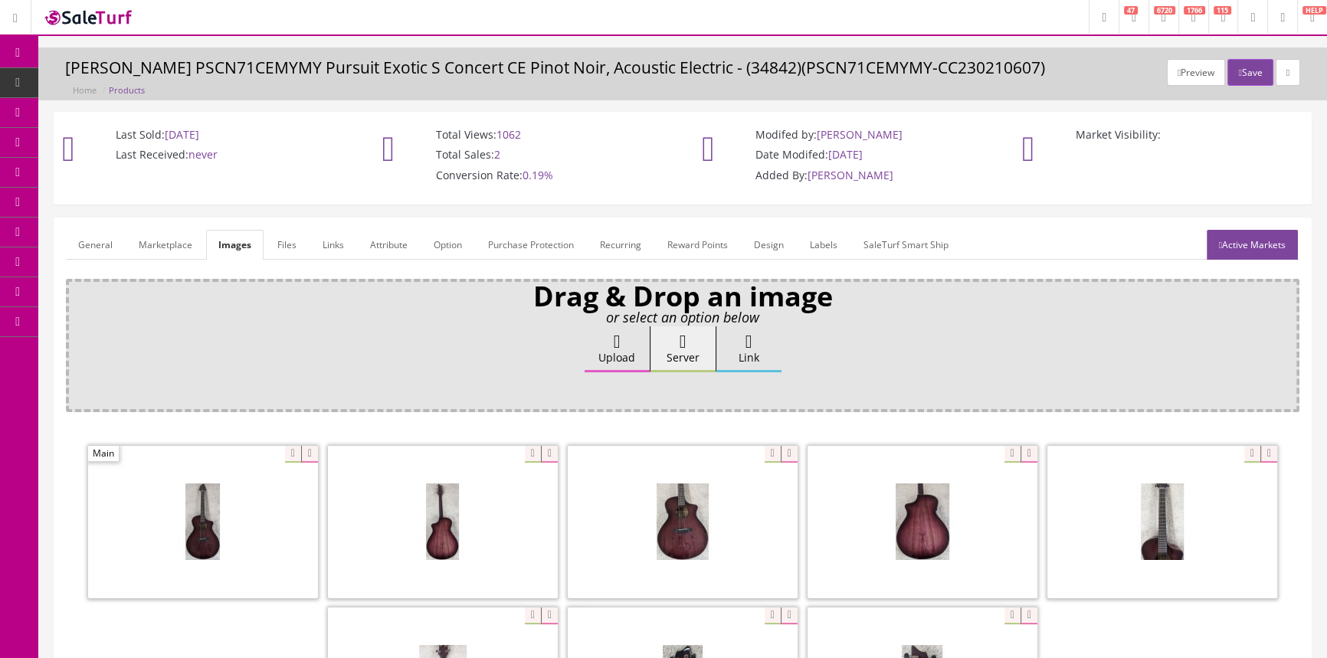
click at [152, 87] on link "Products" at bounding box center [118, 83] width 161 height 30
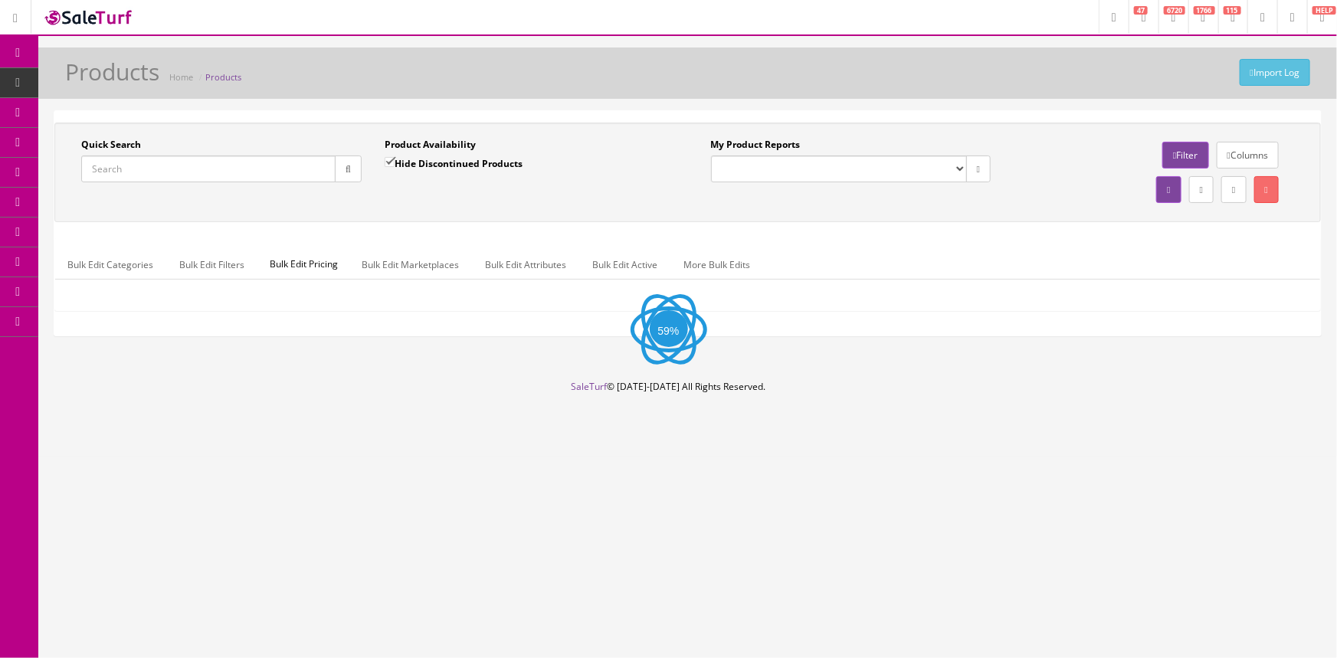
click at [154, 160] on input "Quick Search" at bounding box center [208, 169] width 254 height 27
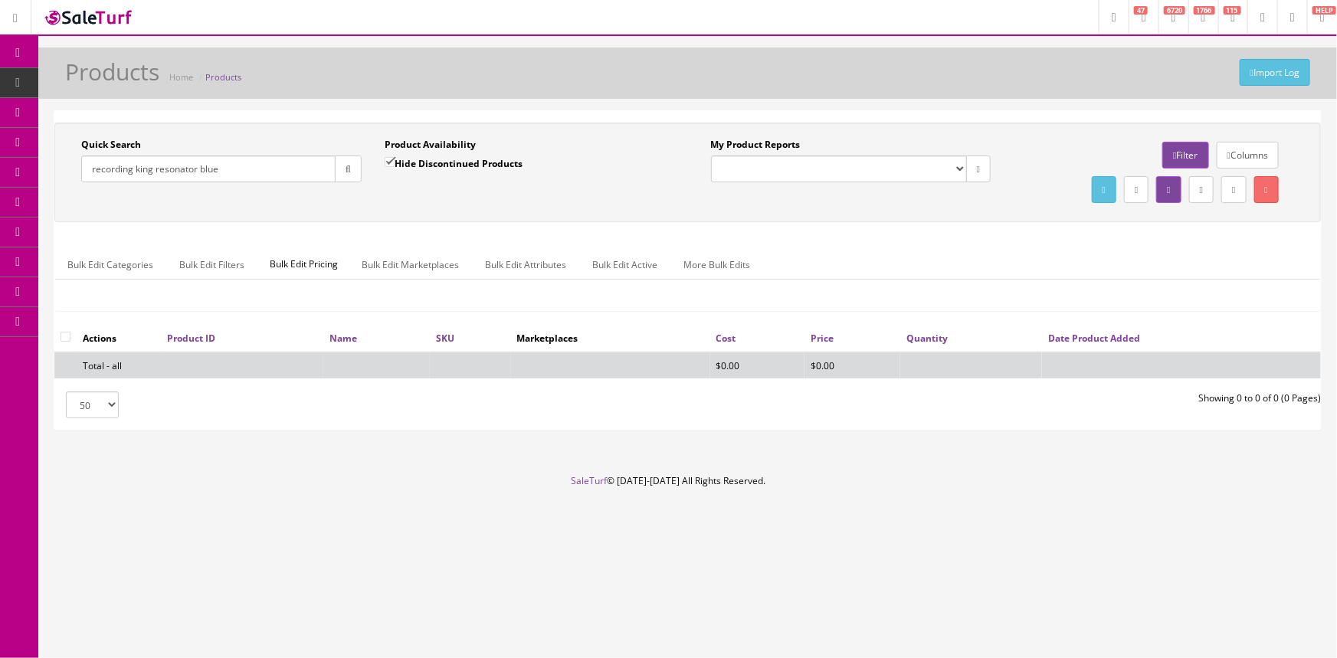
type input "recording king resonator blue"
drag, startPoint x: 390, startPoint y: 156, endPoint x: 372, endPoint y: 159, distance: 17.9
click at [390, 157] on input "Hide Discontinued Products" at bounding box center [390, 162] width 10 height 10
checkbox input "false"
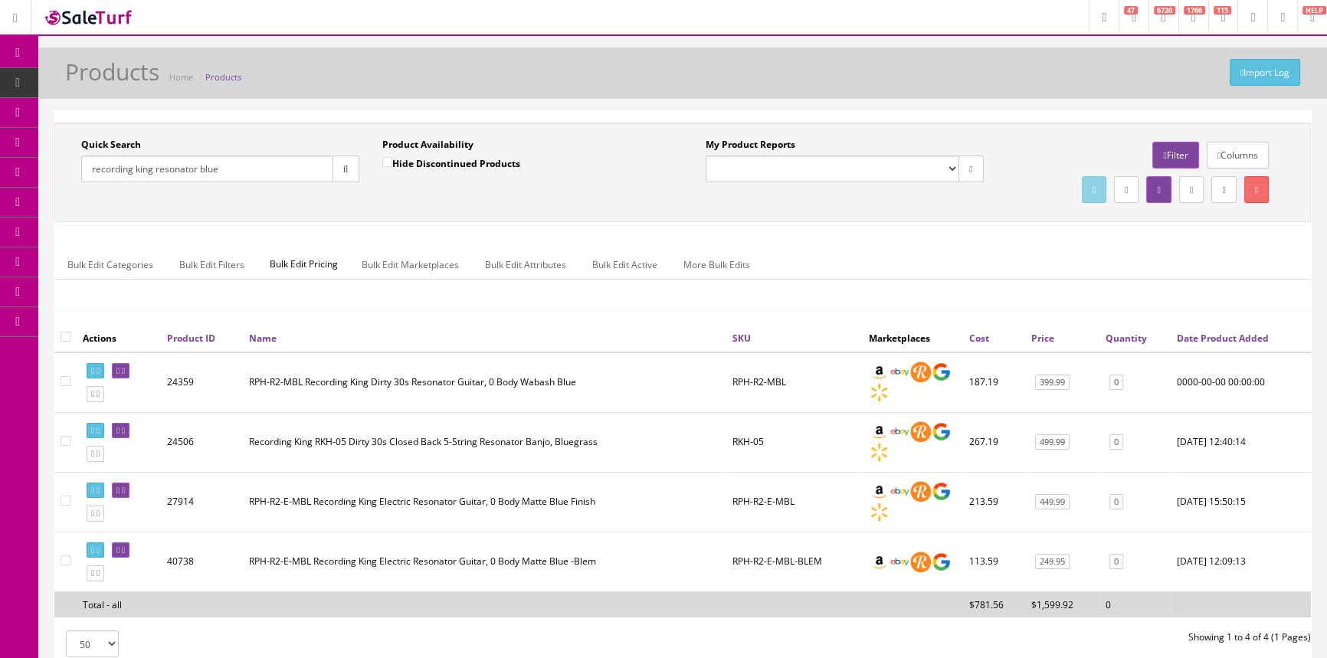
click at [245, 167] on input "recording king resonator blue" at bounding box center [207, 169] width 252 height 27
type input "r"
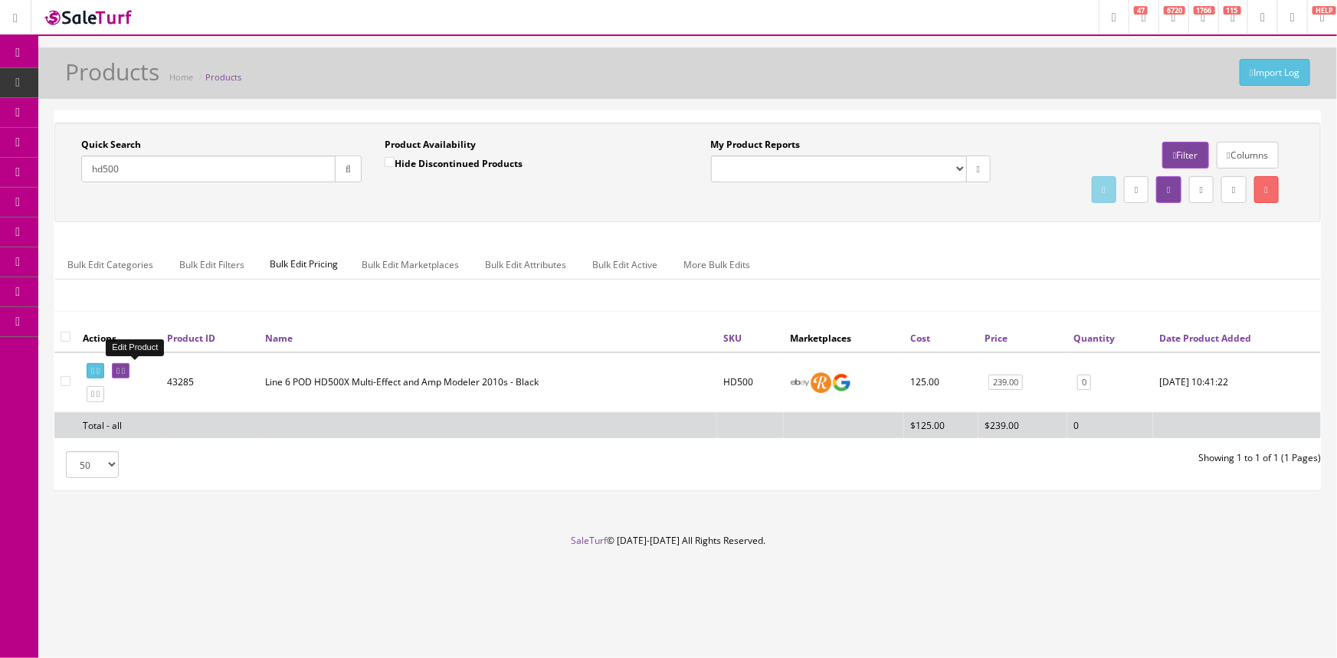
type input "hd500"
click at [130, 363] on link at bounding box center [121, 371] width 18 height 16
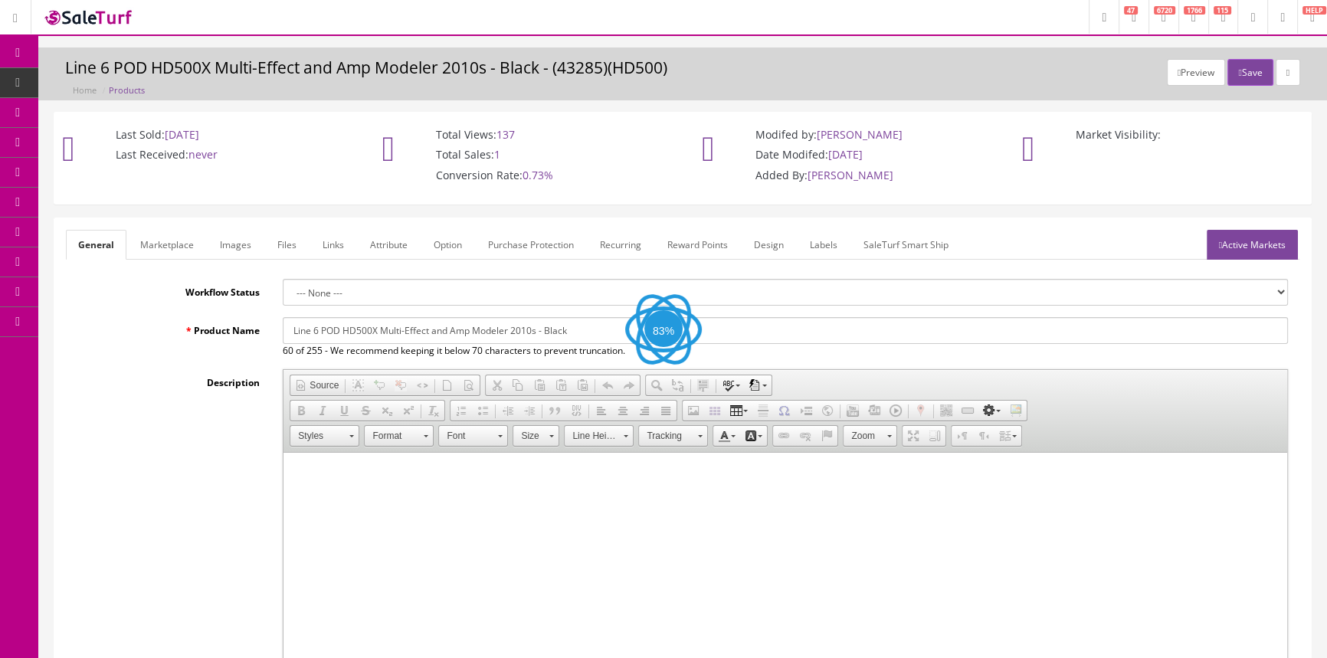
click at [248, 248] on link "Images" at bounding box center [236, 245] width 56 height 30
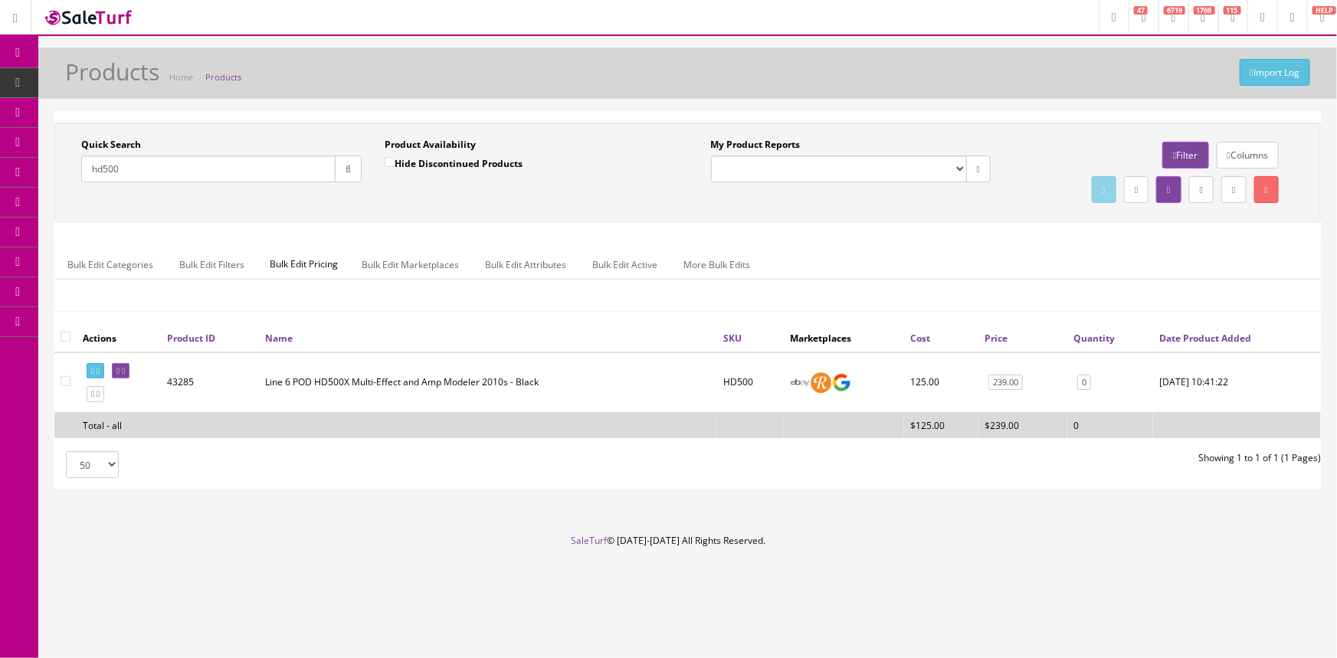
click at [220, 166] on input "hd500" at bounding box center [208, 169] width 254 height 27
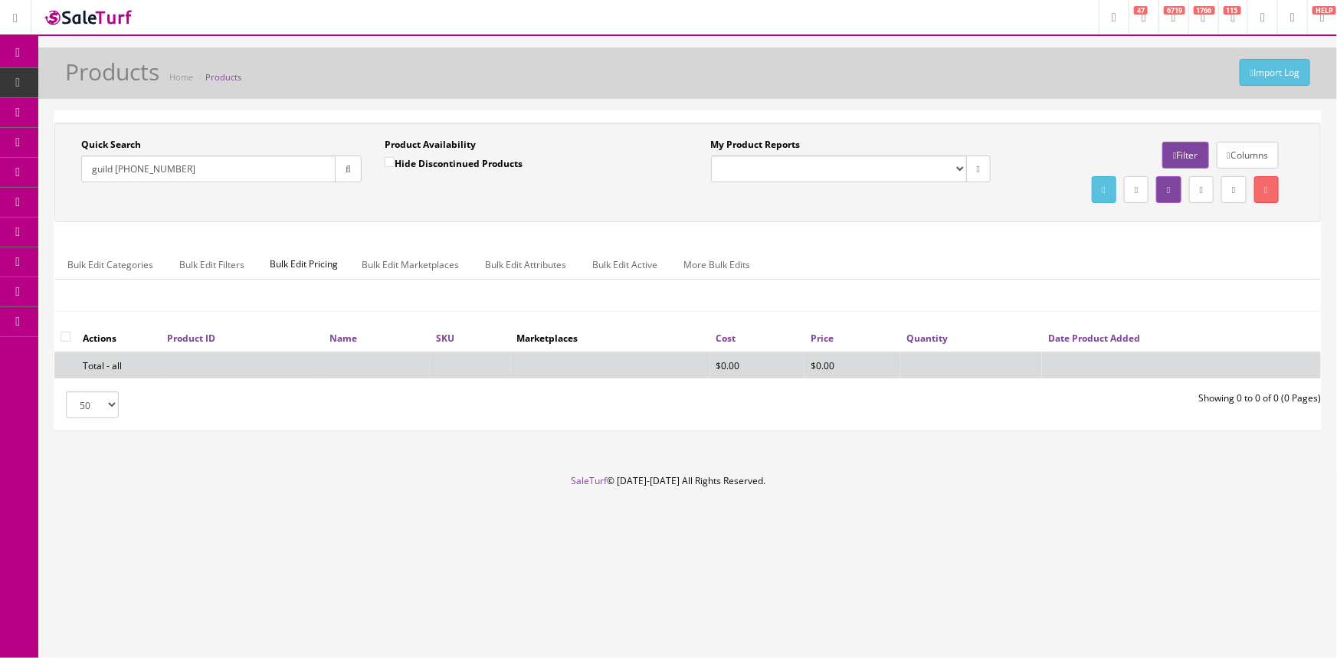
click at [115, 171] on input "guild 99-740-1770" at bounding box center [208, 169] width 254 height 27
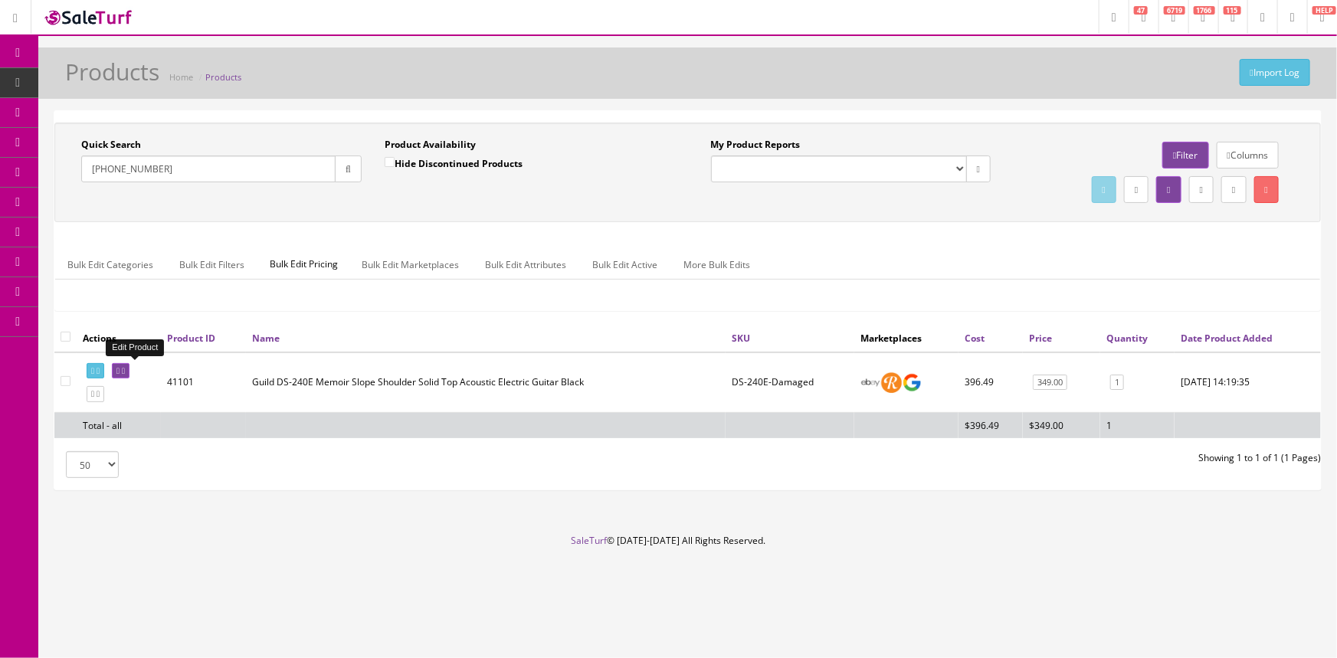
type input "99-740-1770"
click at [130, 369] on link at bounding box center [121, 371] width 18 height 16
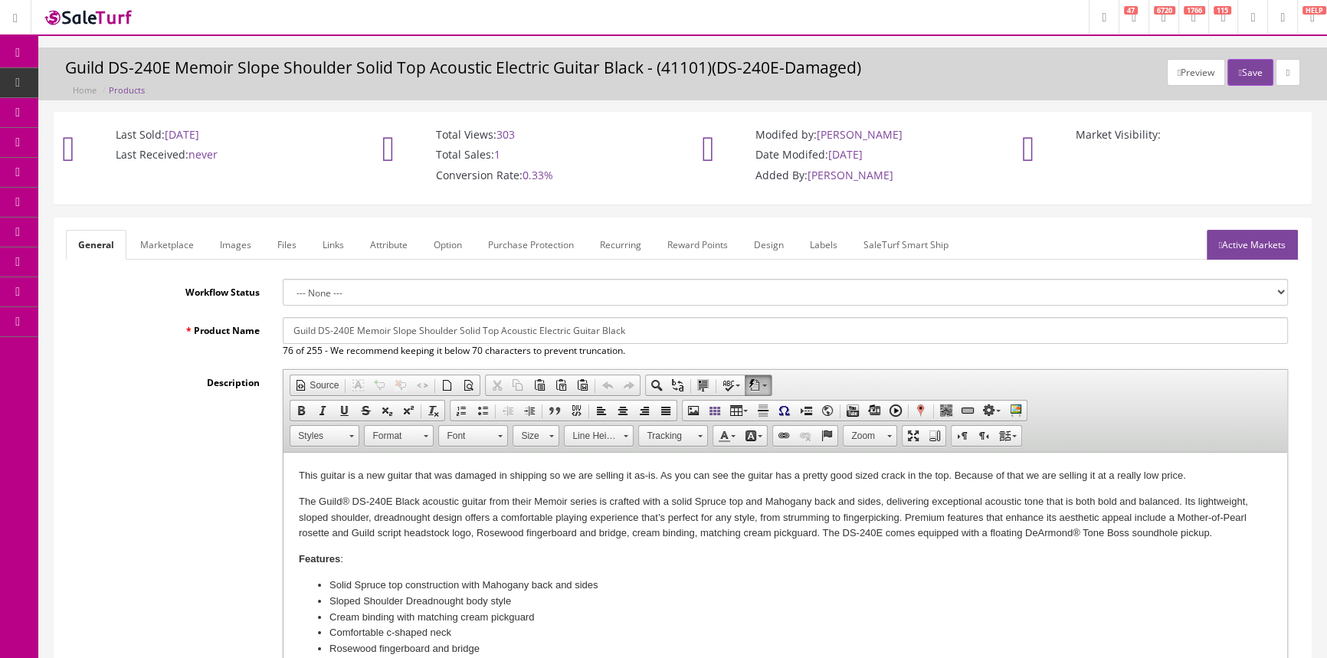
click at [831, 245] on link "Labels" at bounding box center [824, 245] width 52 height 30
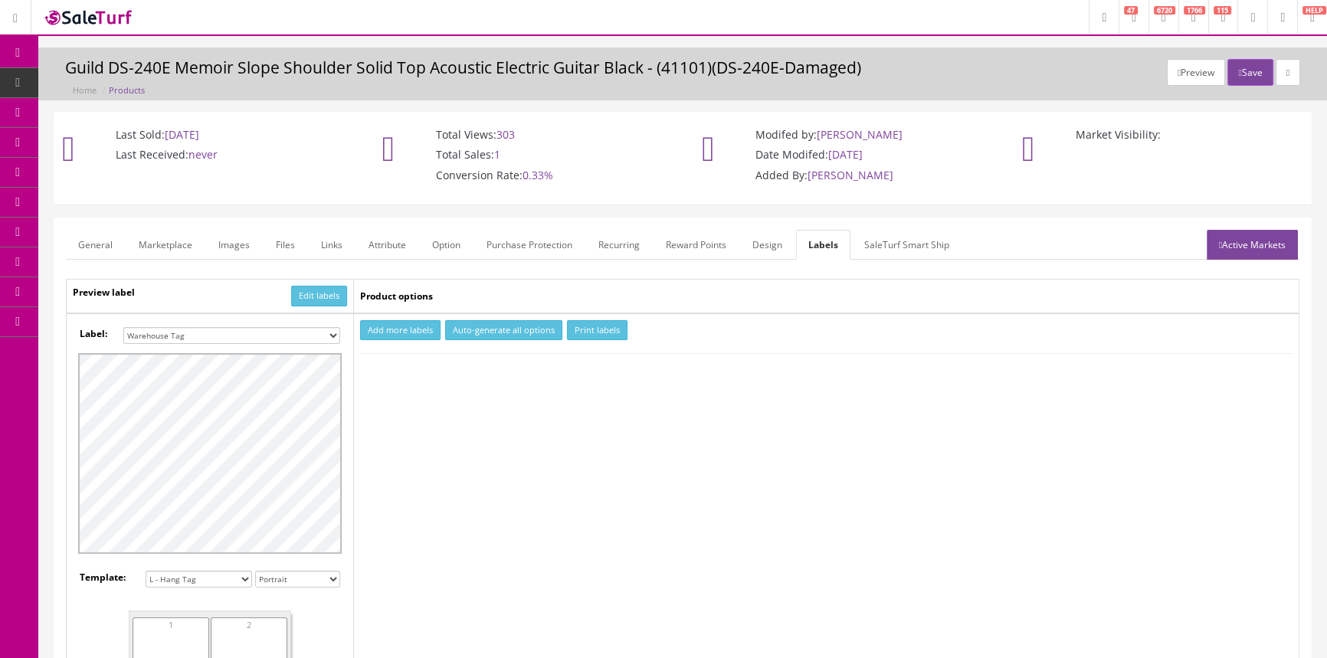
click at [309, 333] on select "Small Label 2 x 1 Label Shoe label 100 barcodes Dymo Label 2 X 1 Sticker Labels…" at bounding box center [231, 335] width 217 height 17
select select "16"
click at [123, 327] on select "Small Label 2 x 1 Label Shoe label 100 barcodes Dymo Label 2 X 1 Sticker Labels…" at bounding box center [231, 335] width 217 height 17
click at [395, 333] on button "Add more labels" at bounding box center [400, 330] width 80 height 21
click at [421, 369] on input "number" at bounding box center [396, 377] width 68 height 17
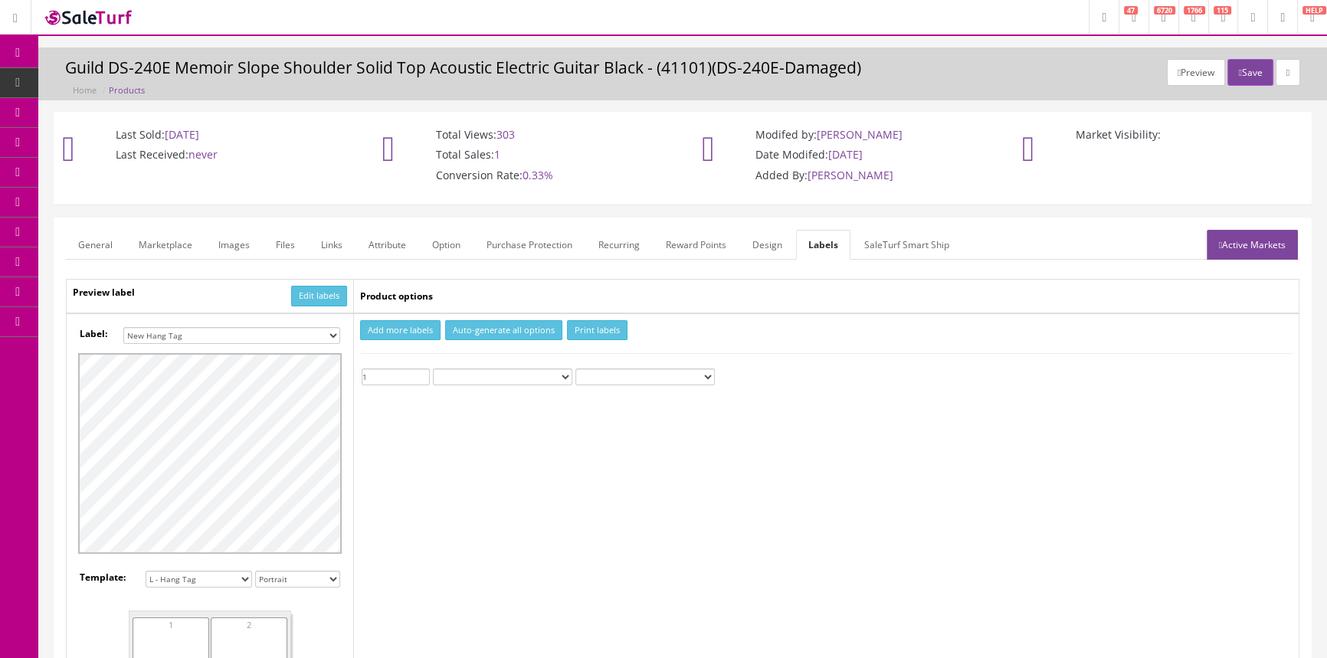
type input "1"
click at [421, 370] on input "1" at bounding box center [396, 377] width 68 height 17
click at [779, 349] on td "Add more labels Auto-generate all options Print labels 1 Custom Text" at bounding box center [827, 582] width 946 height 539
click at [602, 326] on button "Print labels" at bounding box center [597, 330] width 61 height 21
click at [131, 71] on link "Products" at bounding box center [118, 83] width 161 height 30
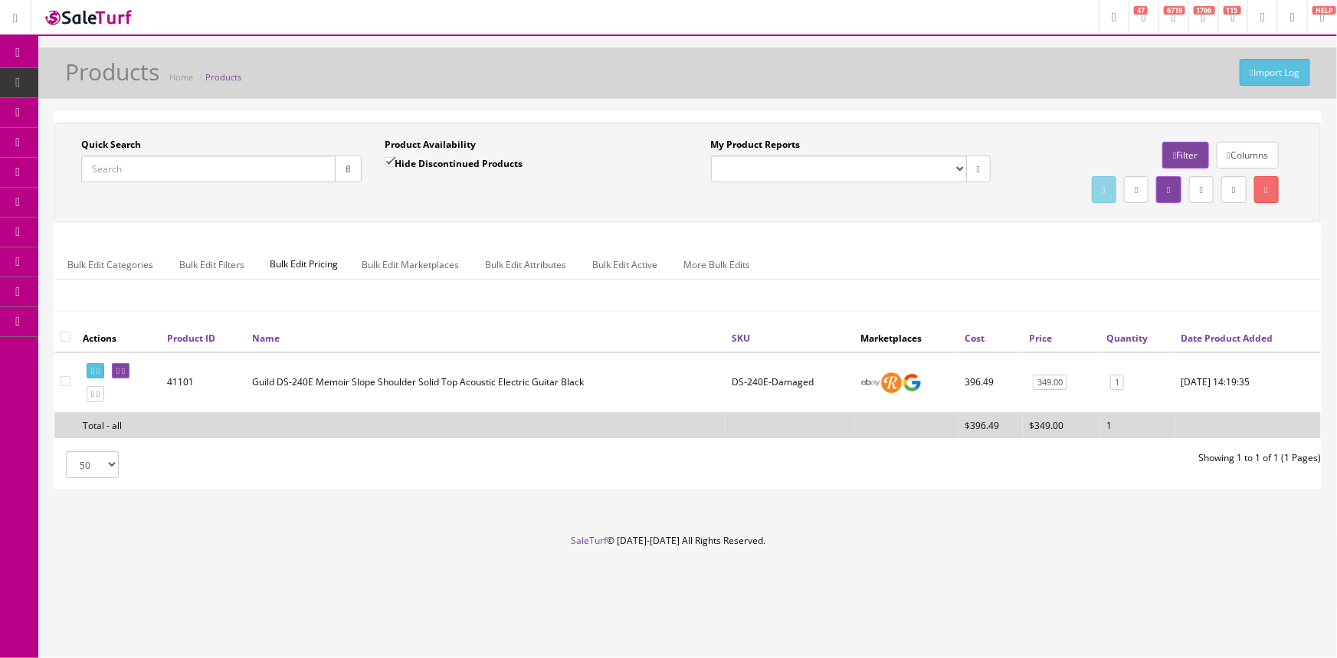
click at [158, 176] on input "Quick Search" at bounding box center [208, 169] width 254 height 27
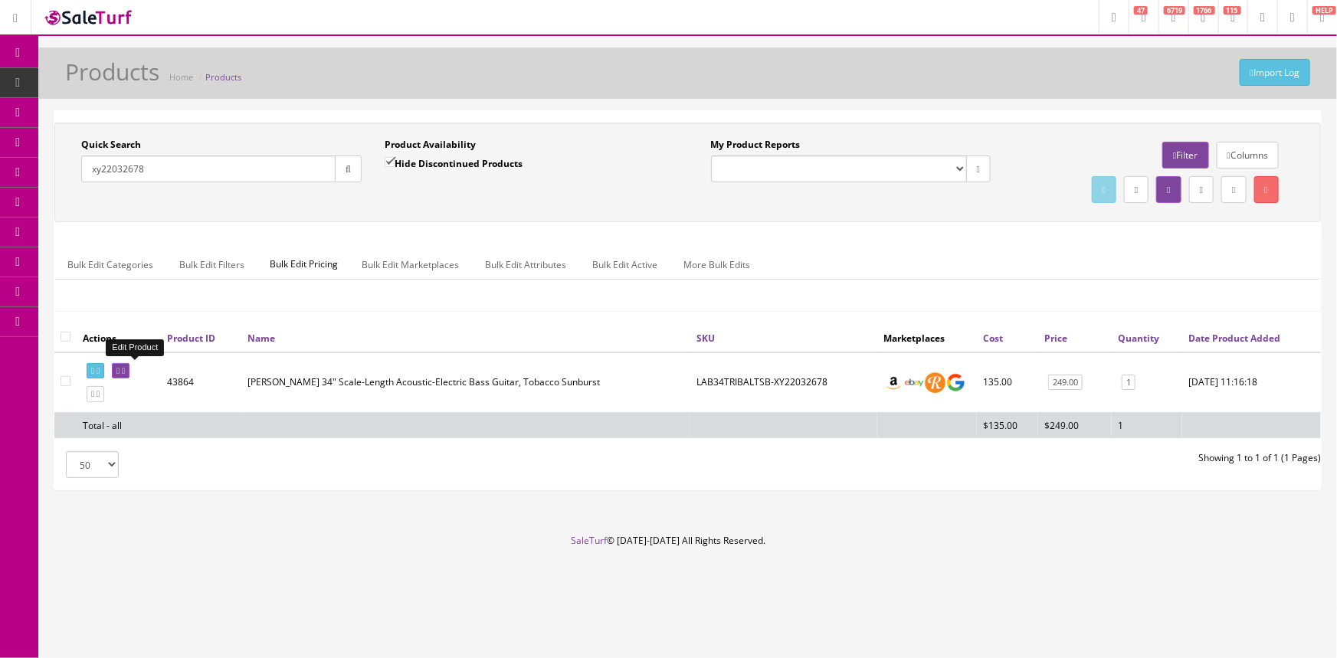
type input "xy22032678"
click at [120, 370] on icon at bounding box center [117, 371] width 3 height 8
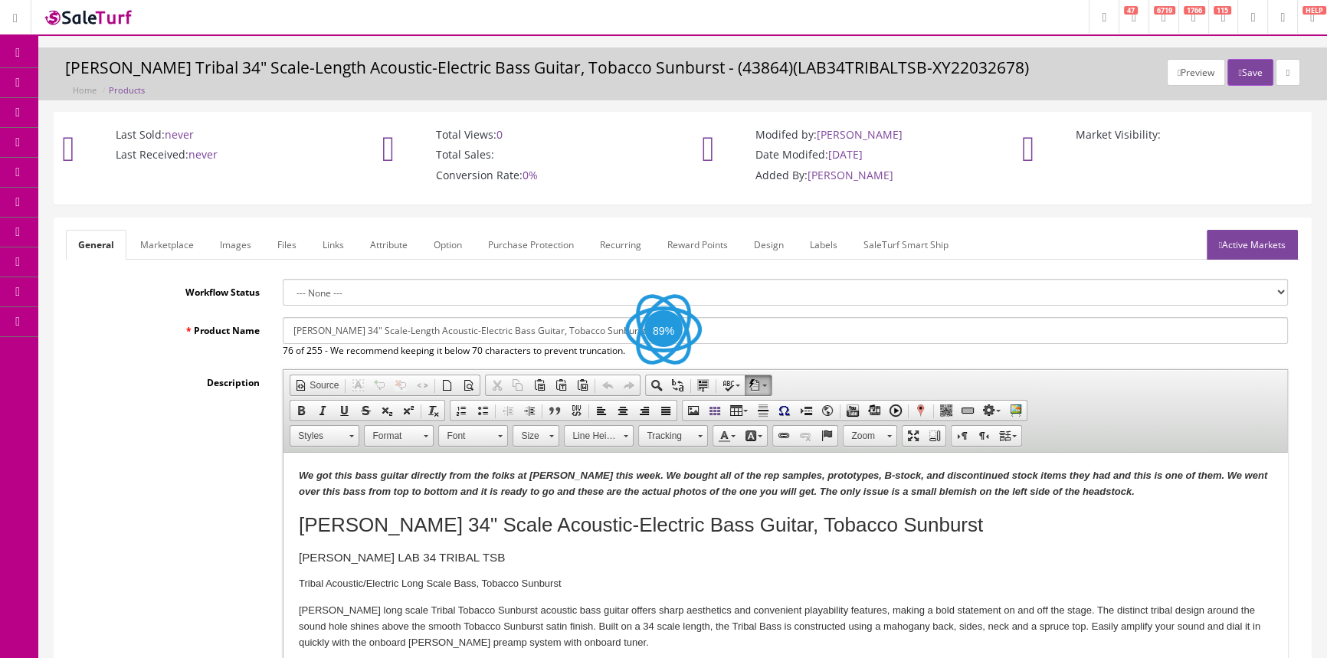
click at [825, 240] on link "Labels" at bounding box center [824, 245] width 52 height 30
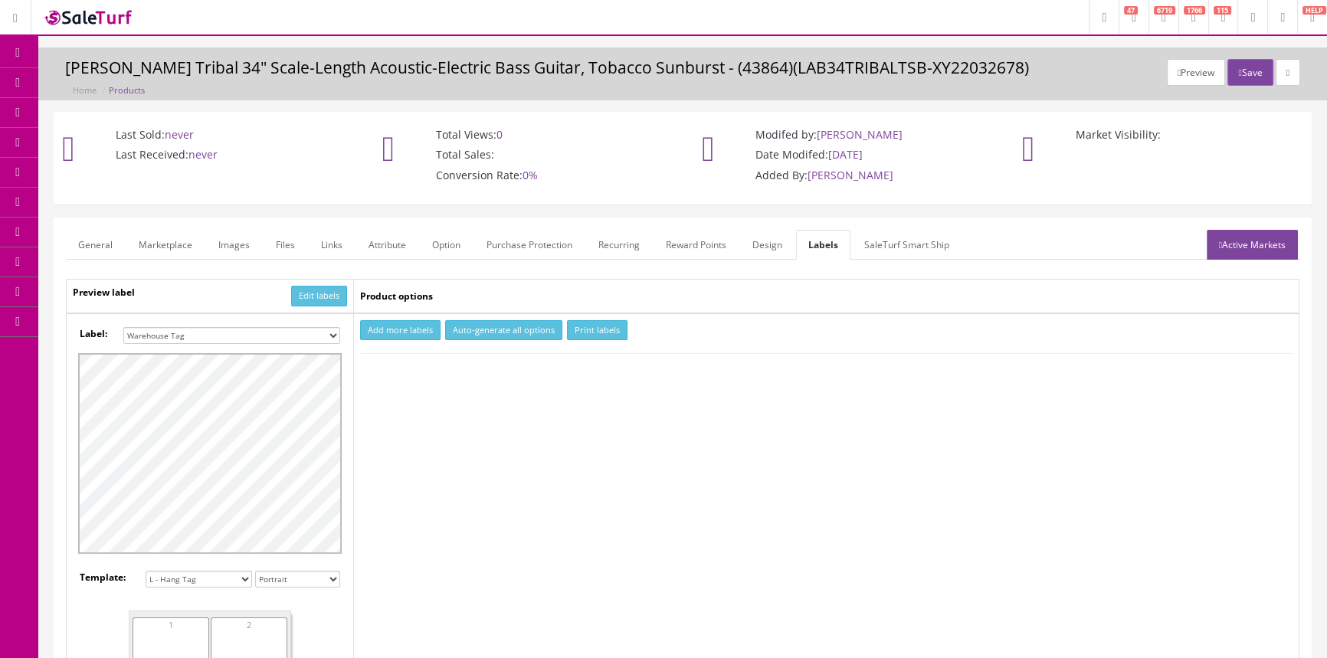
click at [309, 332] on select "Small Label 2 x 1 Label Shoe label 100 barcodes Dymo Label 2 X 1 Sticker Labels…" at bounding box center [231, 335] width 217 height 17
select select "16"
click at [123, 327] on select "Small Label 2 x 1 Label Shoe label 100 barcodes Dymo Label 2 X 1 Sticker Labels…" at bounding box center [231, 335] width 217 height 17
click at [405, 326] on button "Add more labels" at bounding box center [400, 330] width 80 height 21
type input "1"
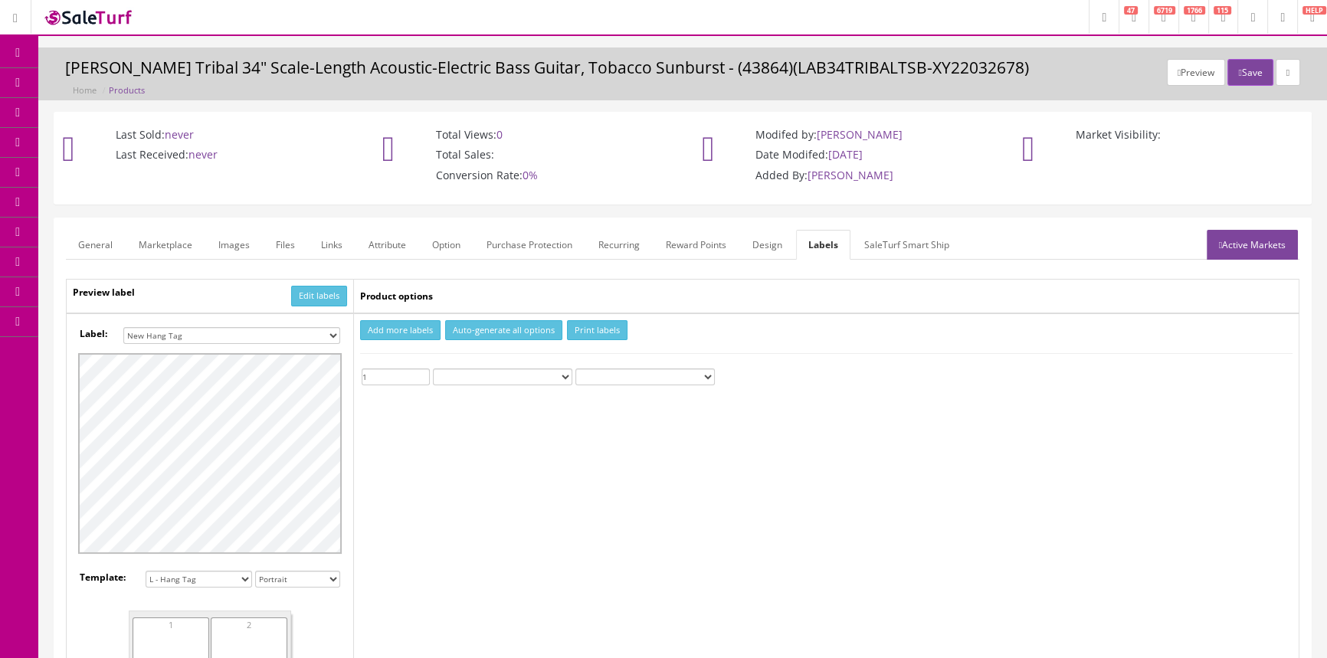
click at [425, 372] on input "1" at bounding box center [396, 377] width 68 height 17
click at [602, 333] on button "Print labels" at bounding box center [597, 330] width 61 height 21
